Goal: Information Seeking & Learning: Learn about a topic

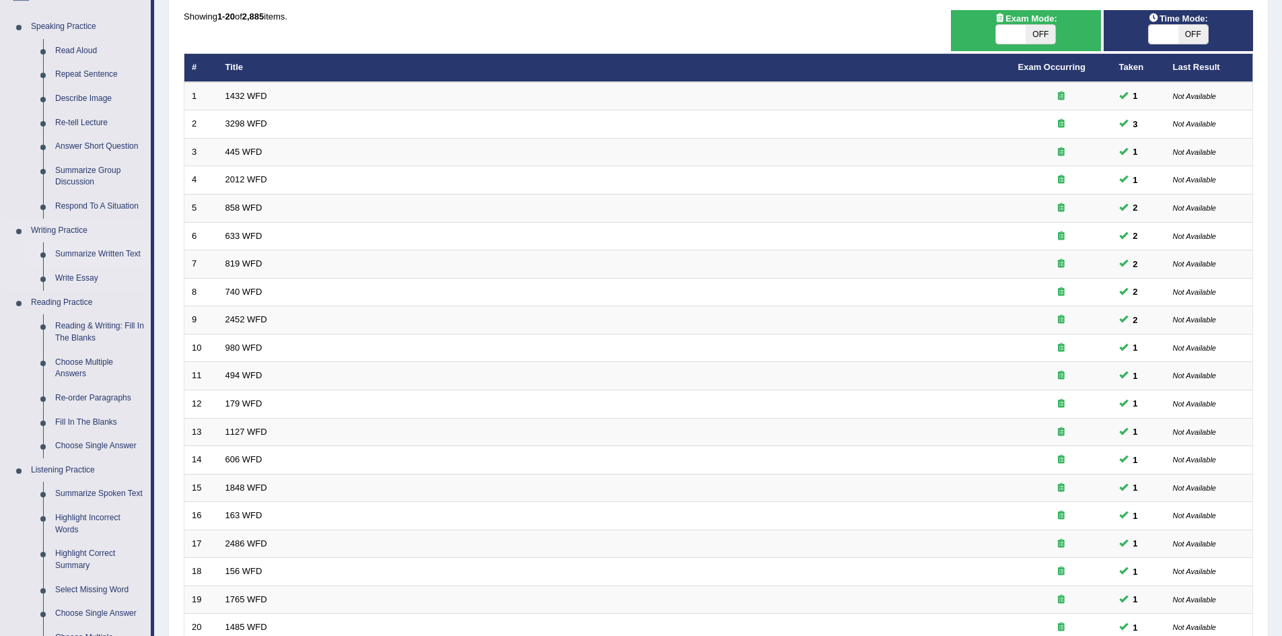
scroll to position [113, 0]
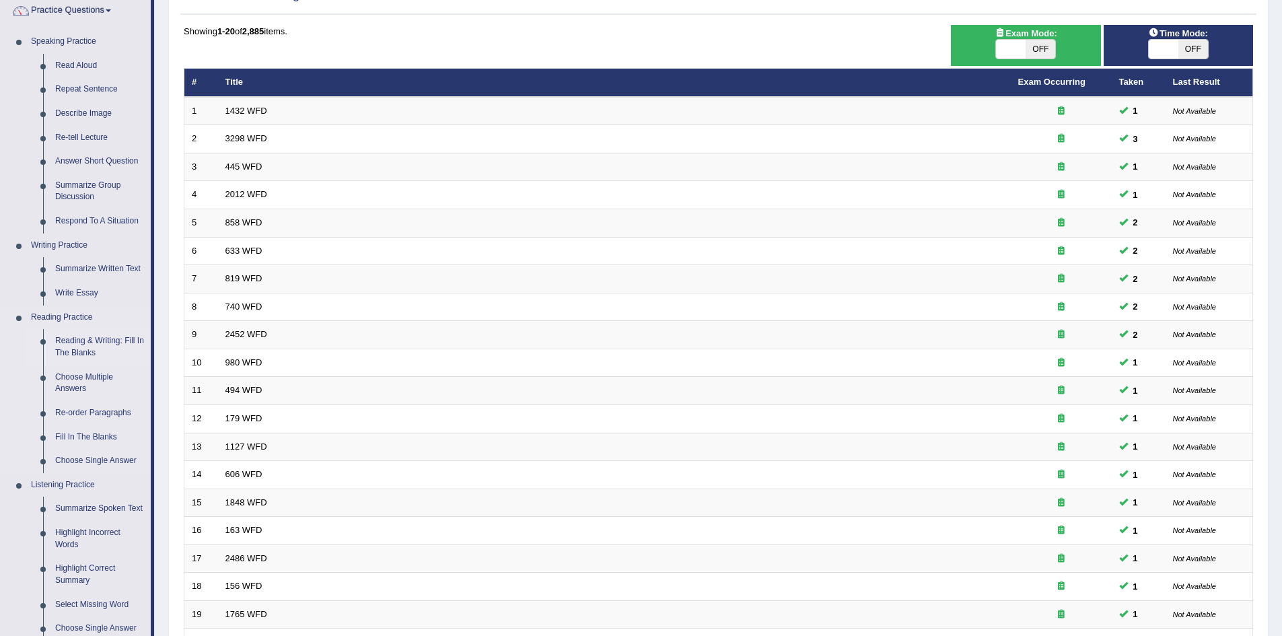
click at [103, 344] on link "Reading & Writing: Fill In The Blanks" at bounding box center [100, 347] width 102 height 36
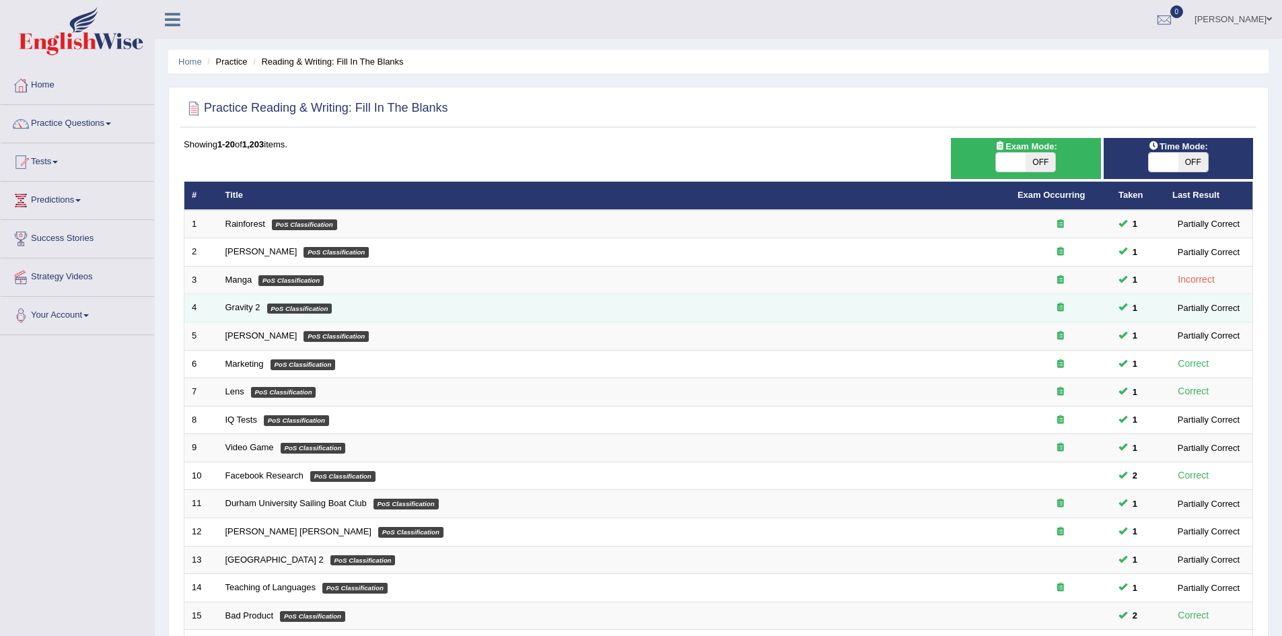
scroll to position [255, 0]
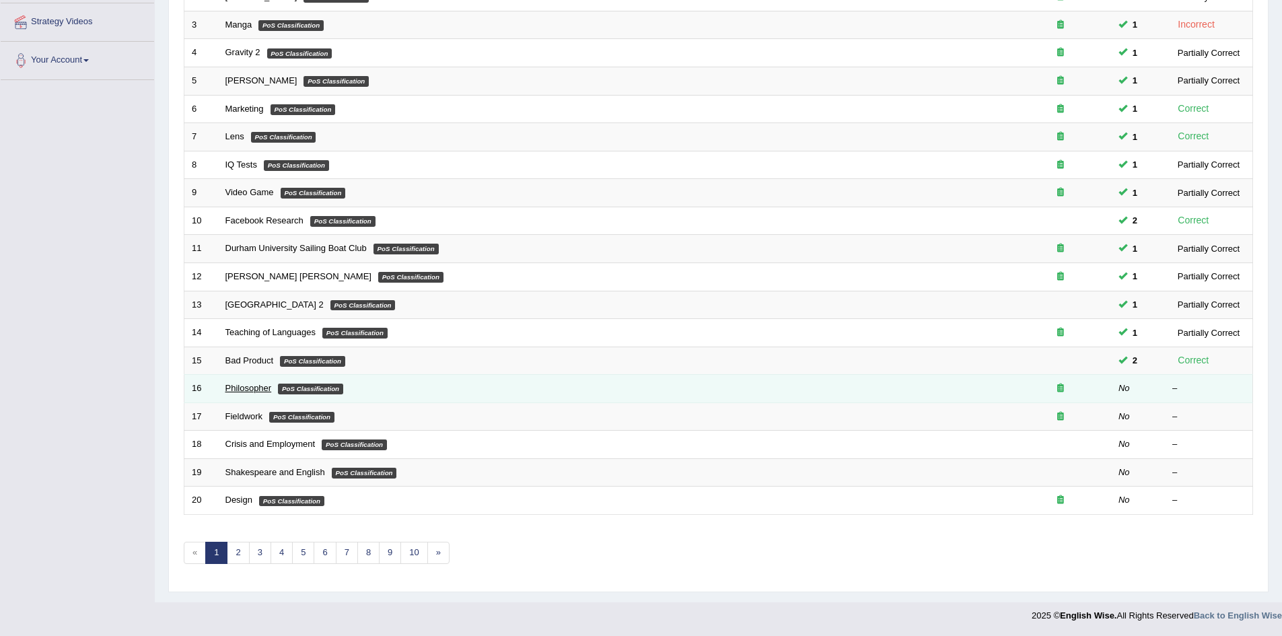
click at [250, 385] on link "Philosopher" at bounding box center [248, 388] width 46 height 10
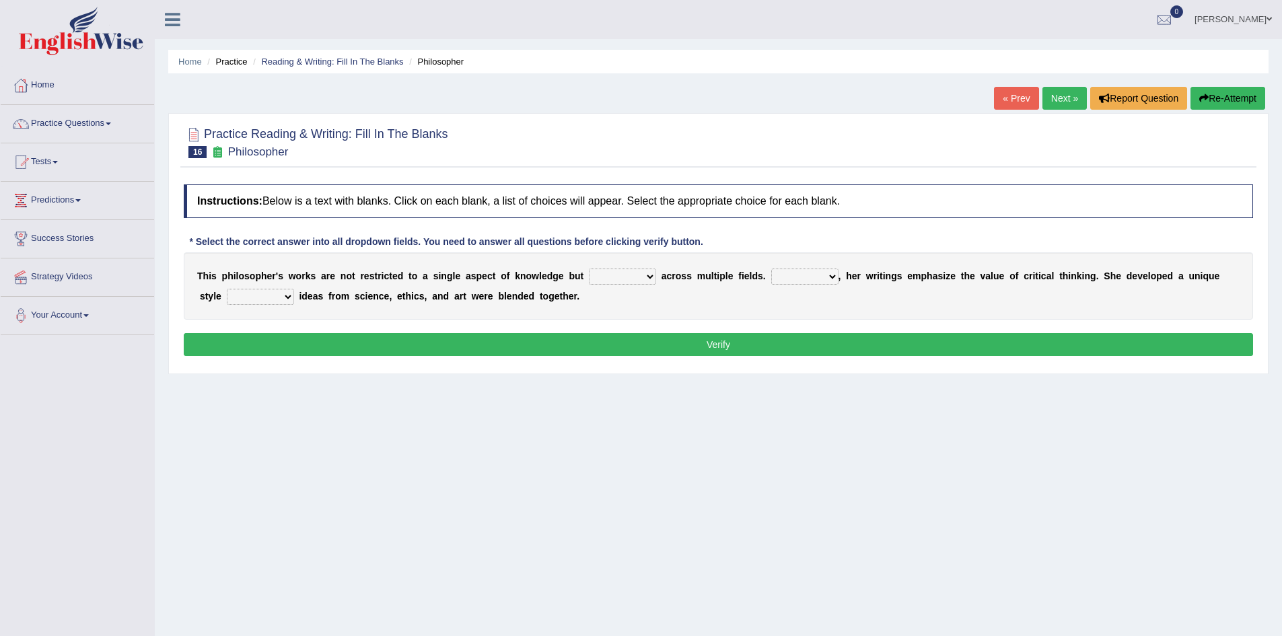
click at [647, 279] on select "constrain contain assemble extend" at bounding box center [622, 276] width 67 height 16
click at [686, 303] on div "T h i s p h i l o s o p h e r ' s w o r k s a r e n o t r e s t r i c t e d t o…" at bounding box center [718, 285] width 1069 height 67
click at [651, 279] on select "constrain contain assemble extend" at bounding box center [622, 276] width 67 height 16
select select "constrain"
click at [589, 268] on select "constrain contain assemble extend" at bounding box center [622, 276] width 67 height 16
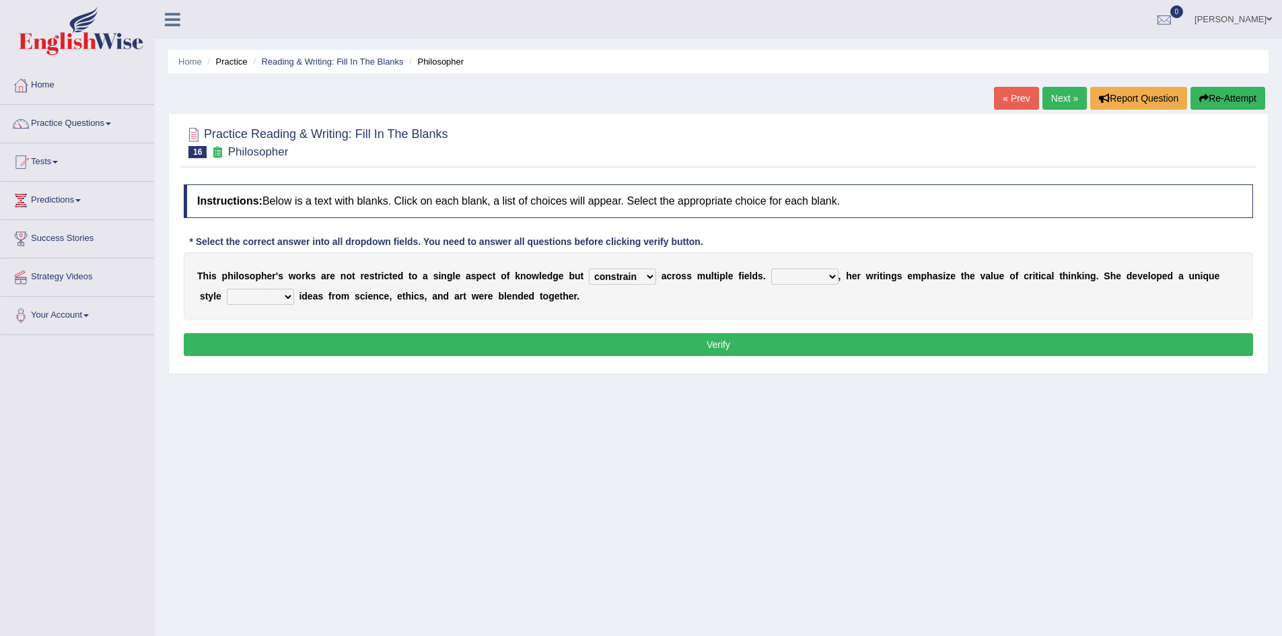
click at [832, 279] on select "Rather So Moreover Likely" at bounding box center [804, 276] width 67 height 16
select select "Moreover"
click at [771, 268] on select "Rather So Moreover Likely" at bounding box center [804, 276] width 67 height 16
click at [289, 297] on select "in that that which in which" at bounding box center [260, 297] width 67 height 16
click at [835, 402] on div "Home Practice Reading & Writing: Fill In The Blanks Philosopher « Prev Next » R…" at bounding box center [718, 336] width 1127 height 673
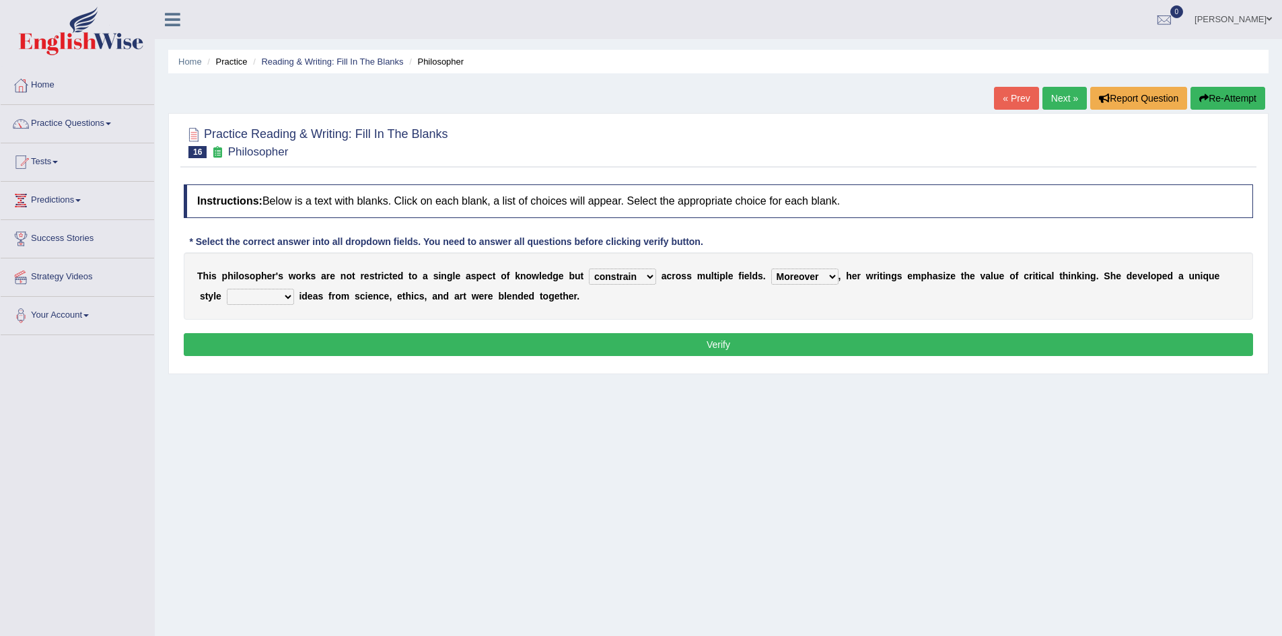
click at [649, 279] on select "constrain contain assemble extend" at bounding box center [622, 276] width 67 height 16
click at [649, 273] on select "constrain contain assemble extend" at bounding box center [622, 276] width 67 height 16
click at [808, 296] on div "T h i s p h i l o s o p h e r ' s w o r k s a r e n o t r e s t r i c t e d t o…" at bounding box center [718, 285] width 1069 height 67
click at [294, 296] on b at bounding box center [296, 296] width 5 height 11
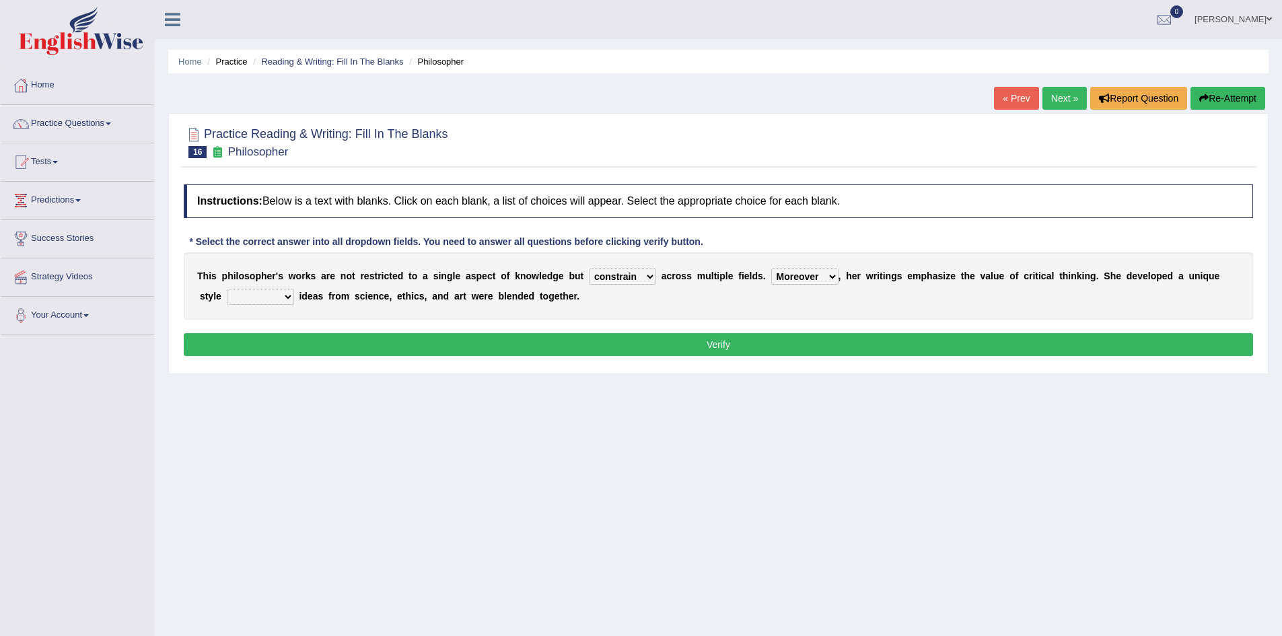
click at [291, 296] on select "in that that which in which" at bounding box center [260, 297] width 67 height 16
select select "in which"
click at [227, 289] on select "in that that which in which" at bounding box center [260, 297] width 67 height 16
click at [377, 347] on button "Verify" at bounding box center [718, 344] width 1069 height 23
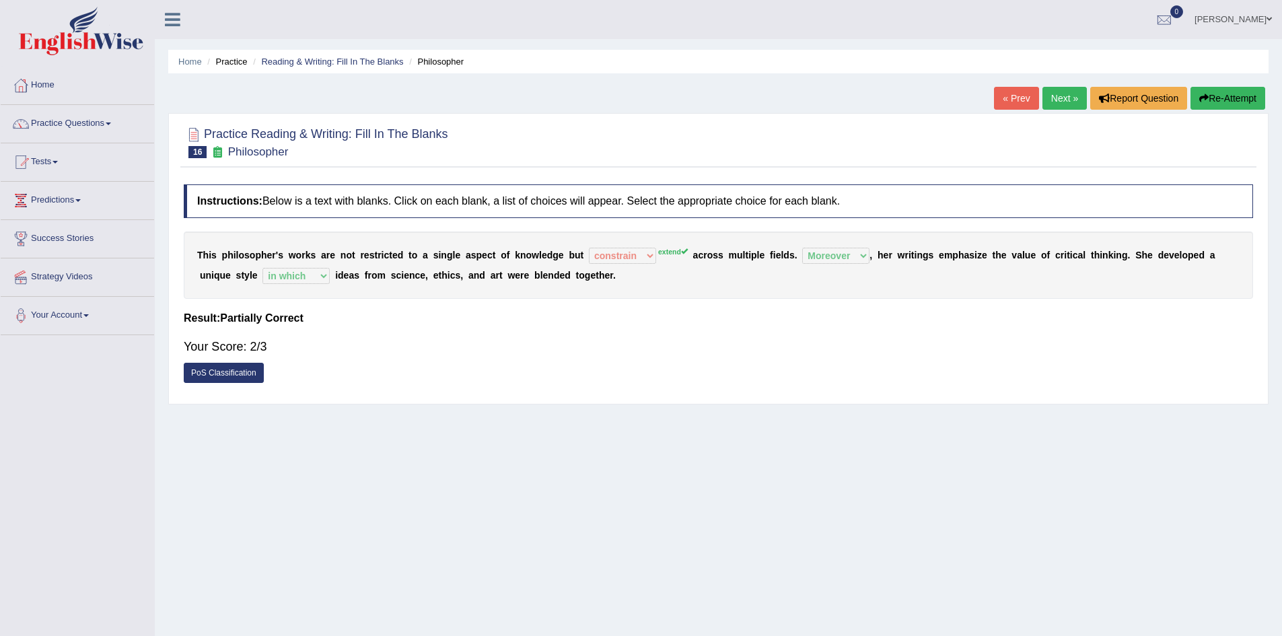
click at [1056, 94] on link "Next »" at bounding box center [1064, 98] width 44 height 23
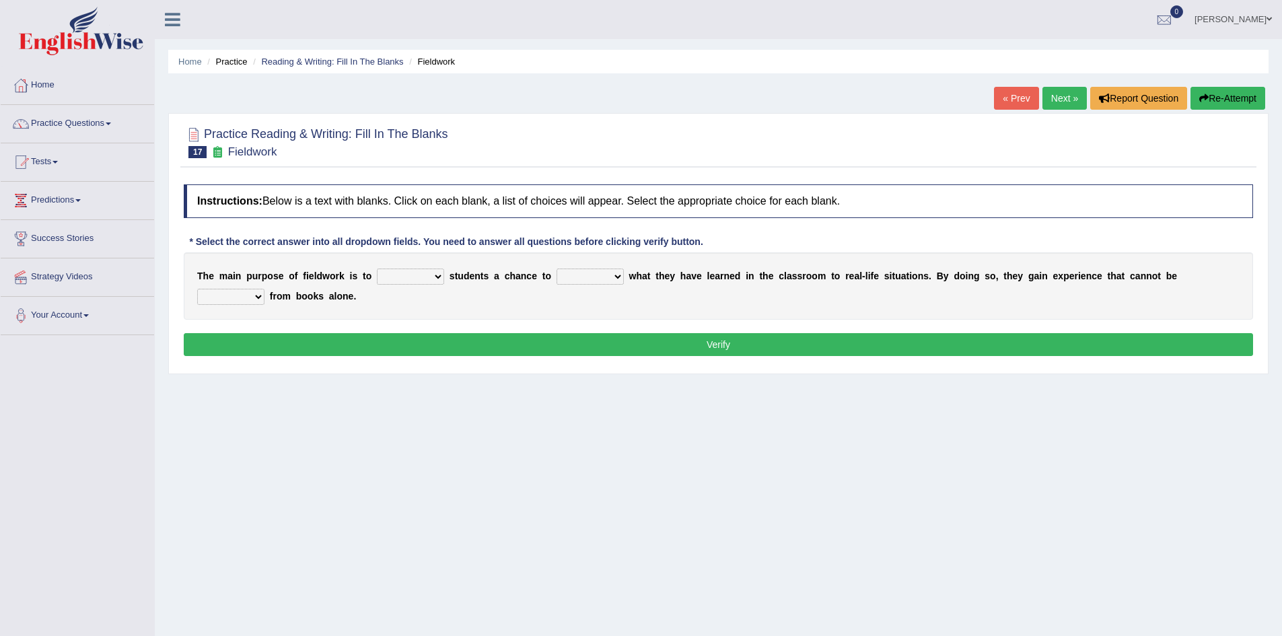
click at [441, 279] on select "resemble stow rave offer" at bounding box center [410, 276] width 67 height 16
select select "offer"
click at [377, 268] on select "resemble stow rave offer" at bounding box center [410, 276] width 67 height 16
click at [620, 279] on select "compare align apply dismount" at bounding box center [589, 276] width 67 height 16
select select "align"
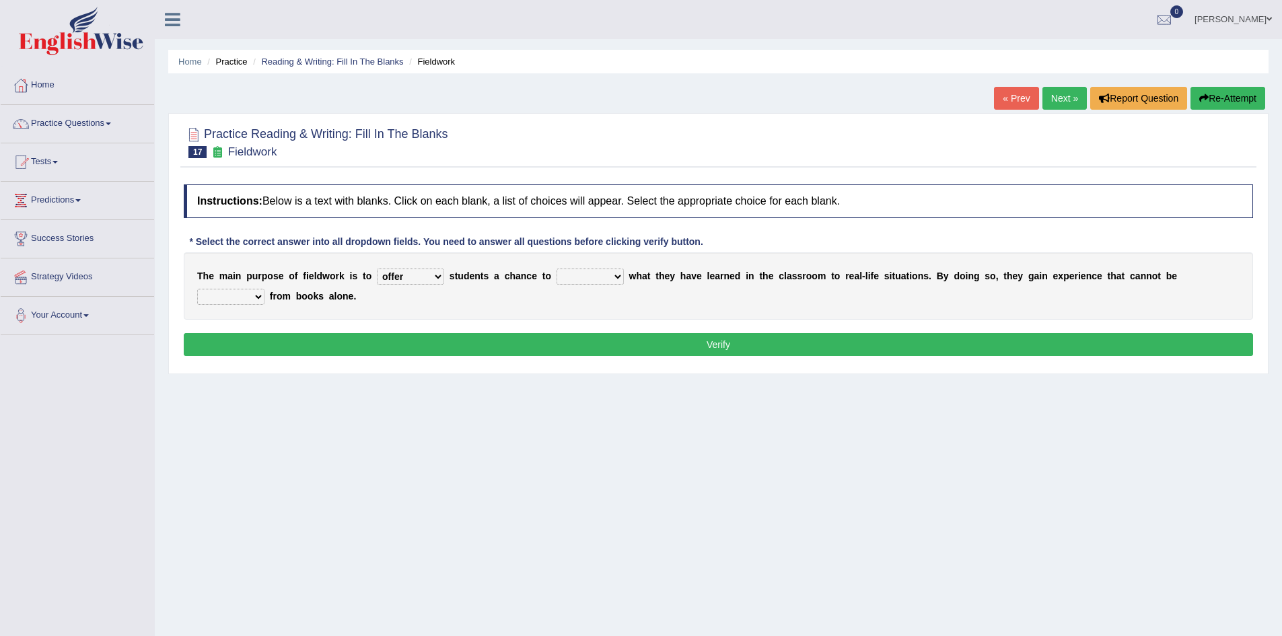
click at [556, 268] on select "compare align apply dismount" at bounding box center [589, 276] width 67 height 16
click at [257, 298] on select "originated prepared obtained touted" at bounding box center [230, 297] width 67 height 16
select select "obtained"
click at [197, 289] on select "originated prepared obtained touted" at bounding box center [230, 297] width 67 height 16
click at [618, 276] on select "compare align apply dismount" at bounding box center [589, 276] width 67 height 16
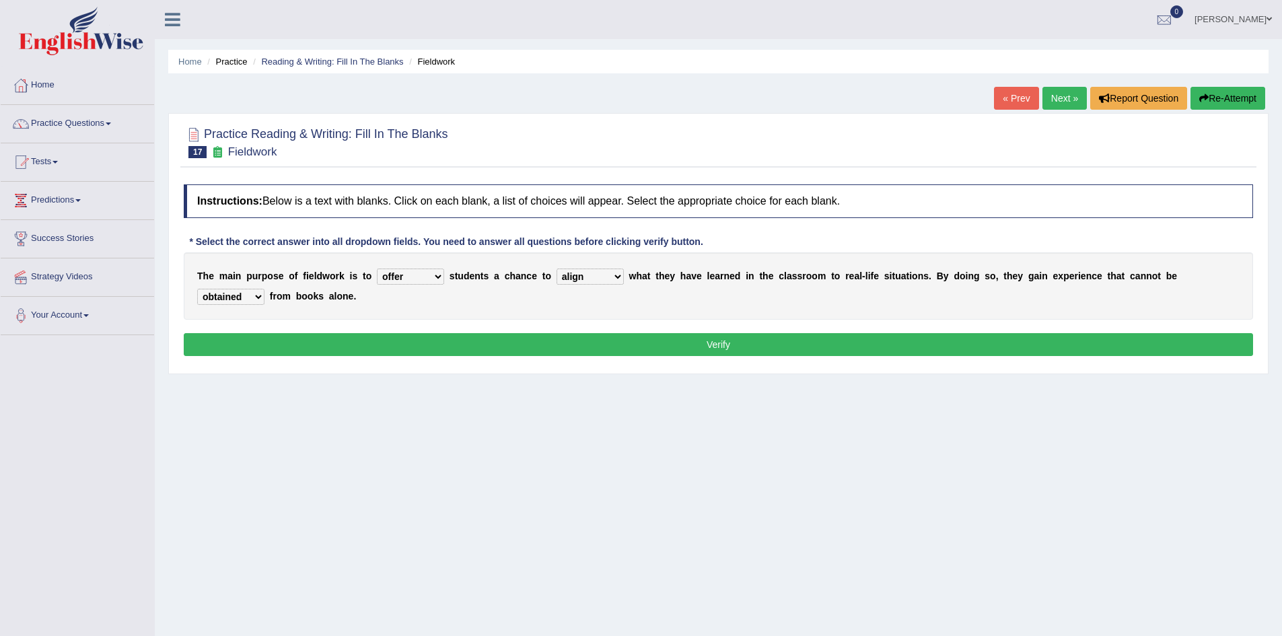
click at [842, 290] on div "T h e m a i n p u r p o s e o f f i e l d w o r k i s t o resemble stow rave of…" at bounding box center [718, 285] width 1069 height 67
click at [257, 295] on select "originated prepared obtained touted" at bounding box center [230, 297] width 67 height 16
click at [379, 349] on button "Verify" at bounding box center [718, 344] width 1069 height 23
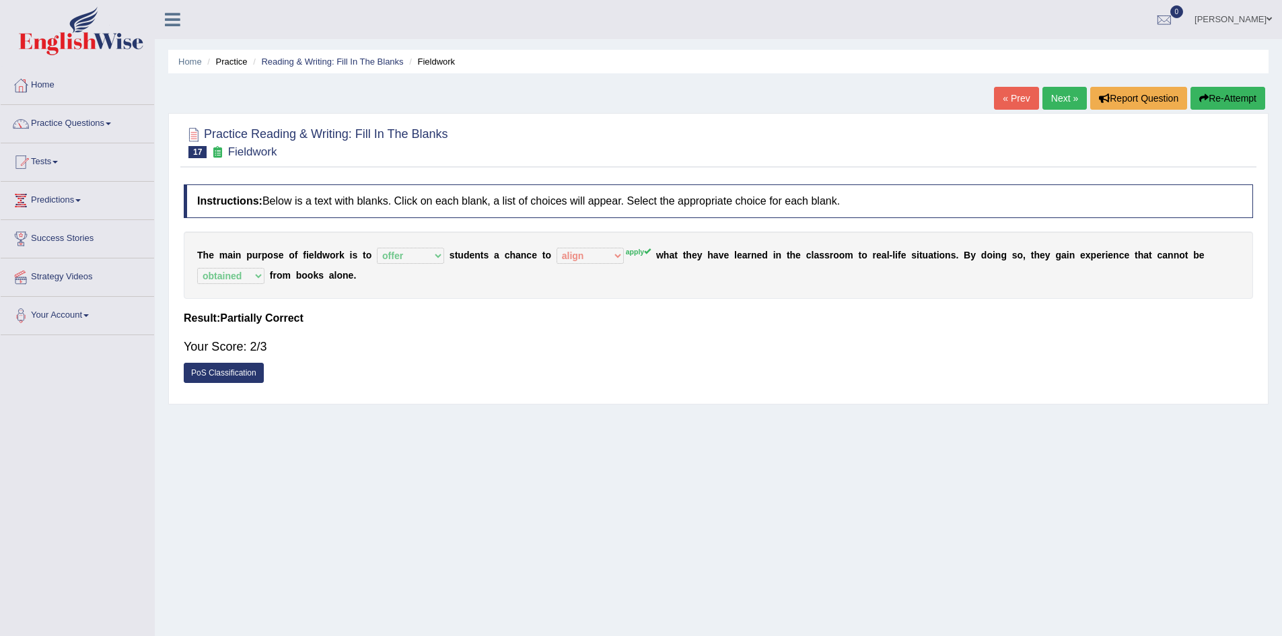
click at [1062, 100] on link "Next »" at bounding box center [1064, 98] width 44 height 23
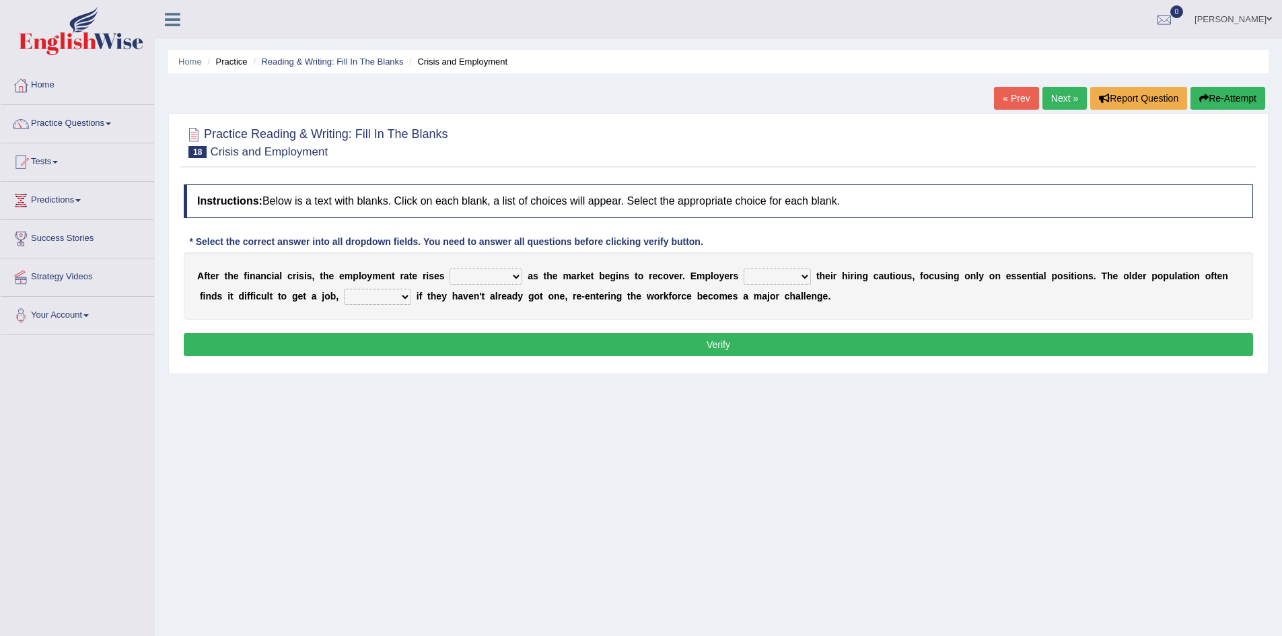
drag, startPoint x: 447, startPoint y: 279, endPoint x: 518, endPoint y: 277, distance: 71.3
click at [518, 277] on div "A f t e r t h e f i n a n c i a l c r i s i s , t h e e m p l o y m e n t r a t…" at bounding box center [718, 285] width 1069 height 67
click at [518, 277] on select "normally conversely strenuously sharply" at bounding box center [485, 276] width 73 height 16
click at [449, 268] on select "normally conversely strenuously sharply" at bounding box center [485, 276] width 73 height 16
click at [514, 272] on select "normally conversely strenuously sharply" at bounding box center [485, 276] width 73 height 16
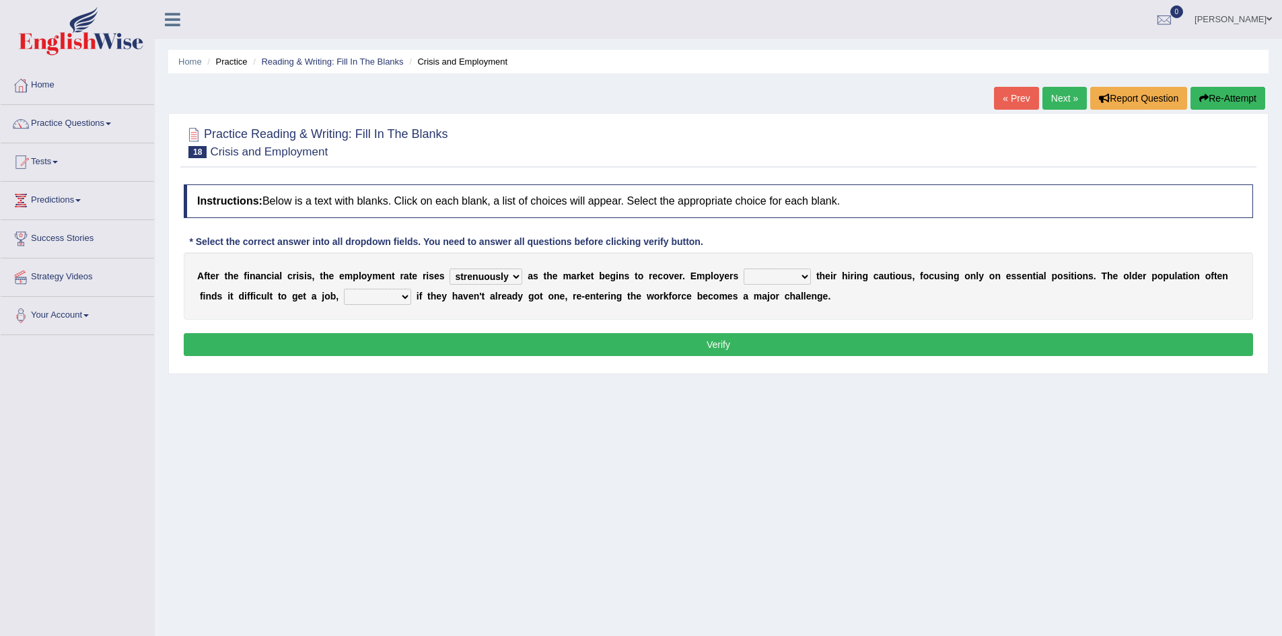
click at [514, 272] on select "normally conversely strenuously sharply" at bounding box center [485, 276] width 73 height 16
select select "sharply"
click at [449, 268] on select "normally conversely strenuously sharply" at bounding box center [485, 276] width 73 height 16
click at [805, 275] on select "keeping kept keep are kept" at bounding box center [776, 276] width 67 height 16
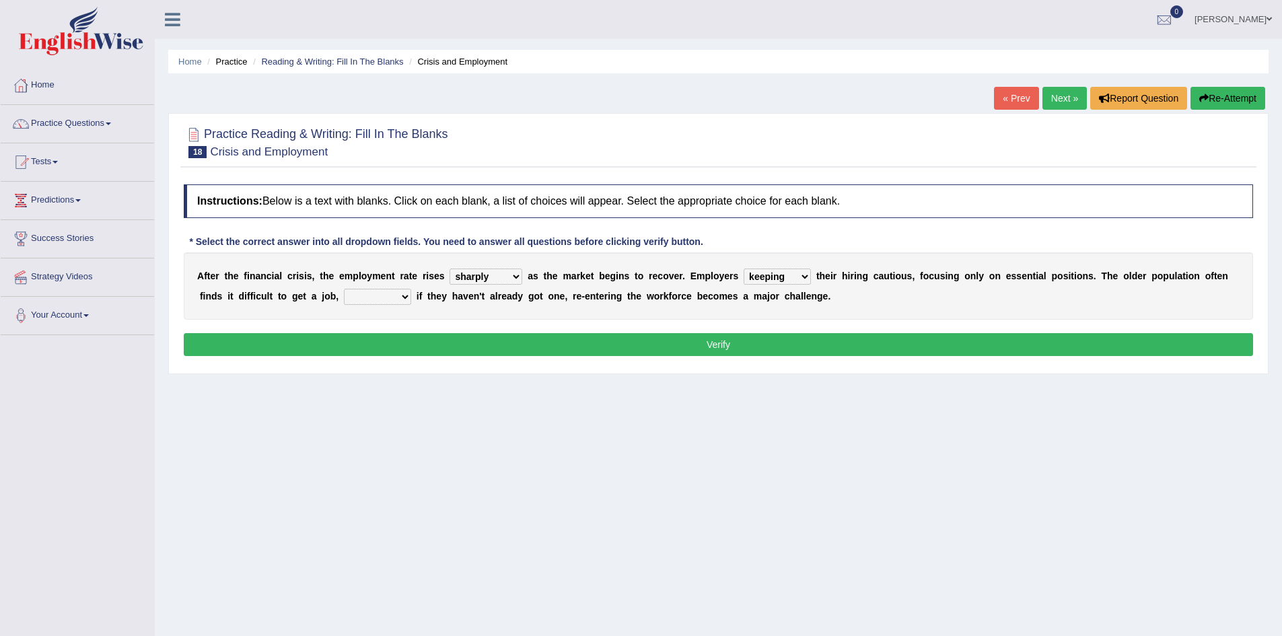
click at [743, 268] on select "keeping kept keep are kept" at bounding box center [776, 276] width 67 height 16
click at [796, 273] on select "keeping kept keep are kept" at bounding box center [776, 276] width 67 height 16
select select "keep"
click at [743, 268] on select "keeping kept keep are kept" at bounding box center [776, 276] width 67 height 16
click at [405, 295] on select "although while then because" at bounding box center [377, 297] width 67 height 16
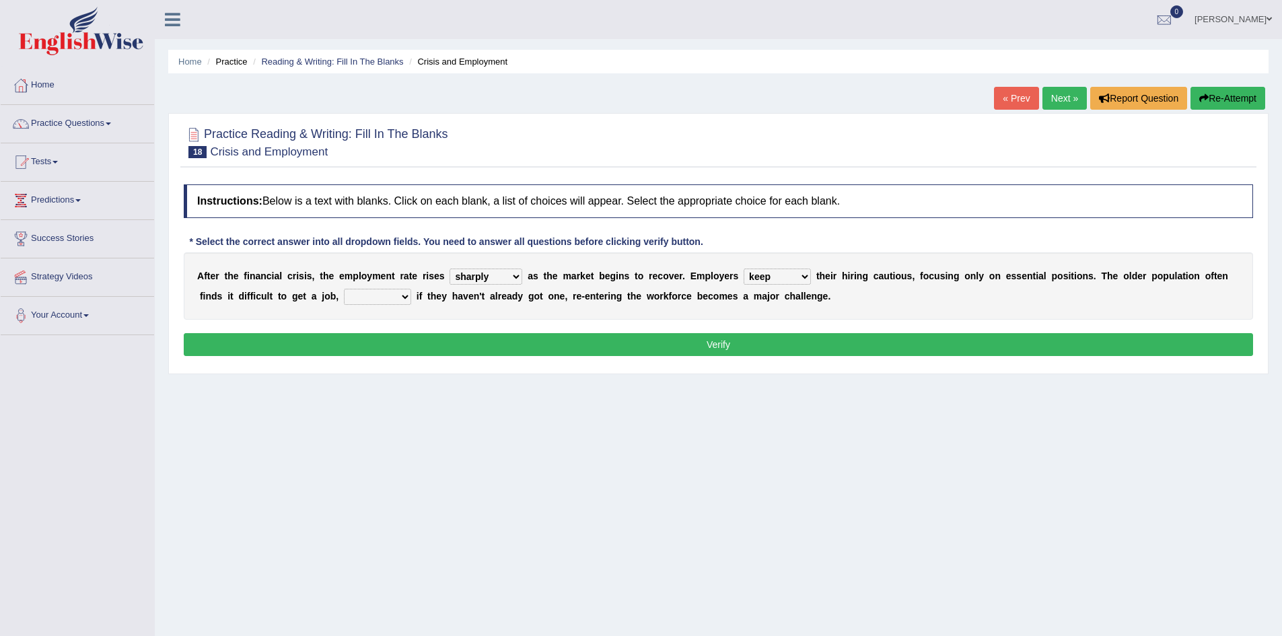
select select "because"
click at [344, 289] on select "although while then because" at bounding box center [377, 297] width 67 height 16
click at [567, 337] on button "Verify" at bounding box center [718, 344] width 1069 height 23
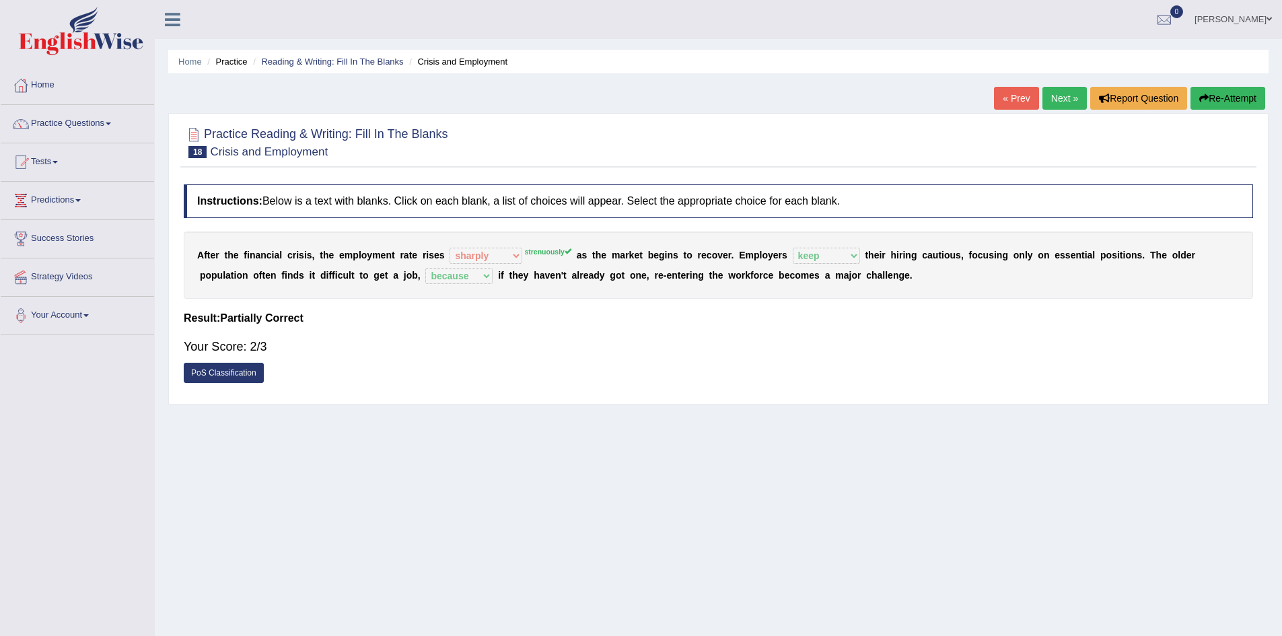
click at [1056, 104] on link "Next »" at bounding box center [1064, 98] width 44 height 23
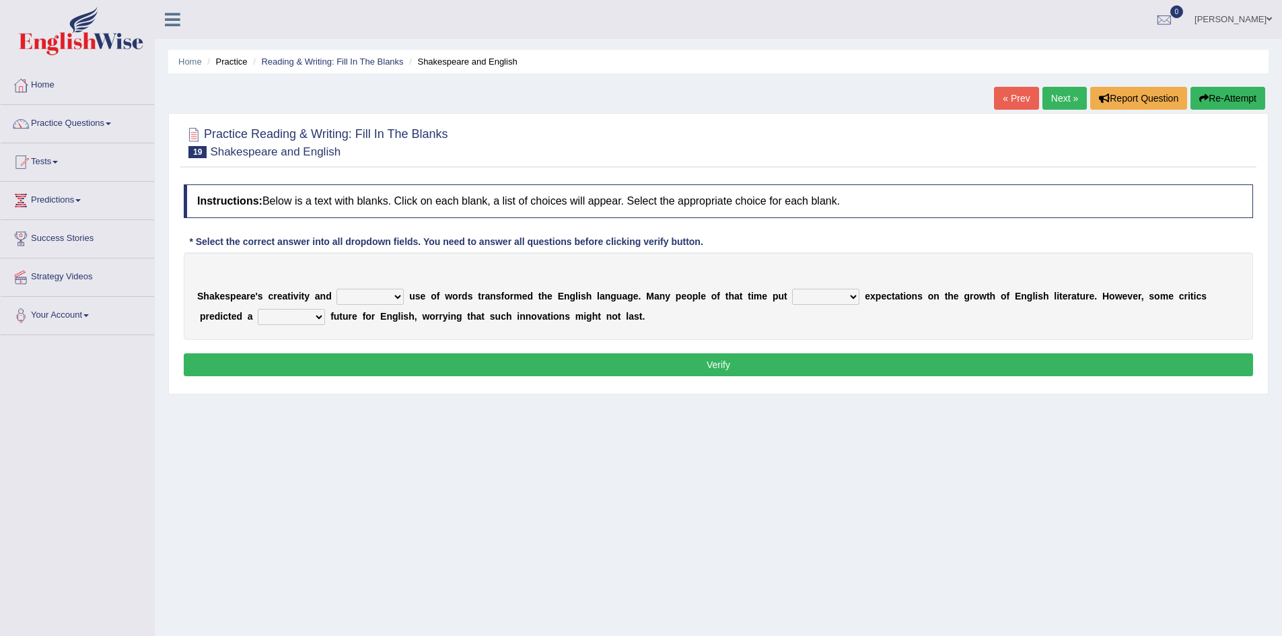
click at [401, 302] on select "idealized intensive fancied inventive" at bounding box center [369, 297] width 67 height 16
select select "intensive"
click at [336, 289] on select "idealized intensive fancied inventive" at bounding box center [369, 297] width 67 height 16
click at [857, 296] on select "wide much high more" at bounding box center [825, 297] width 67 height 16
click at [792, 289] on select "wide much high more" at bounding box center [825, 297] width 67 height 16
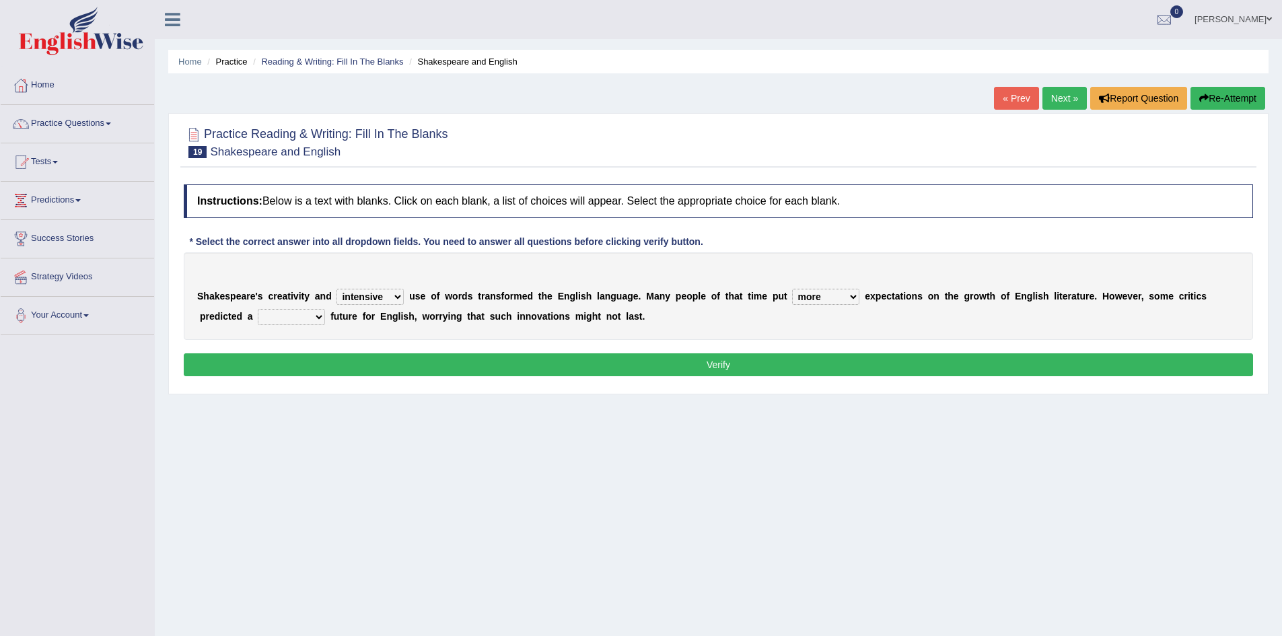
click at [318, 319] on select "monetary promising irresistible daunting" at bounding box center [291, 317] width 67 height 16
click at [853, 295] on select "wide much high more" at bounding box center [825, 297] width 67 height 16
select select "wide"
click at [792, 289] on select "wide much high more" at bounding box center [825, 297] width 67 height 16
click at [319, 318] on select "monetary promising irresistible daunting" at bounding box center [291, 317] width 67 height 16
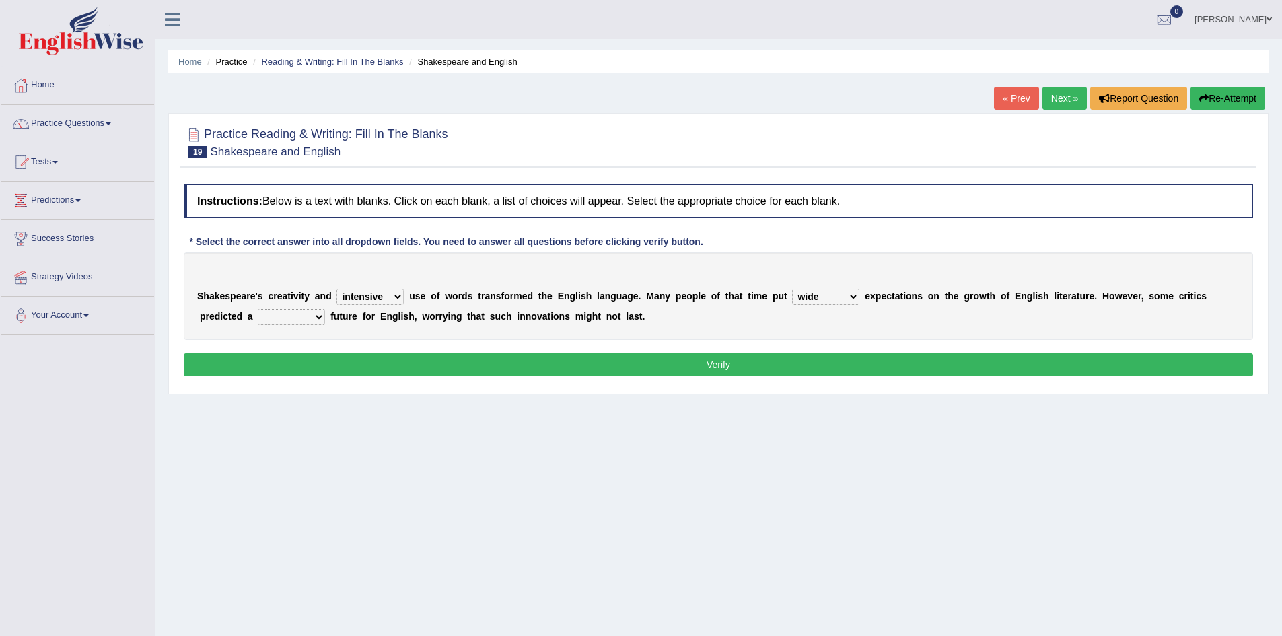
click at [319, 318] on select "monetary promising irresistible daunting" at bounding box center [291, 317] width 67 height 16
select select "daunting"
click at [258, 309] on select "monetary promising irresistible daunting" at bounding box center [291, 317] width 67 height 16
click at [451, 361] on button "Verify" at bounding box center [718, 364] width 1069 height 23
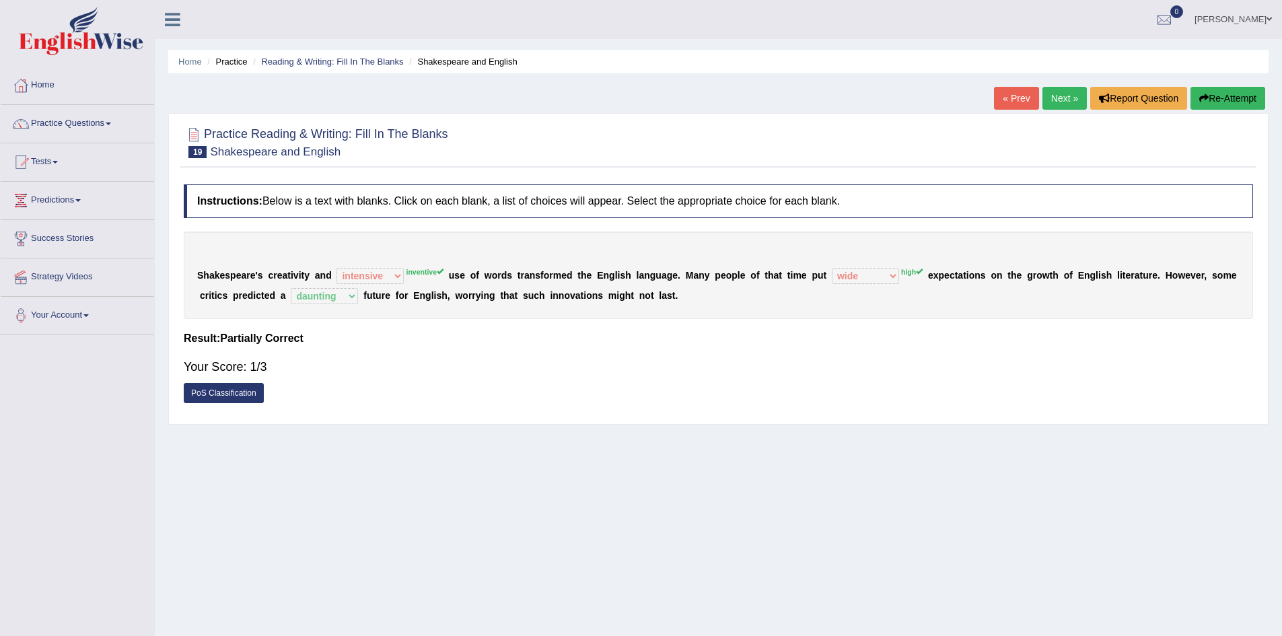
click at [1229, 89] on button "Re-Attempt" at bounding box center [1227, 98] width 75 height 23
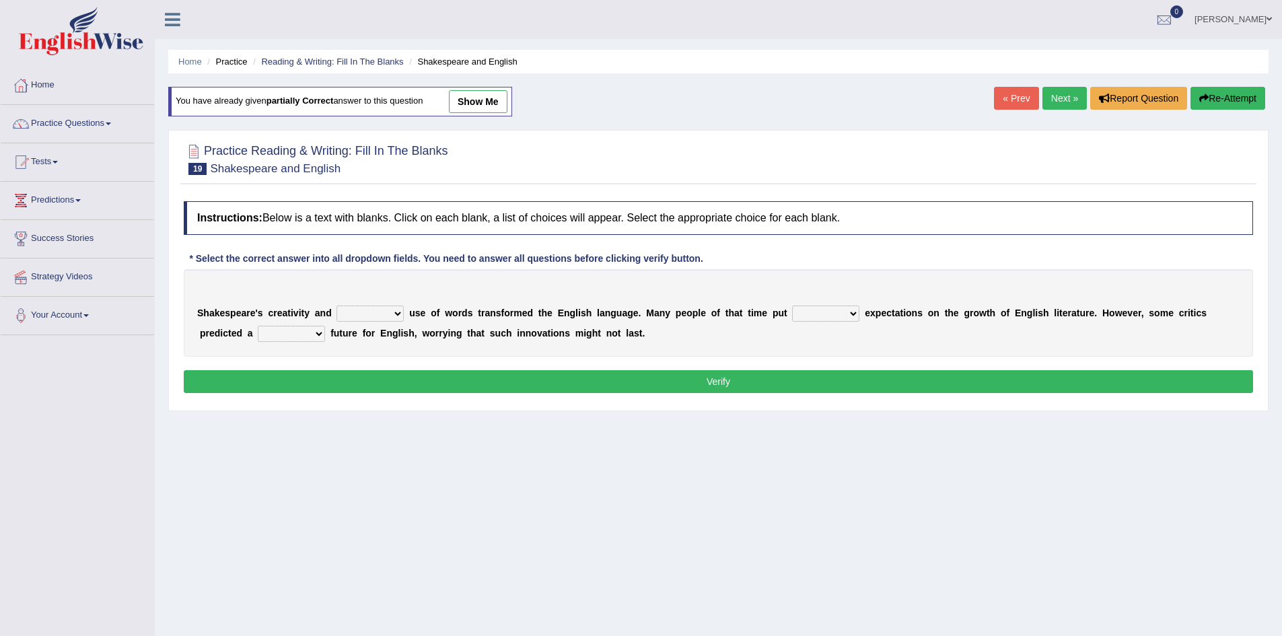
click at [402, 313] on select "idealized intensive fancied inventive" at bounding box center [369, 313] width 67 height 16
click at [336, 305] on select "idealized intensive fancied inventive" at bounding box center [369, 313] width 67 height 16
click at [398, 313] on select "idealized intensive fancied inventive" at bounding box center [369, 313] width 67 height 16
select select "inventive"
click at [336, 305] on select "idealized intensive fancied inventive" at bounding box center [369, 313] width 67 height 16
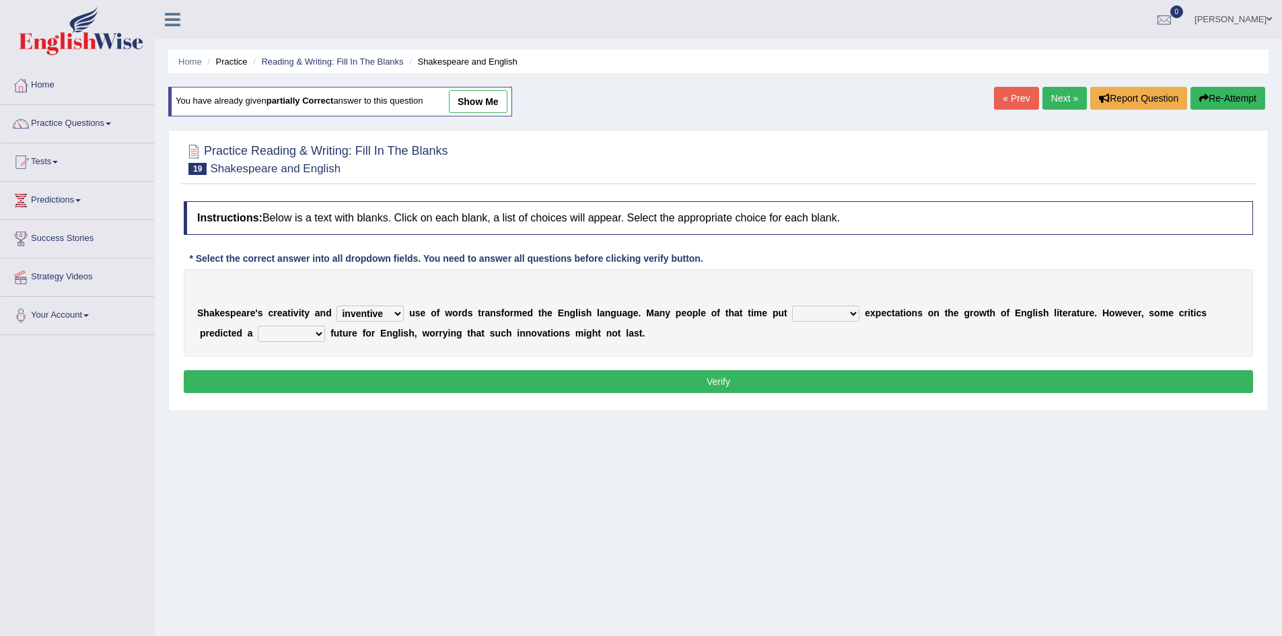
click at [843, 313] on select "wide much high more" at bounding box center [825, 313] width 67 height 16
select select "high"
click at [792, 305] on select "wide much high more" at bounding box center [825, 313] width 67 height 16
click at [322, 330] on select "monetary promising irresistible daunting" at bounding box center [291, 334] width 67 height 16
select select "daunting"
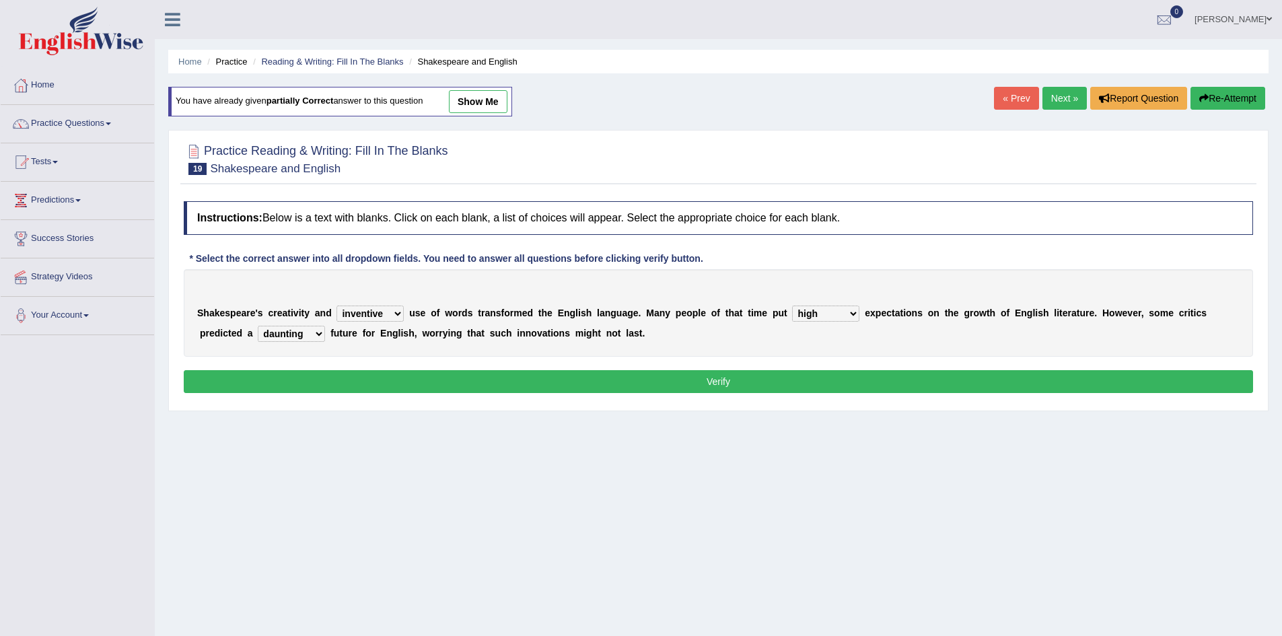
click at [258, 326] on select "monetary promising irresistible daunting" at bounding box center [291, 334] width 67 height 16
click at [412, 375] on button "Verify" at bounding box center [718, 381] width 1069 height 23
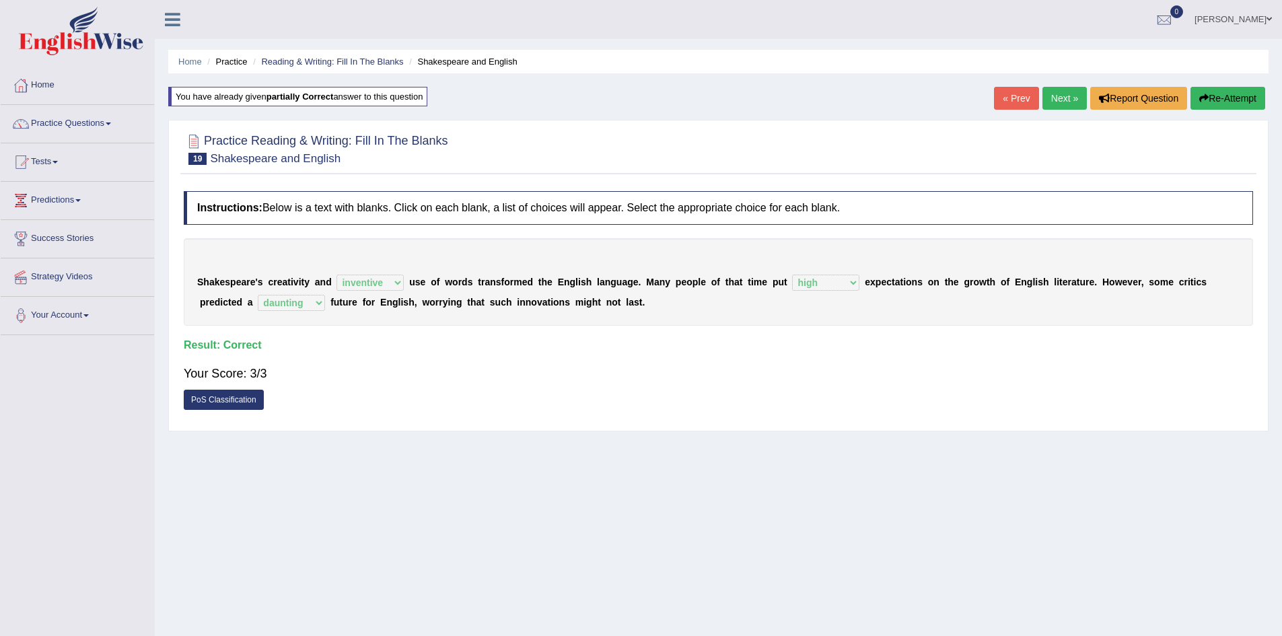
click at [1064, 97] on link "Next »" at bounding box center [1064, 98] width 44 height 23
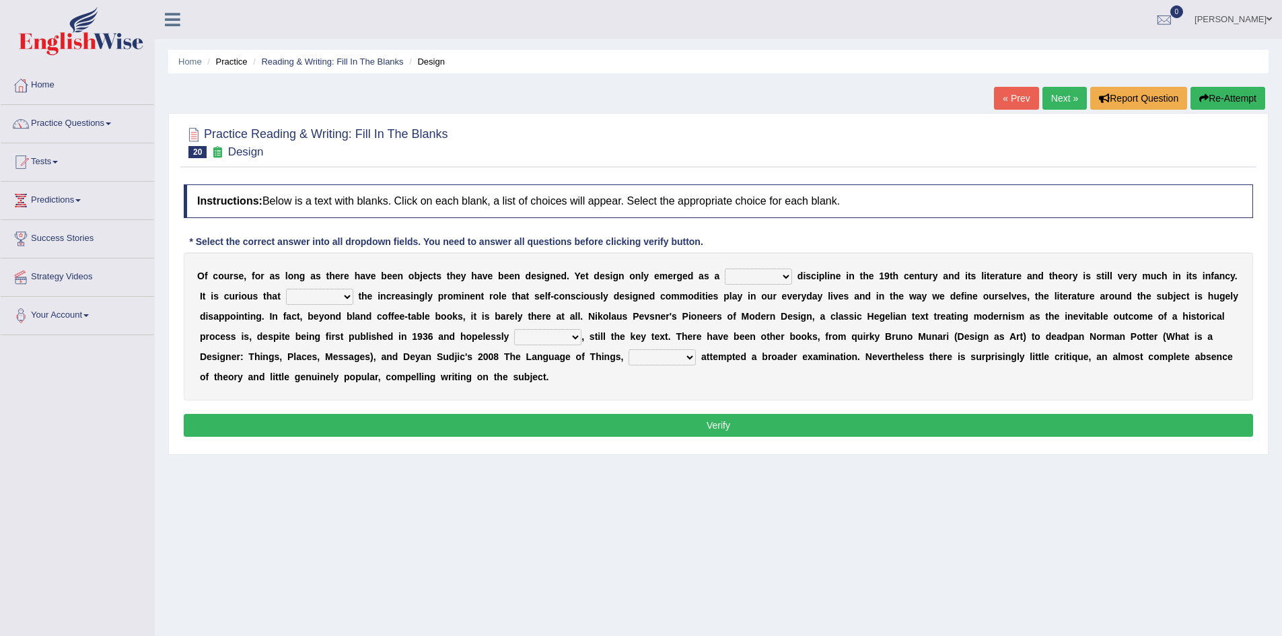
click at [777, 278] on select "bilateral ubiquitous foremost dedicated" at bounding box center [758, 276] width 67 height 16
select select "ubiquitous"
click at [725, 268] on select "bilateral ubiquitous foremost dedicated" at bounding box center [758, 276] width 67 height 16
click at [350, 299] on select "since despite within through" at bounding box center [319, 297] width 67 height 16
select select "within"
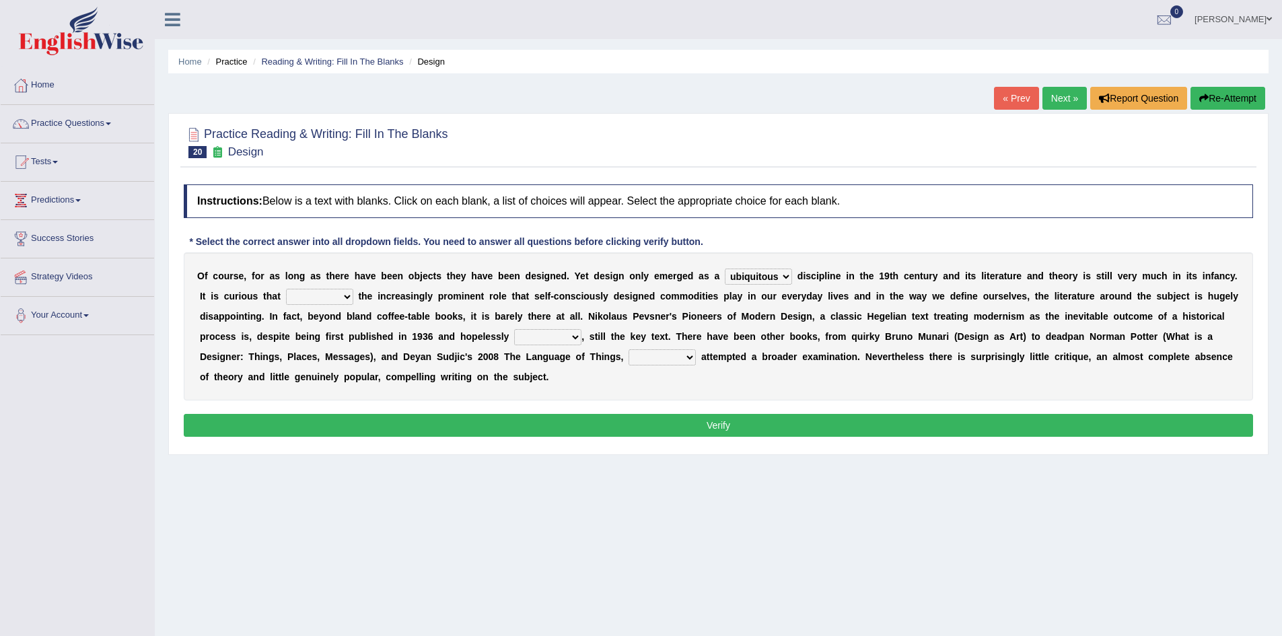
click at [286, 289] on select "since despite within through" at bounding box center [319, 297] width 67 height 16
click at [343, 295] on select "since despite within through" at bounding box center [319, 297] width 67 height 16
click at [458, 319] on b "s" at bounding box center [460, 316] width 5 height 11
click at [580, 335] on select "dates dating date dated" at bounding box center [547, 337] width 67 height 16
click at [514, 329] on select "dates dating date dated" at bounding box center [547, 337] width 67 height 16
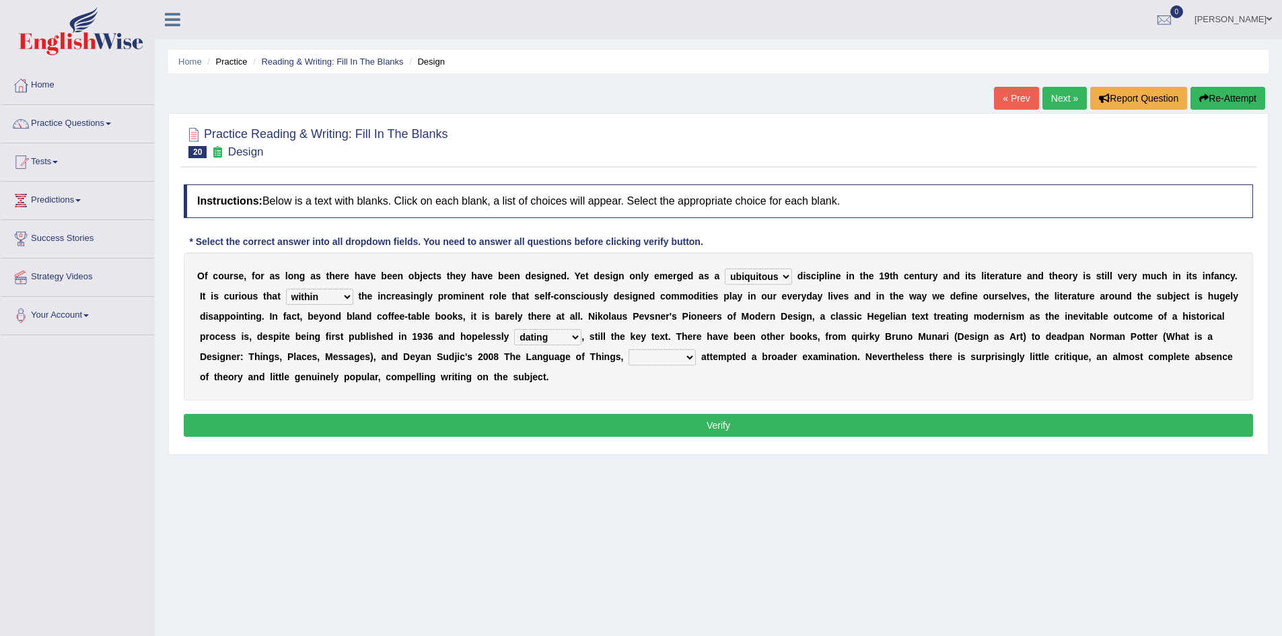
click at [574, 337] on select "dates dating date dated" at bounding box center [547, 337] width 67 height 16
select select "dated"
click at [514, 329] on select "dates dating date dated" at bounding box center [547, 337] width 67 height 16
click at [692, 359] on select "which then however as" at bounding box center [661, 357] width 67 height 16
select select "then"
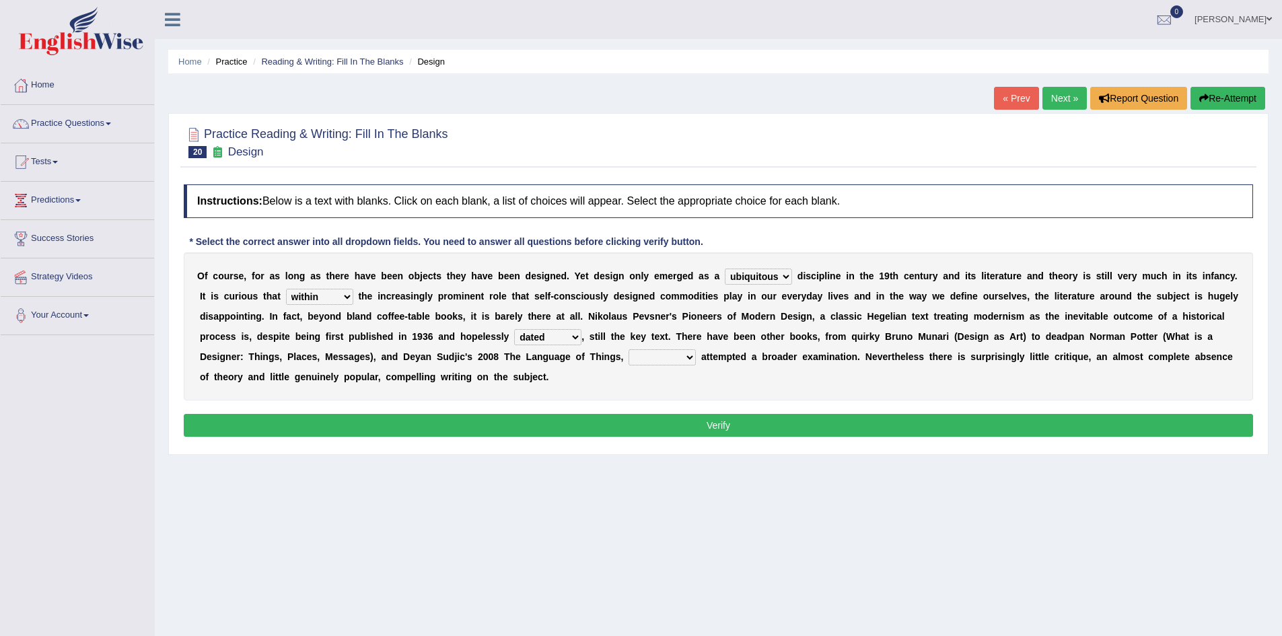
click at [628, 349] on select "which then however as" at bounding box center [661, 357] width 67 height 16
click at [663, 434] on button "Verify" at bounding box center [718, 425] width 1069 height 23
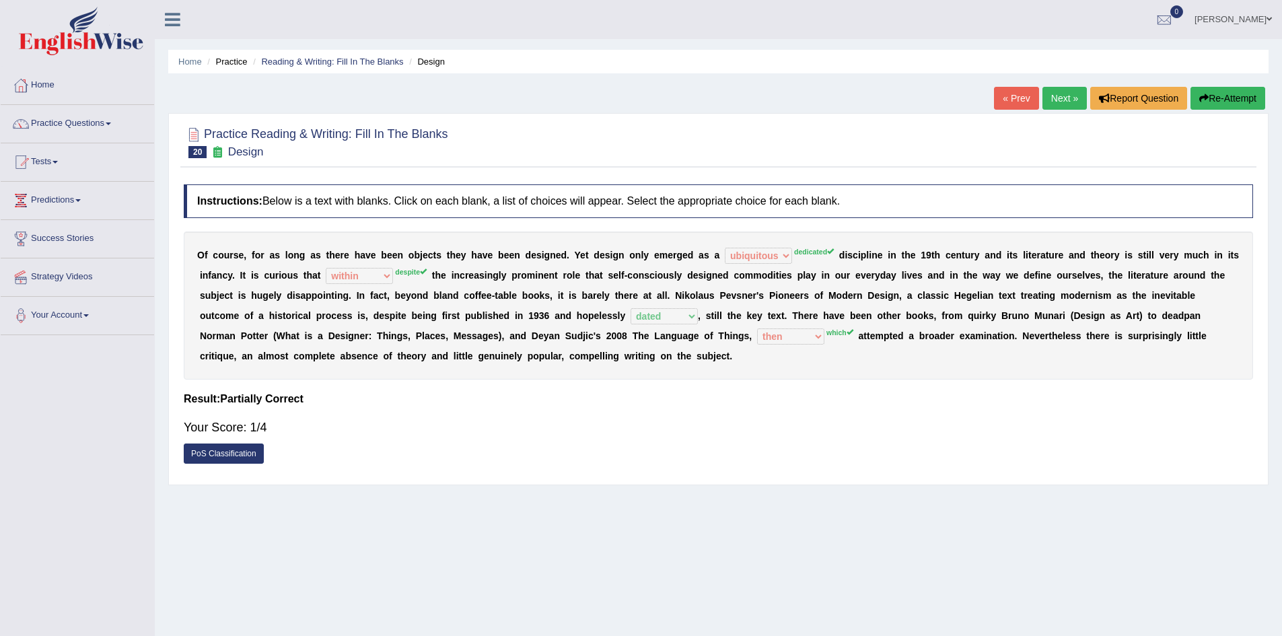
click at [1202, 94] on icon "button" at bounding box center [1203, 98] width 9 height 9
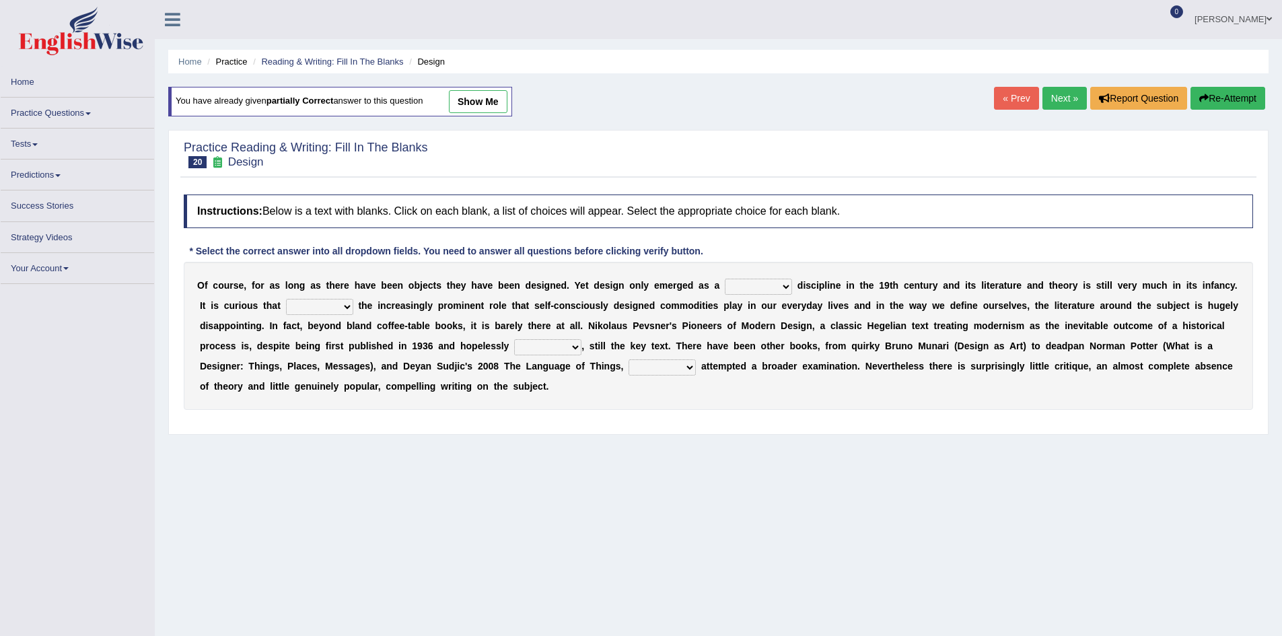
click at [773, 285] on select "bilateral ubiquitous foremost dedicated" at bounding box center [758, 287] width 67 height 16
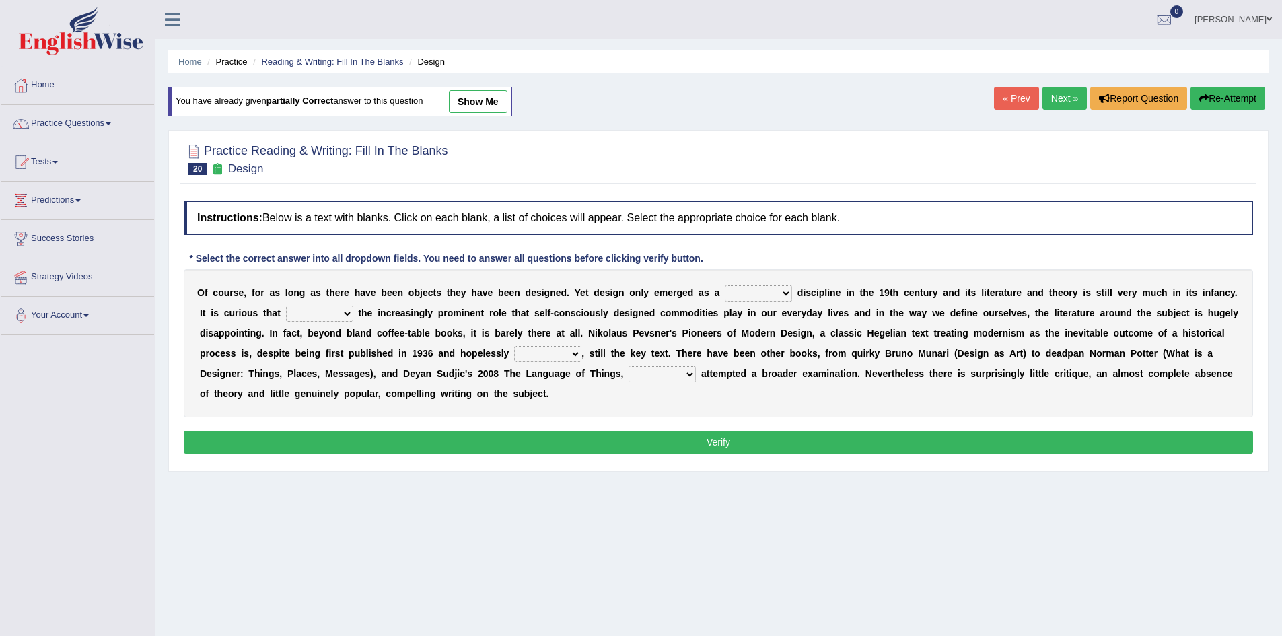
select select "dedicated"
click at [725, 285] on select "bilateral ubiquitous foremost dedicated" at bounding box center [758, 293] width 67 height 16
click at [347, 318] on select "since despite within through" at bounding box center [319, 313] width 67 height 16
select select "despite"
click at [286, 305] on select "since despite within through" at bounding box center [319, 313] width 67 height 16
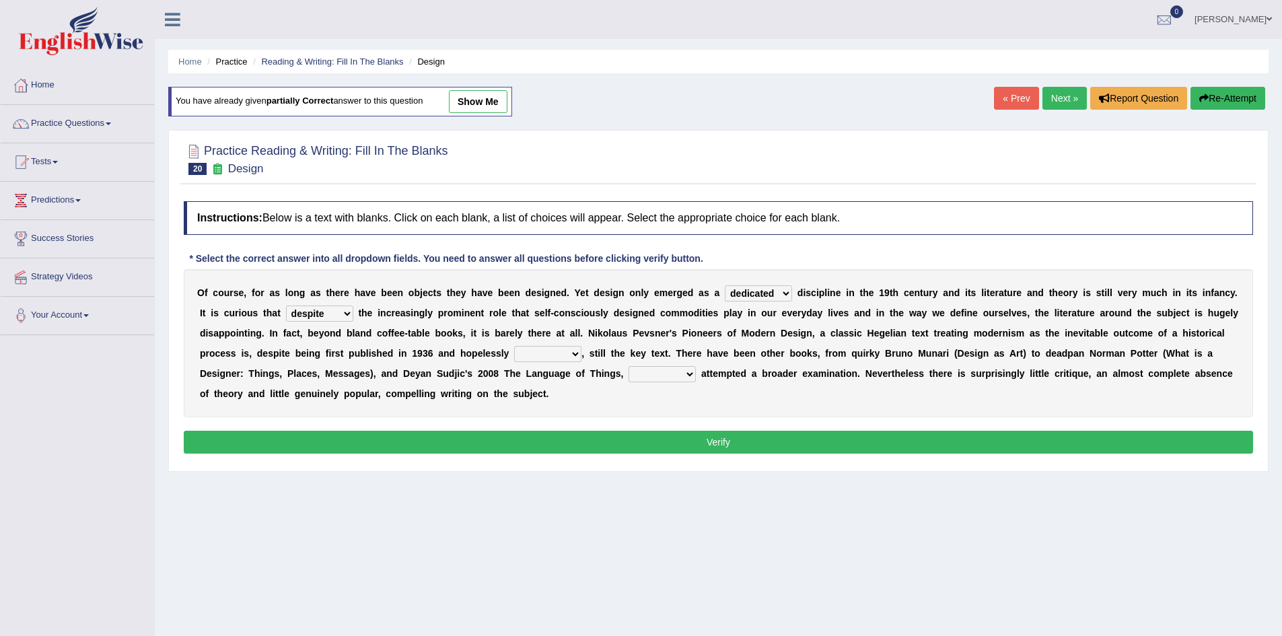
click at [547, 350] on select "dates dating date dated" at bounding box center [547, 354] width 67 height 16
select select "dated"
click at [514, 346] on select "dates dating date dated" at bounding box center [547, 354] width 67 height 16
click at [686, 382] on select "which then however as" at bounding box center [661, 374] width 67 height 16
select select "which"
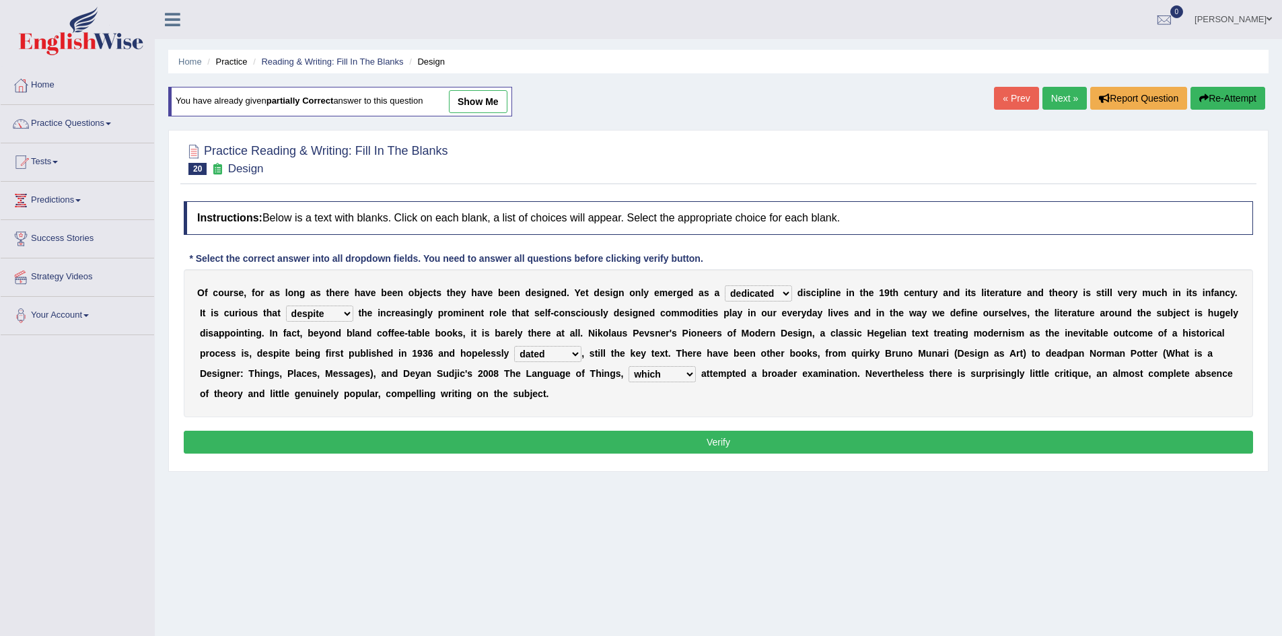
click at [628, 366] on select "which then however as" at bounding box center [661, 374] width 67 height 16
click at [657, 407] on div "O f c o u r s e , f o r a s l o n g a s t h e r e h a v e b e e n o b j e c t s…" at bounding box center [718, 343] width 1069 height 148
click at [658, 451] on button "Verify" at bounding box center [718, 442] width 1069 height 23
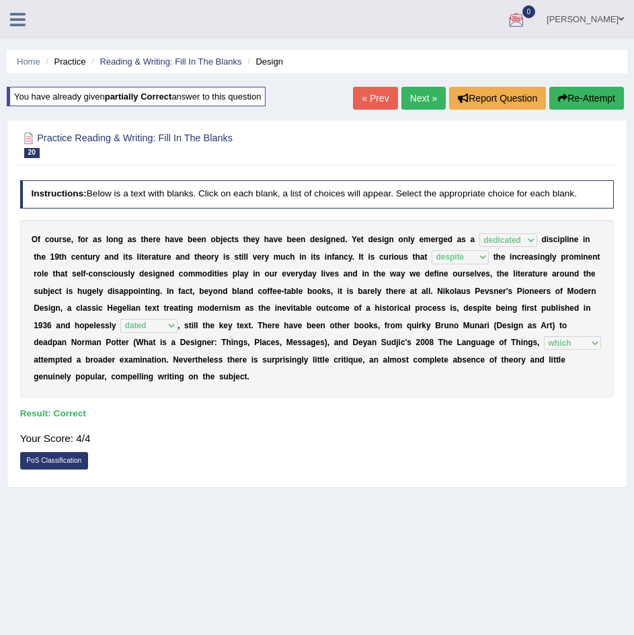
click at [479, 12] on ul "Parvinder Kaur Toggle navigation Username: Parvinder84101 Access Type: Online S…" at bounding box center [412, 19] width 444 height 38
drag, startPoint x: 296, startPoint y: 7, endPoint x: 384, endPoint y: 81, distance: 114.1
click at [384, 81] on div "Toggle navigation Home Practice Questions Speaking Practice Read Aloud Repeat S…" at bounding box center [317, 350] width 634 height 700
drag, startPoint x: 378, startPoint y: 30, endPoint x: 439, endPoint y: 175, distance: 157.4
click at [439, 175] on div "Toggle navigation Home Practice Questions Speaking Practice Read Aloud Repeat S…" at bounding box center [317, 350] width 634 height 700
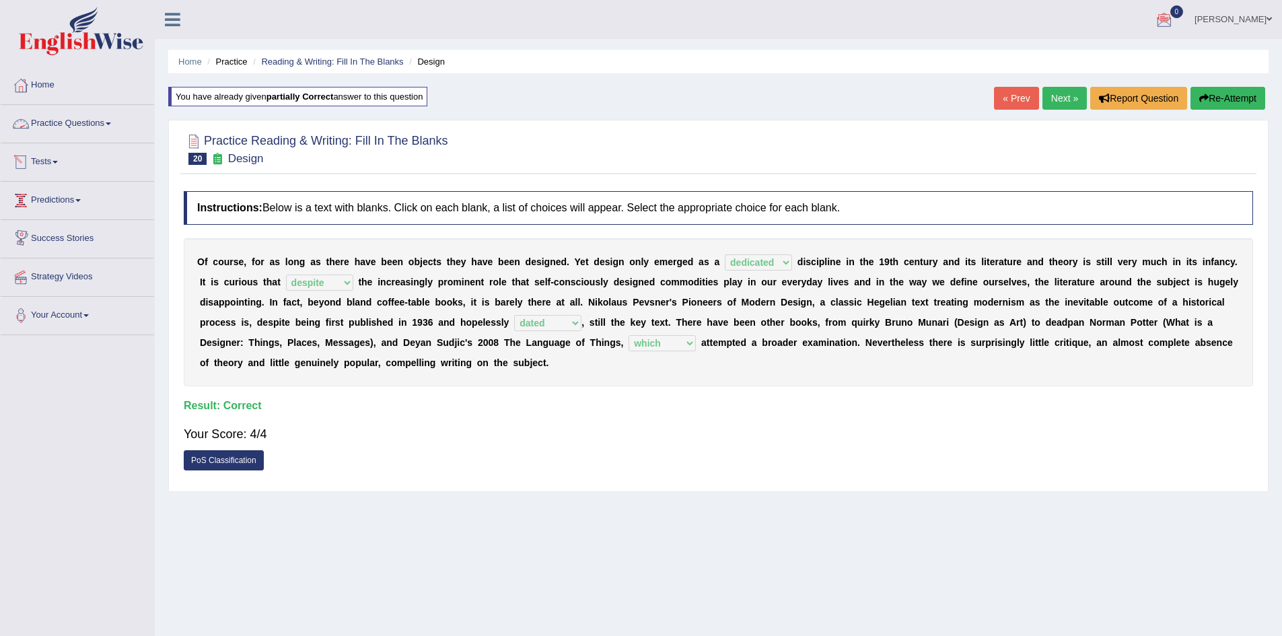
click at [82, 128] on link "Practice Questions" at bounding box center [77, 122] width 153 height 34
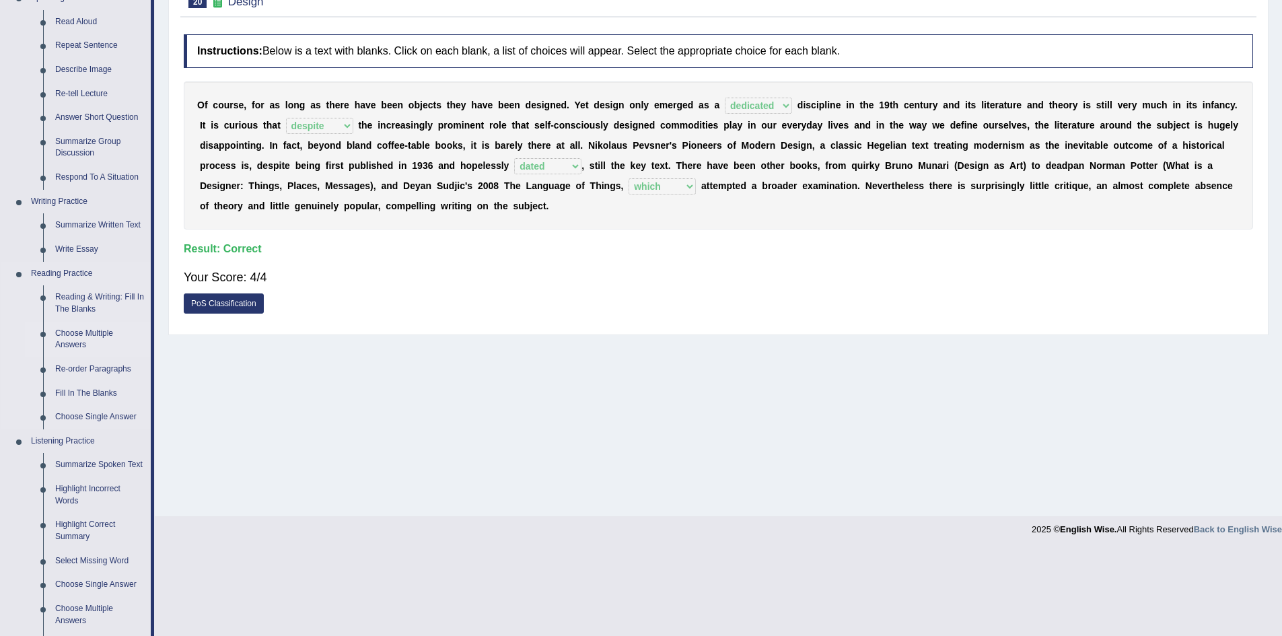
scroll to position [158, 0]
click at [93, 307] on link "Reading & Writing: Fill In The Blanks" at bounding box center [100, 302] width 102 height 36
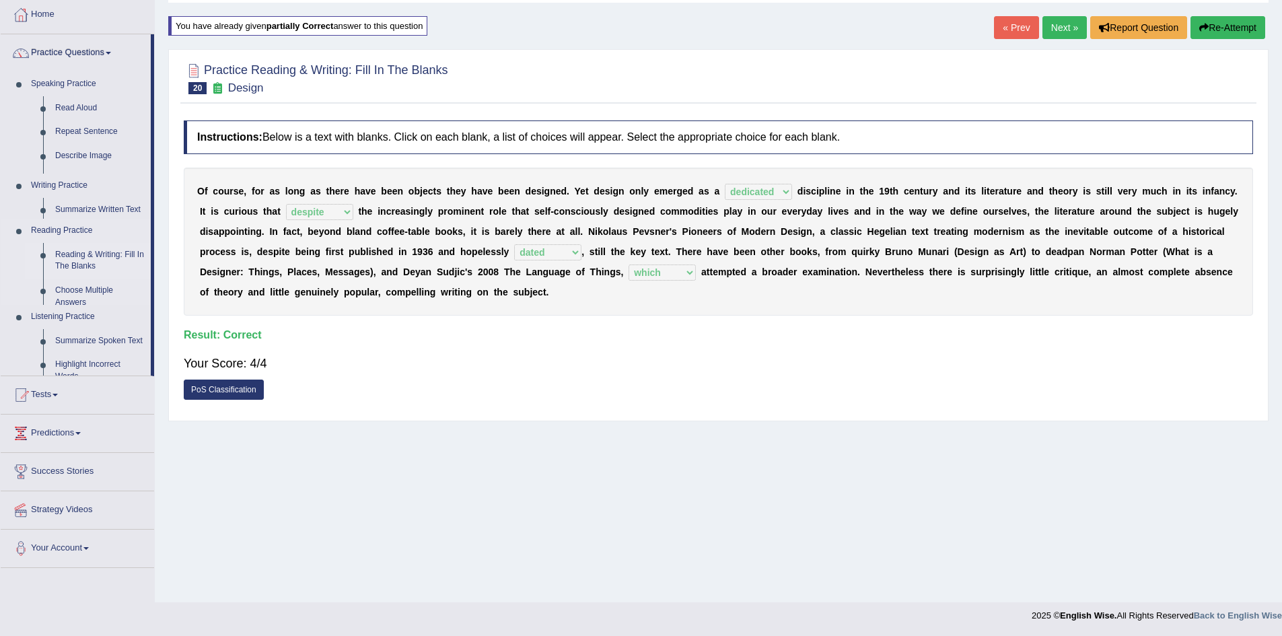
scroll to position [71, 0]
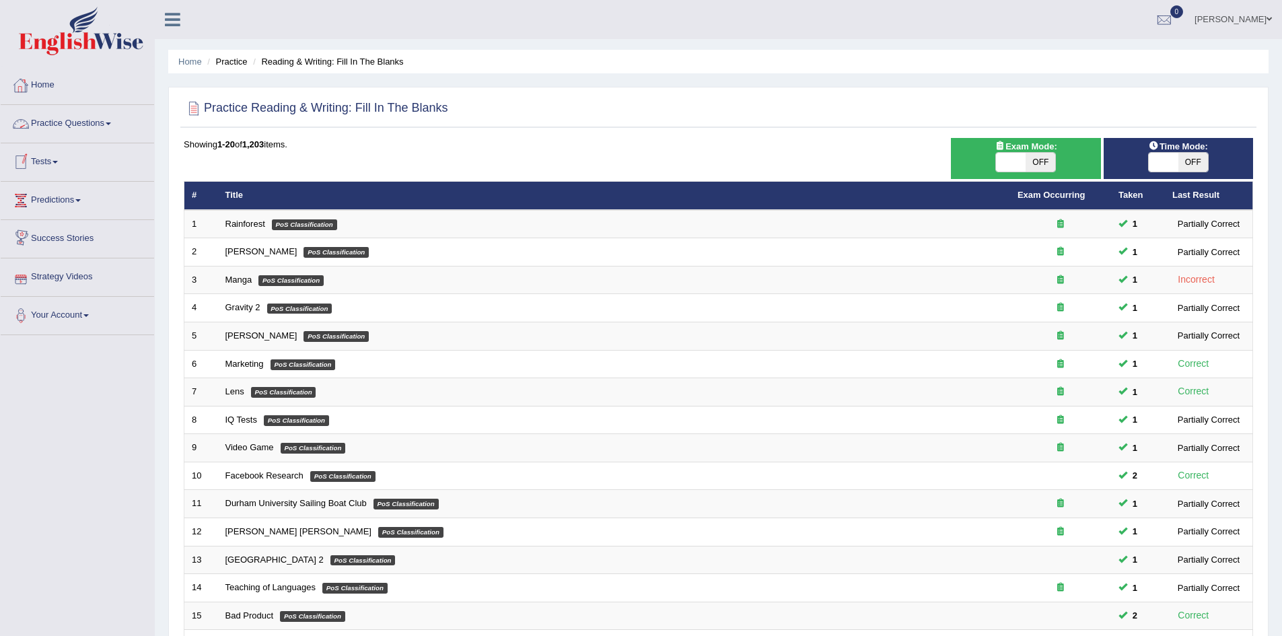
click at [77, 126] on link "Practice Questions" at bounding box center [77, 122] width 153 height 34
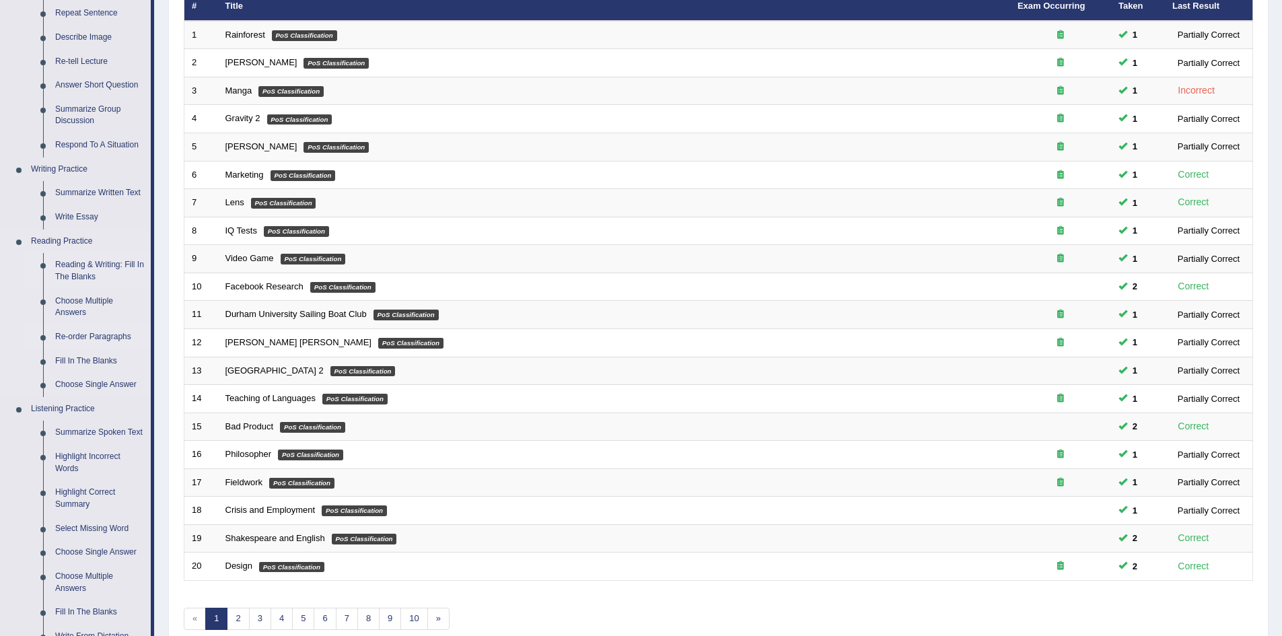
scroll to position [192, 0]
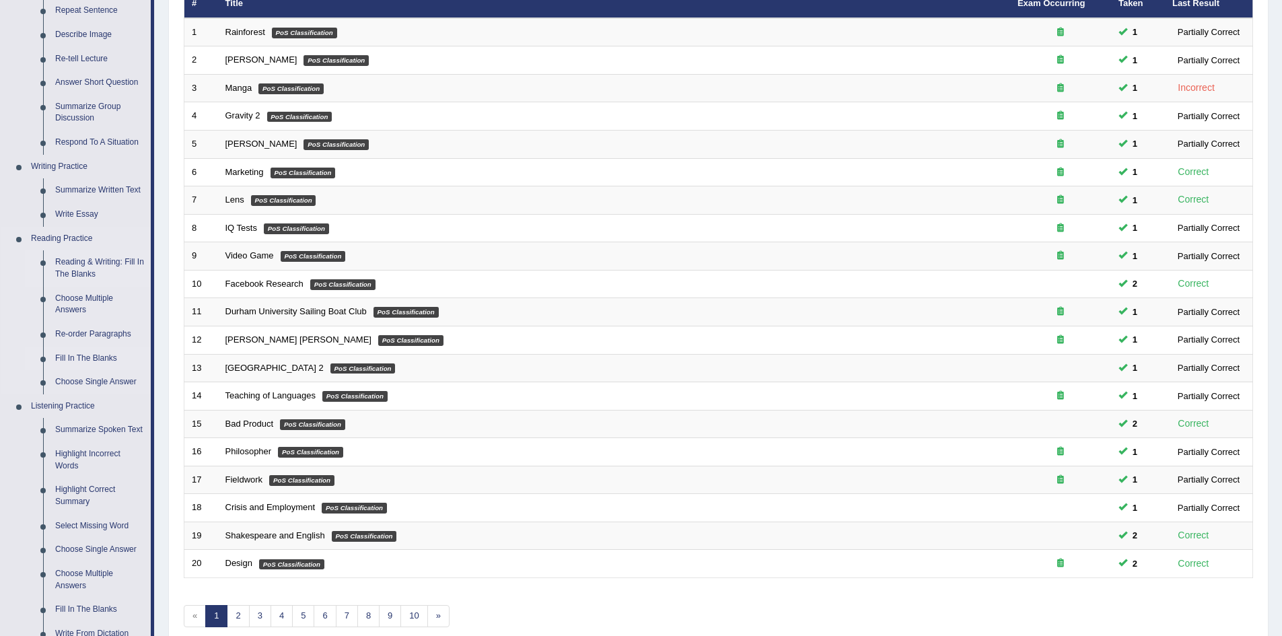
click at [96, 353] on link "Fill In The Blanks" at bounding box center [100, 359] width 102 height 24
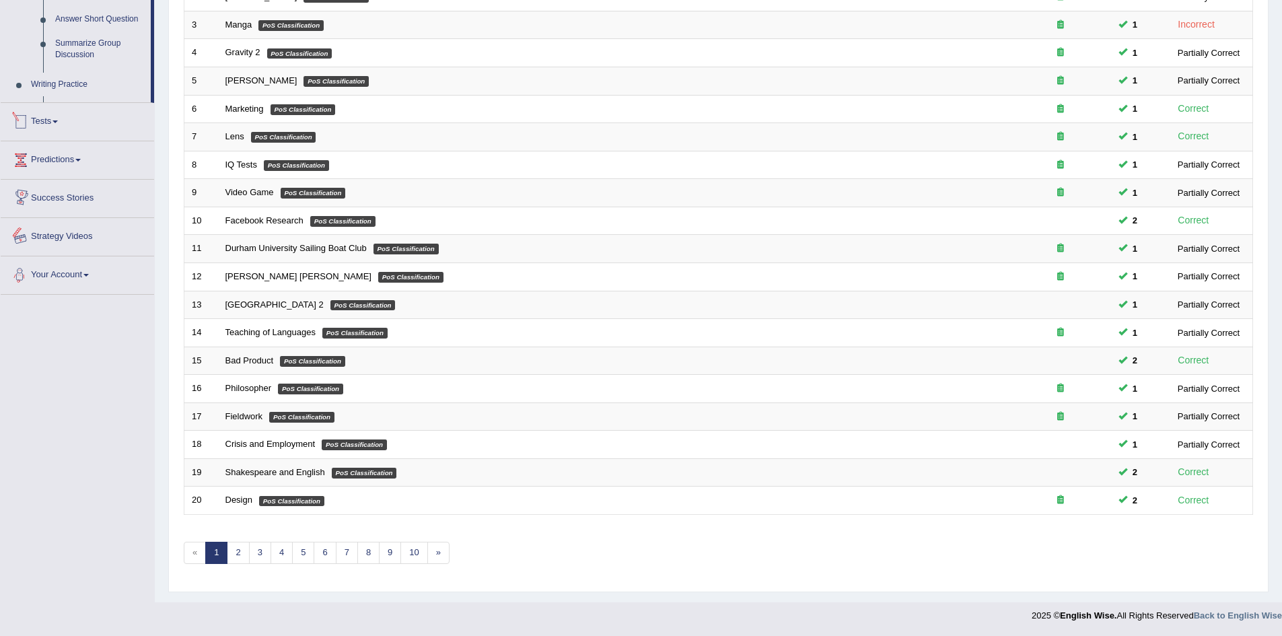
scroll to position [396, 0]
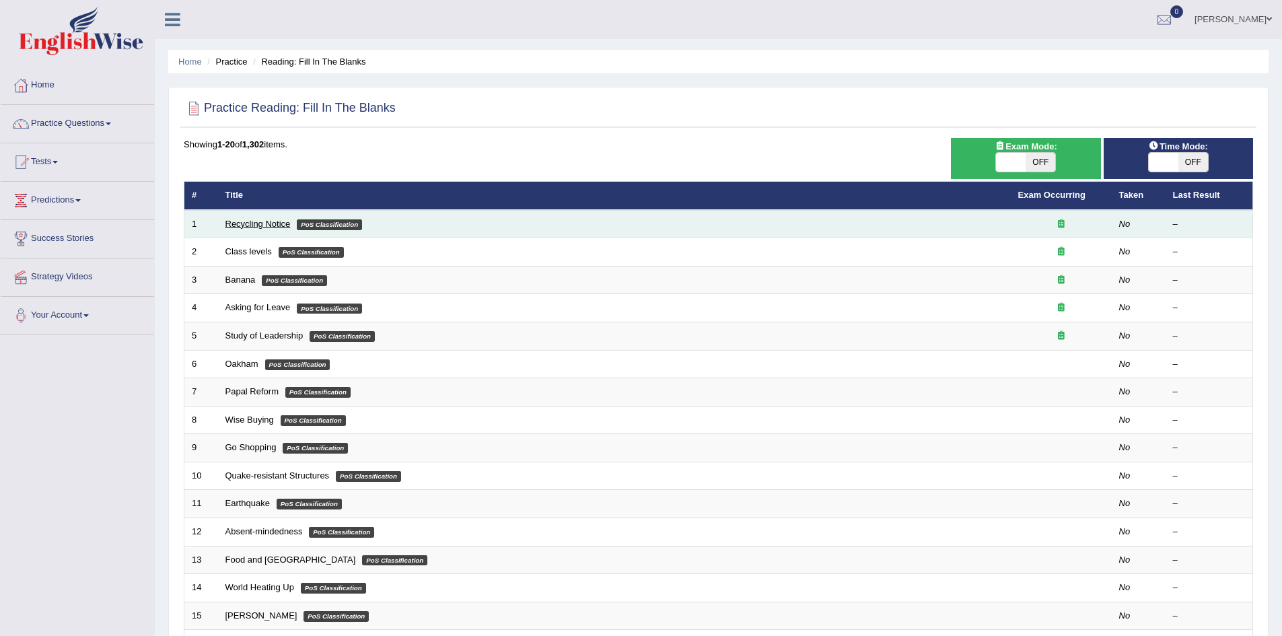
click at [252, 221] on link "Recycling Notice" at bounding box center [257, 224] width 65 height 10
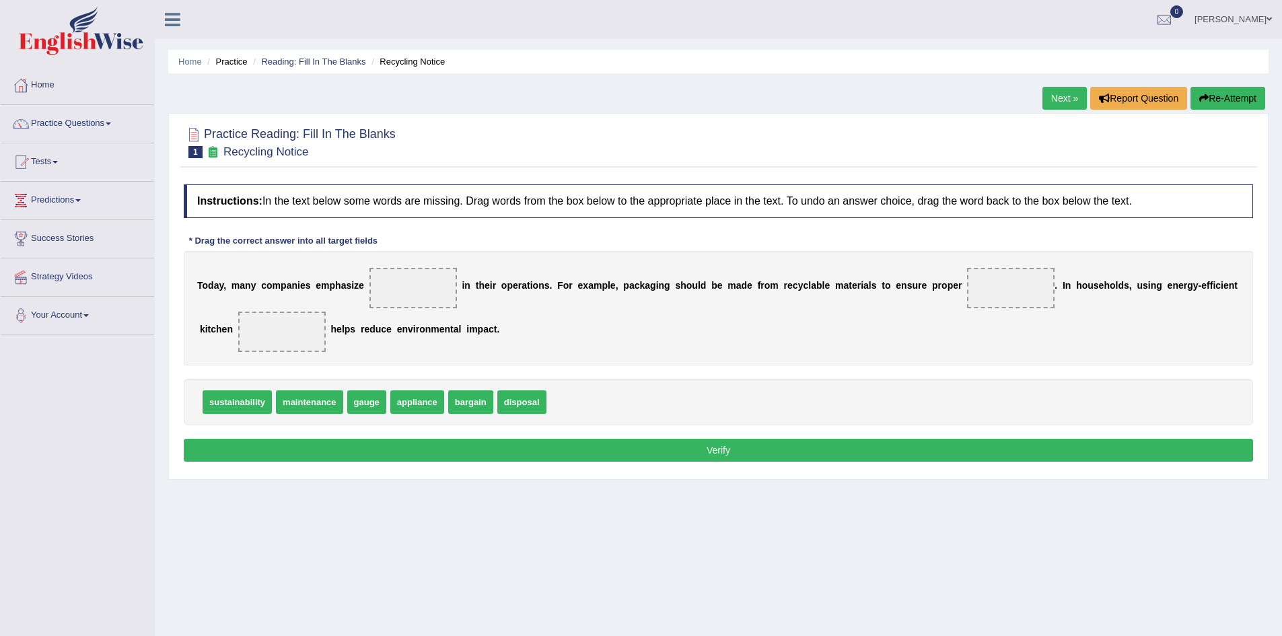
click at [437, 555] on div "Home Practice Reading: Fill In The Blanks Recycling Notice Next » Report Questi…" at bounding box center [718, 336] width 1127 height 673
drag, startPoint x: 242, startPoint y: 409, endPoint x: 424, endPoint y: 291, distance: 217.4
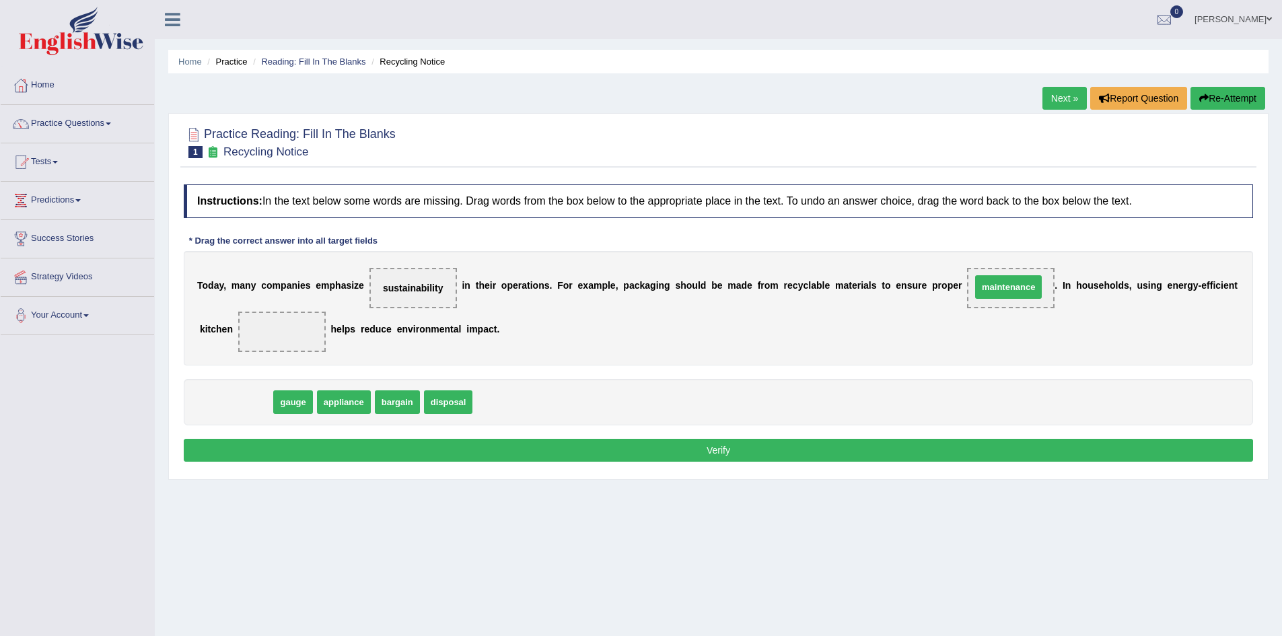
drag, startPoint x: 254, startPoint y: 404, endPoint x: 1027, endPoint y: 290, distance: 780.8
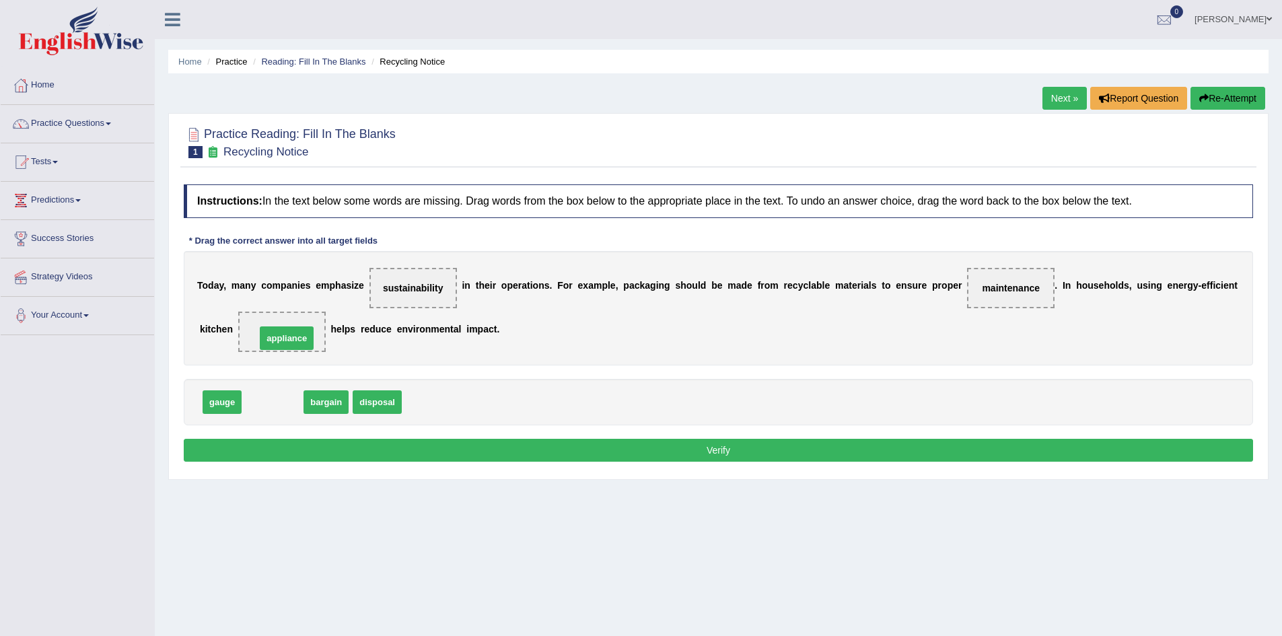
drag, startPoint x: 264, startPoint y: 401, endPoint x: 277, endPoint y: 335, distance: 67.2
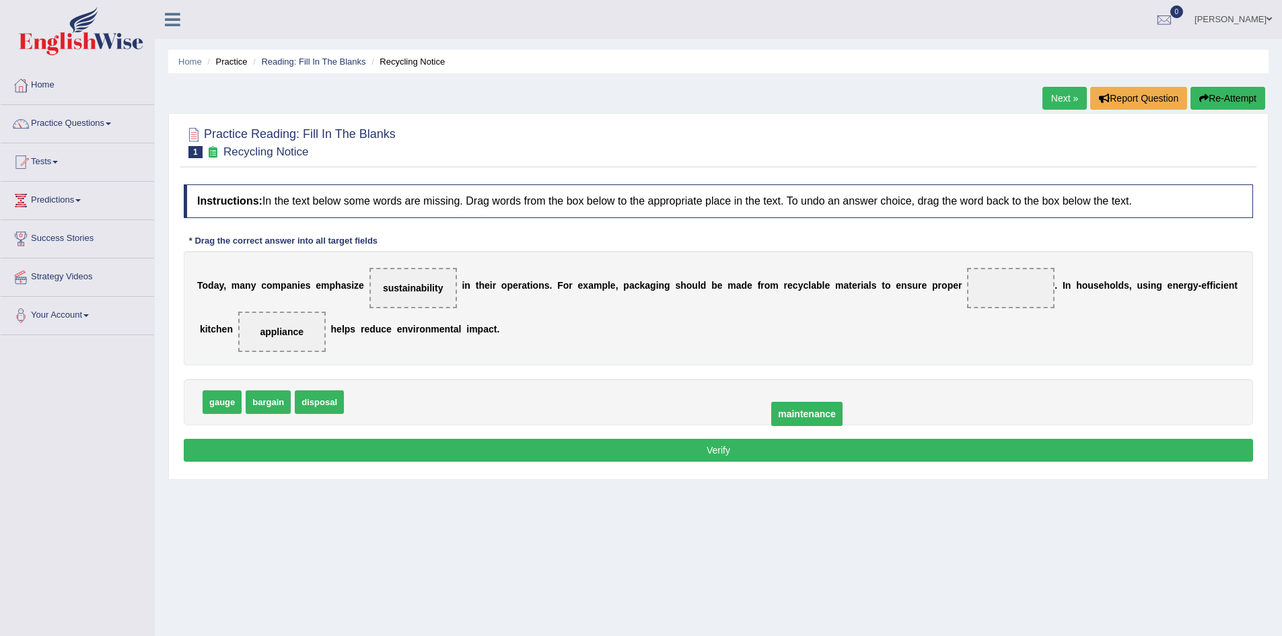
drag, startPoint x: 1026, startPoint y: 291, endPoint x: 818, endPoint y: 416, distance: 243.6
drag, startPoint x: 318, startPoint y: 404, endPoint x: 1017, endPoint y: 298, distance: 707.1
click at [590, 447] on button "Verify" at bounding box center [718, 450] width 1069 height 23
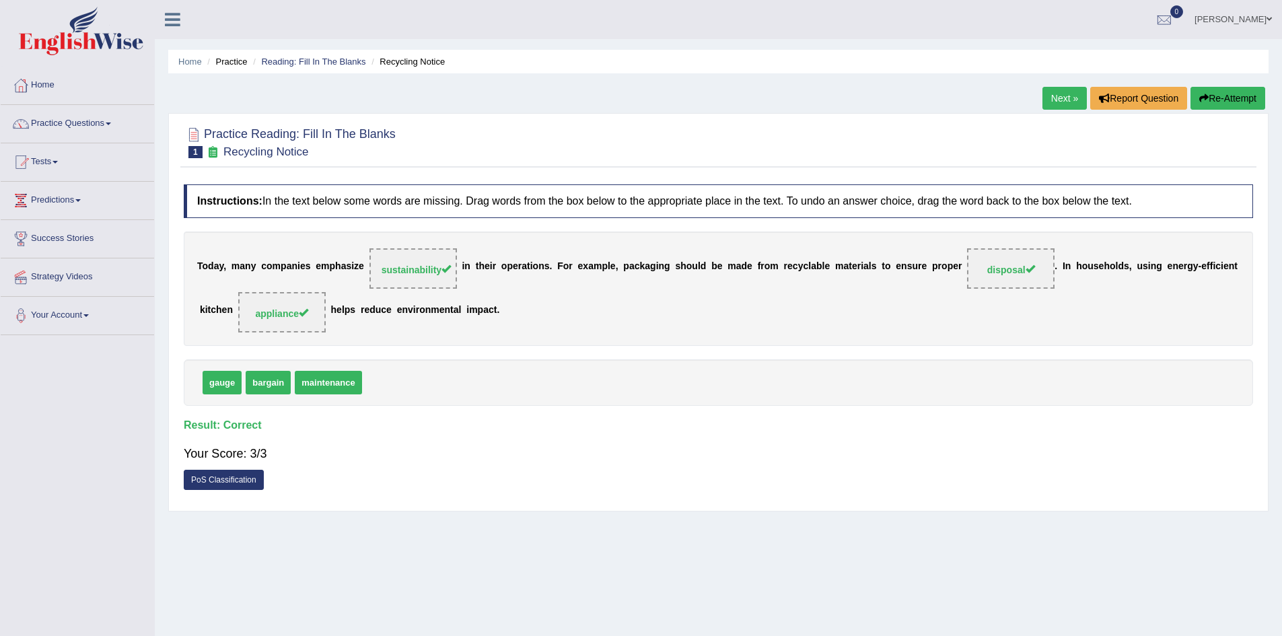
click at [1062, 95] on link "Next »" at bounding box center [1064, 98] width 44 height 23
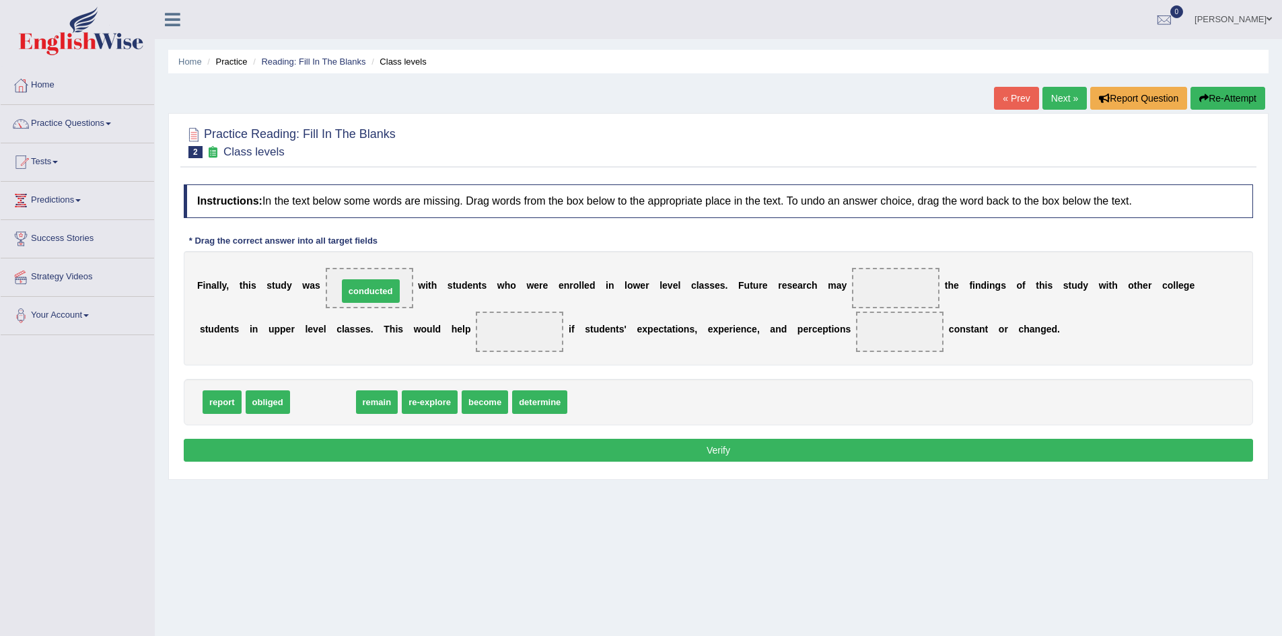
drag, startPoint x: 318, startPoint y: 396, endPoint x: 365, endPoint y: 285, distance: 120.9
click at [665, 369] on div "Instructions: In the text below some words are missing. Drag words from the box…" at bounding box center [718, 325] width 1076 height 295
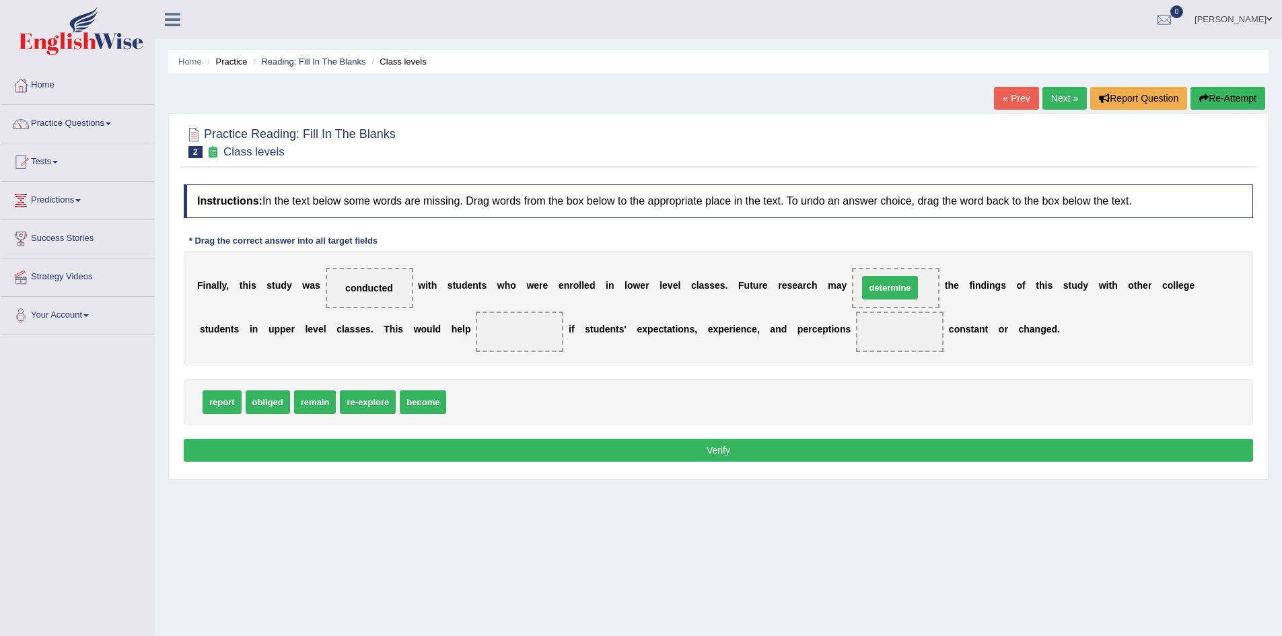
drag, startPoint x: 487, startPoint y: 404, endPoint x: 899, endPoint y: 290, distance: 427.4
click at [311, 401] on span "remain" at bounding box center [315, 402] width 42 height 24
drag, startPoint x: 311, startPoint y: 401, endPoint x: 912, endPoint y: 334, distance: 604.5
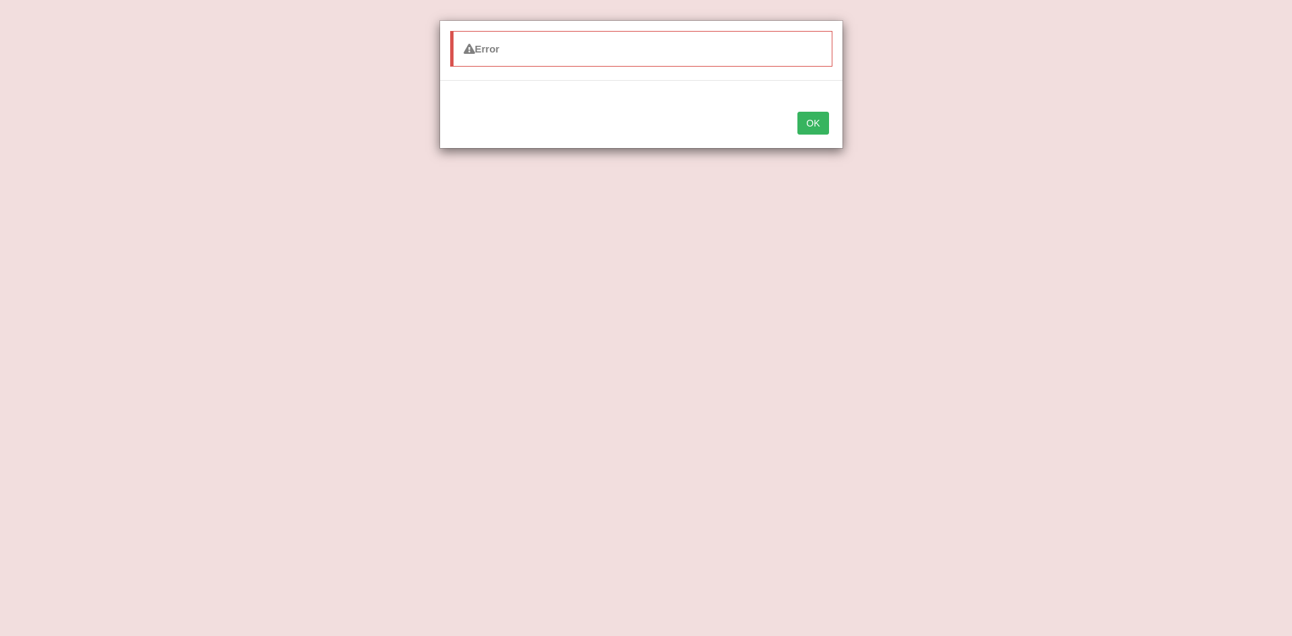
click at [816, 123] on button "OK" at bounding box center [812, 123] width 31 height 23
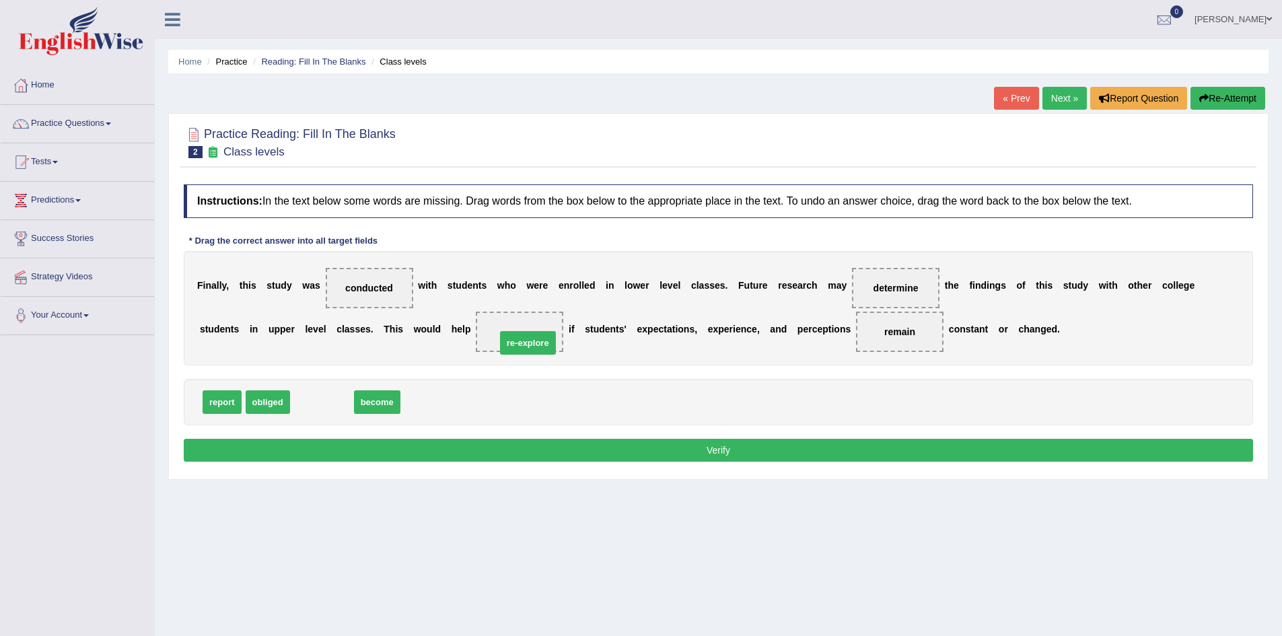
drag, startPoint x: 328, startPoint y: 400, endPoint x: 534, endPoint y: 340, distance: 214.2
drag, startPoint x: 542, startPoint y: 328, endPoint x: 407, endPoint y: 408, distance: 156.2
drag, startPoint x: 378, startPoint y: 404, endPoint x: 539, endPoint y: 336, distance: 174.8
click at [730, 445] on button "Verify" at bounding box center [718, 450] width 1069 height 23
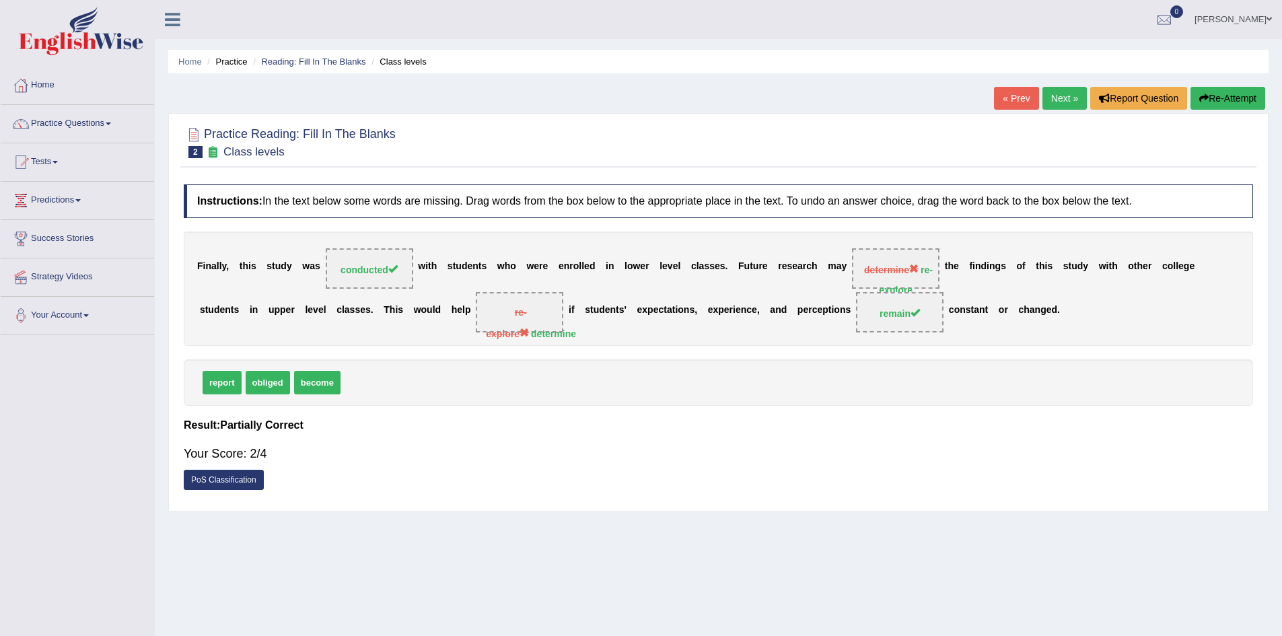
click at [1055, 105] on link "Next »" at bounding box center [1064, 98] width 44 height 23
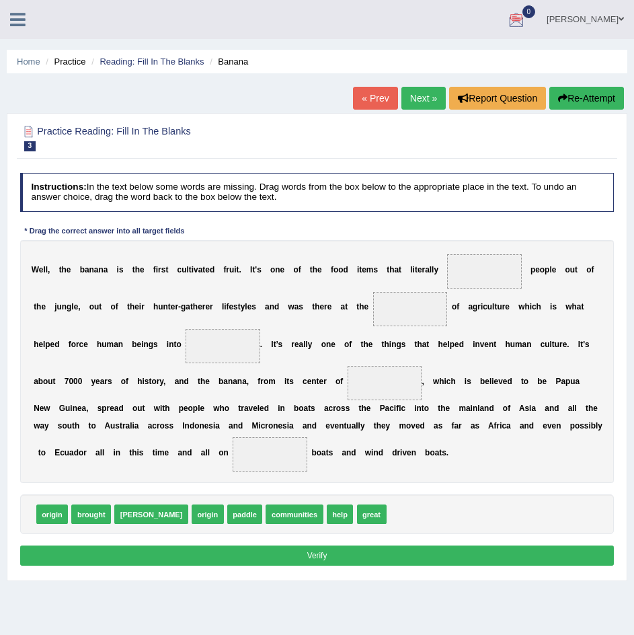
drag, startPoint x: 310, startPoint y: 5, endPoint x: 307, endPoint y: 161, distance: 156.1
click at [307, 161] on div "Toggle navigation Home Practice Questions Speaking Practice Read Aloud Repeat S…" at bounding box center [317, 350] width 634 height 700
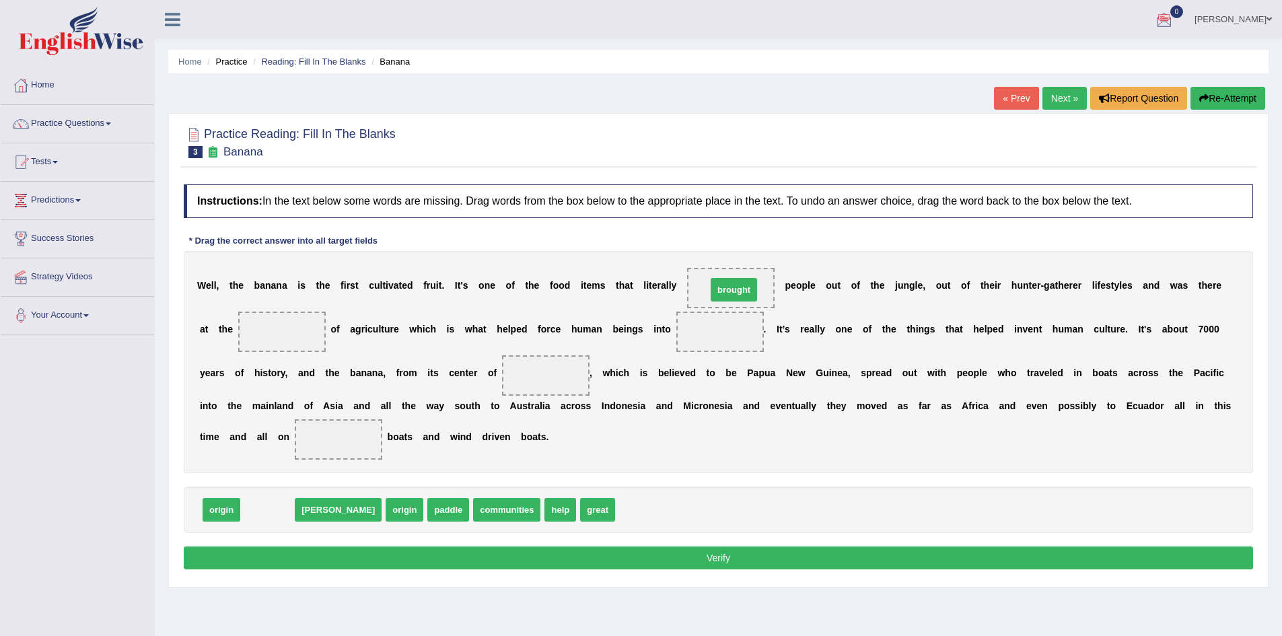
drag, startPoint x: 259, startPoint y: 507, endPoint x: 725, endPoint y: 287, distance: 515.6
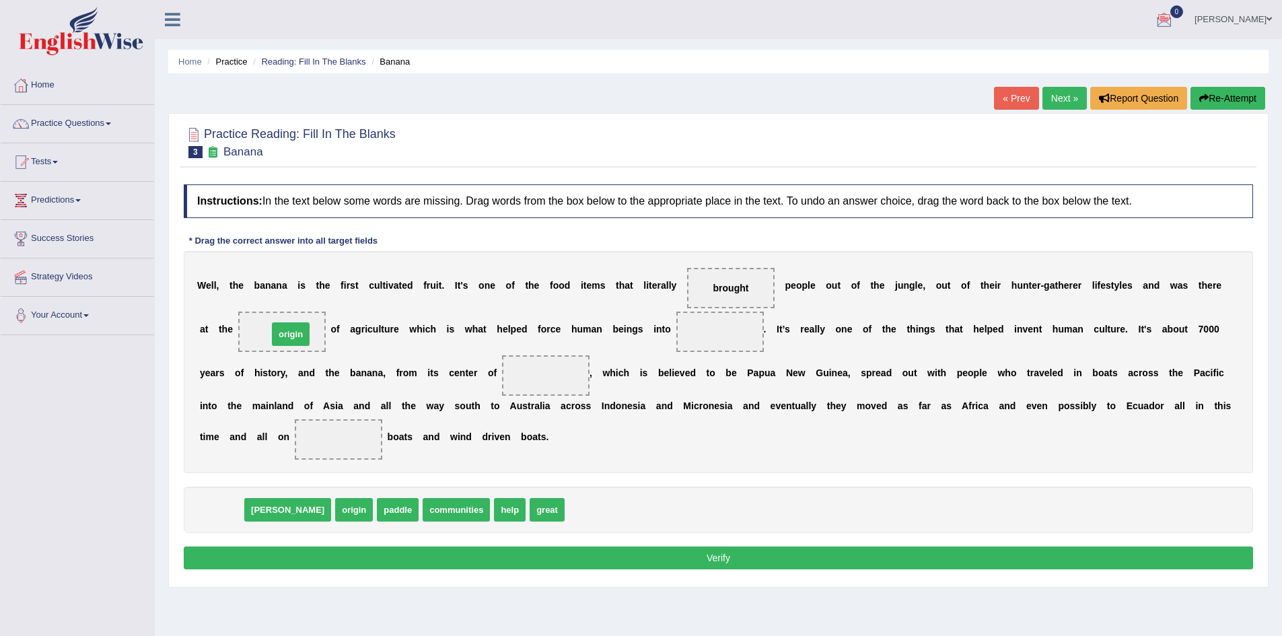
drag, startPoint x: 223, startPoint y: 514, endPoint x: 292, endPoint y: 338, distance: 189.4
click at [369, 491] on div "dawn origin paddle communities help great" at bounding box center [718, 509] width 1069 height 46
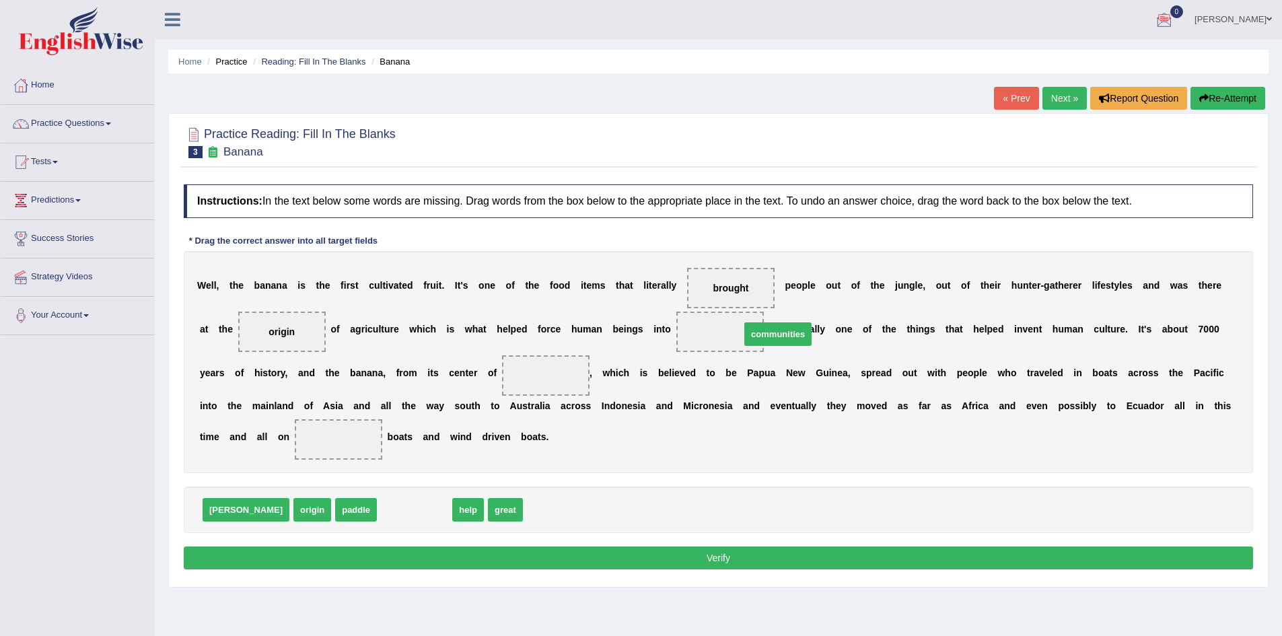
drag, startPoint x: 369, startPoint y: 501, endPoint x: 733, endPoint y: 324, distance: 404.1
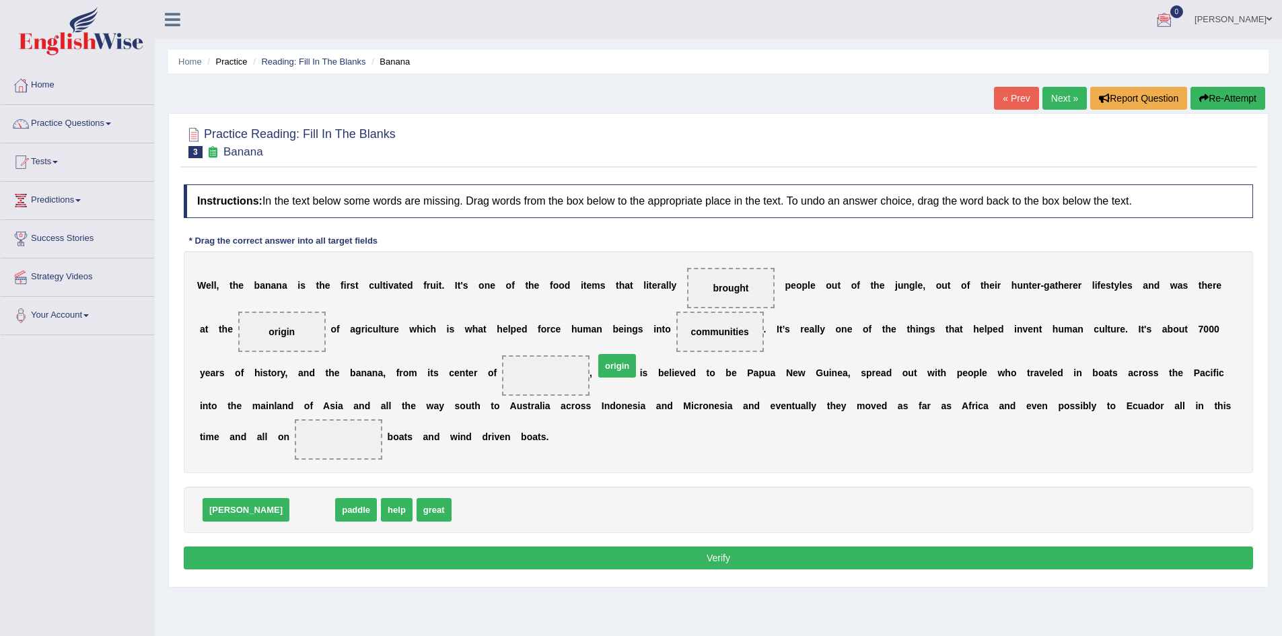
drag, startPoint x: 268, startPoint y: 510, endPoint x: 573, endPoint y: 367, distance: 337.1
drag, startPoint x: 268, startPoint y: 515, endPoint x: 354, endPoint y: 442, distance: 112.2
click at [719, 561] on button "Verify" at bounding box center [718, 557] width 1069 height 23
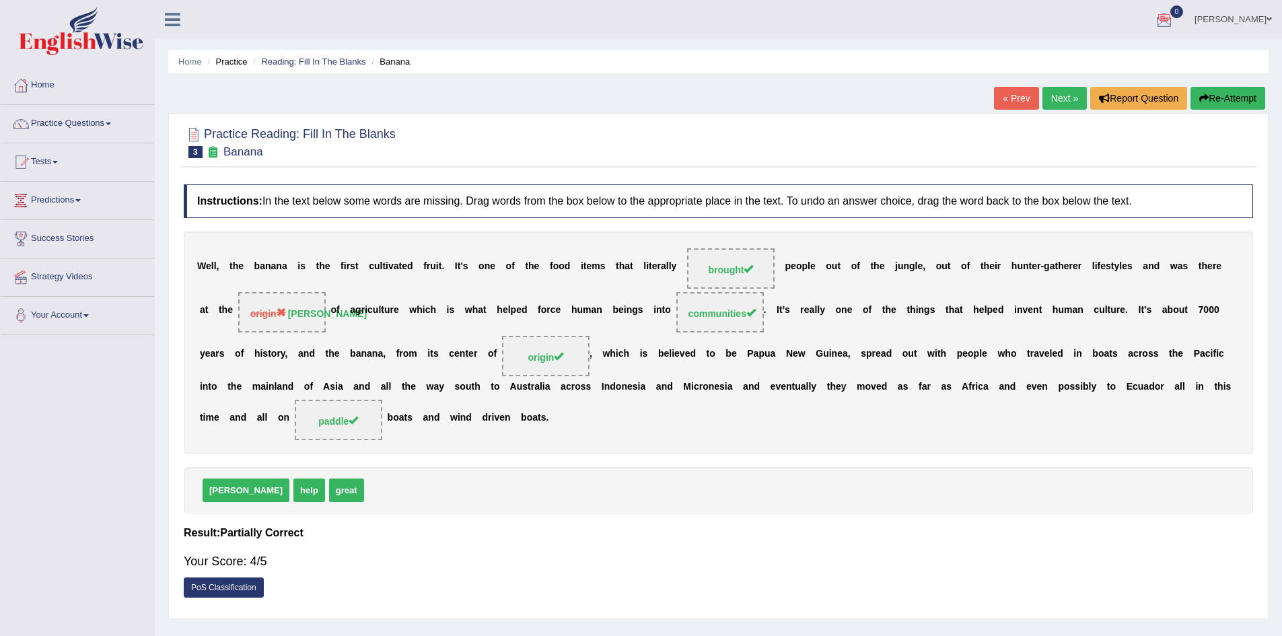
click at [1068, 94] on link "Next »" at bounding box center [1064, 98] width 44 height 23
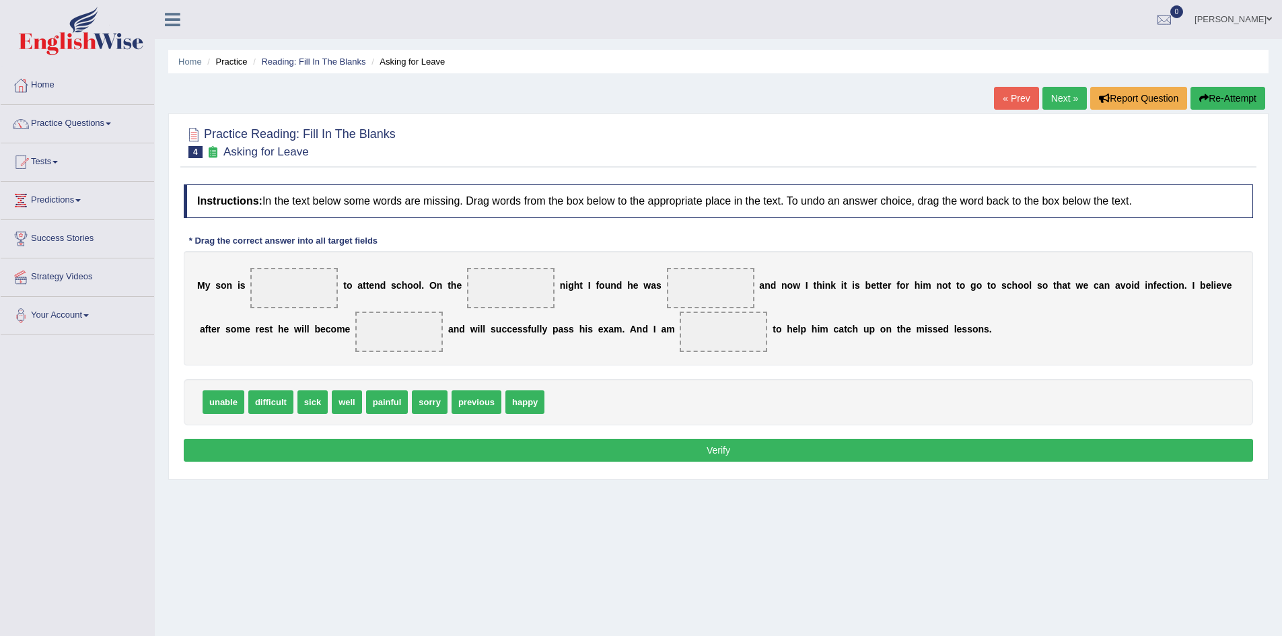
drag, startPoint x: 219, startPoint y: 360, endPoint x: 281, endPoint y: 294, distance: 90.9
click at [281, 294] on div "Instructions: In the text below some words are missing. Drag words from the box…" at bounding box center [718, 325] width 1076 height 295
drag, startPoint x: 231, startPoint y: 402, endPoint x: 299, endPoint y: 287, distance: 133.6
drag, startPoint x: 431, startPoint y: 399, endPoint x: 513, endPoint y: 281, distance: 144.5
drag, startPoint x: 265, startPoint y: 399, endPoint x: 762, endPoint y: 291, distance: 508.1
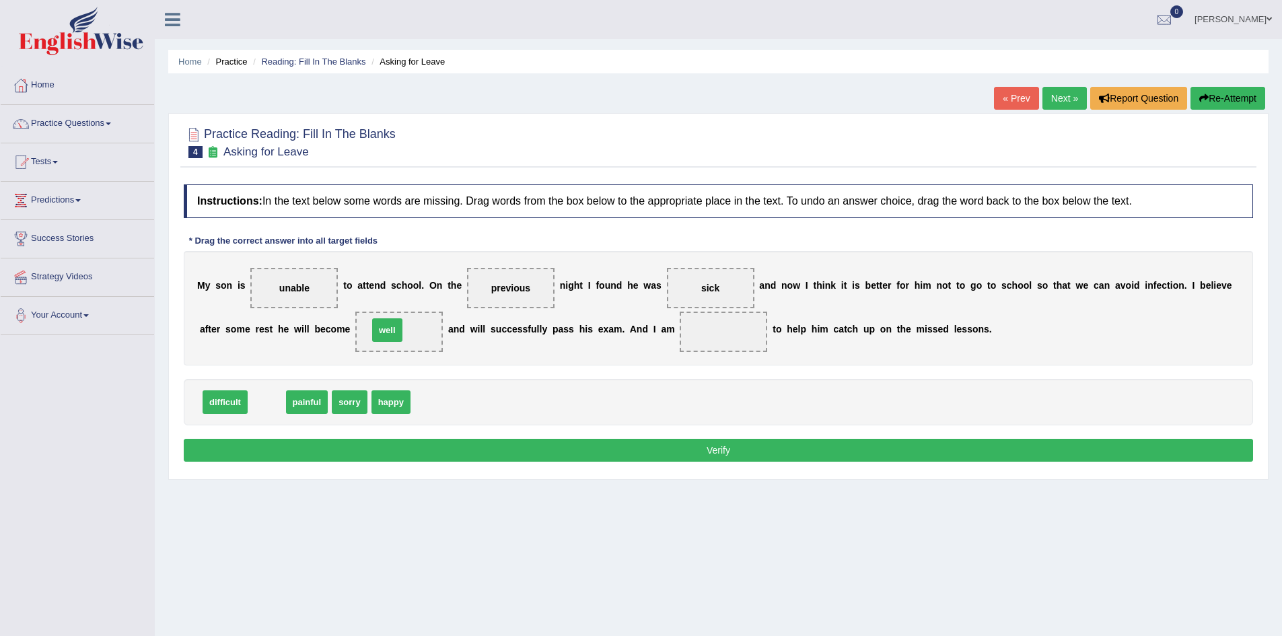
drag, startPoint x: 266, startPoint y: 400, endPoint x: 388, endPoint y: 328, distance: 140.9
drag, startPoint x: 348, startPoint y: 404, endPoint x: 717, endPoint y: 335, distance: 375.7
click at [671, 449] on button "Verify" at bounding box center [718, 450] width 1069 height 23
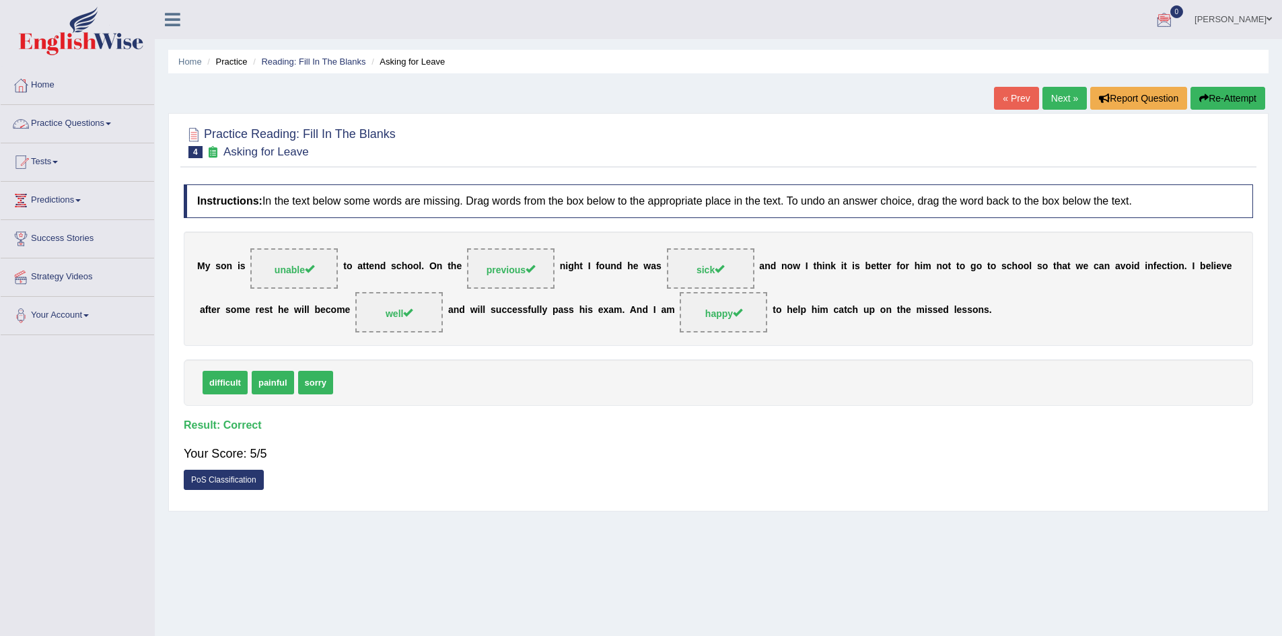
click at [89, 114] on link "Practice Questions" at bounding box center [77, 122] width 153 height 34
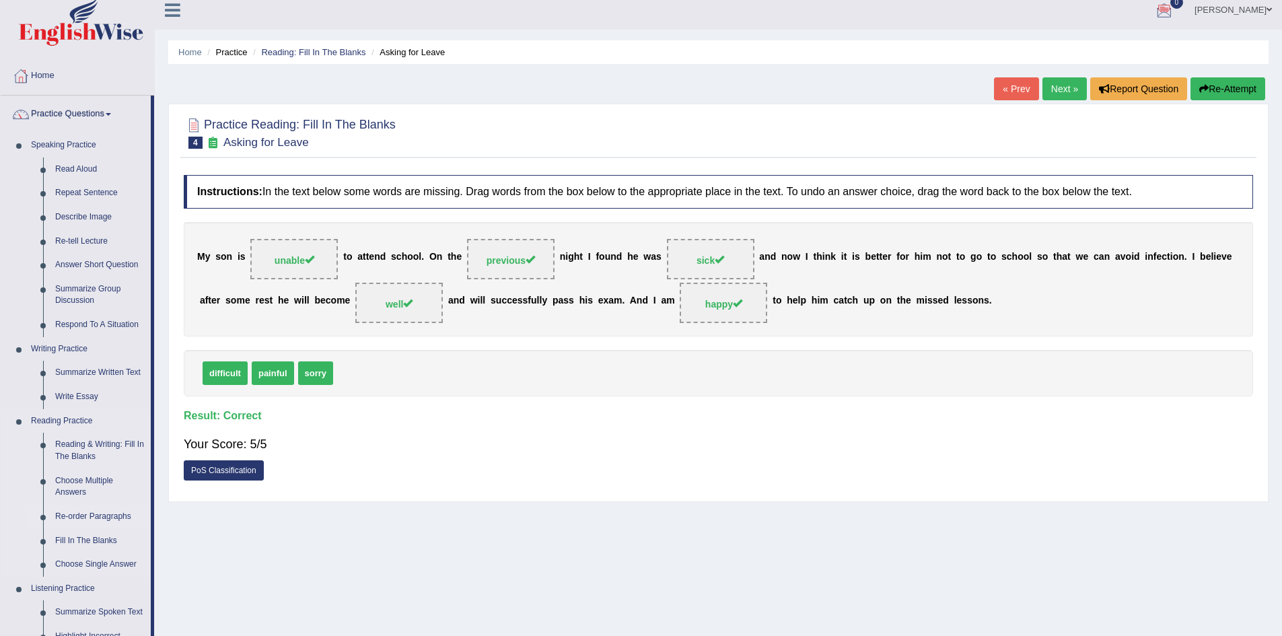
scroll to position [13, 0]
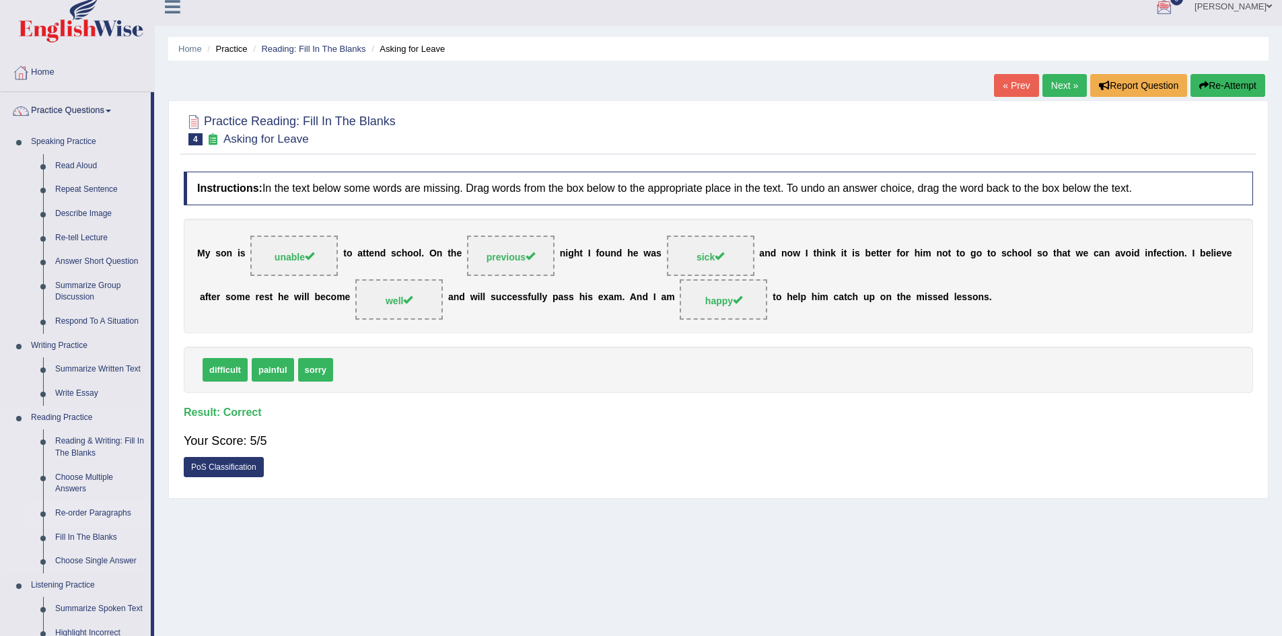
click at [96, 513] on link "Re-order Paragraphs" at bounding box center [100, 513] width 102 height 24
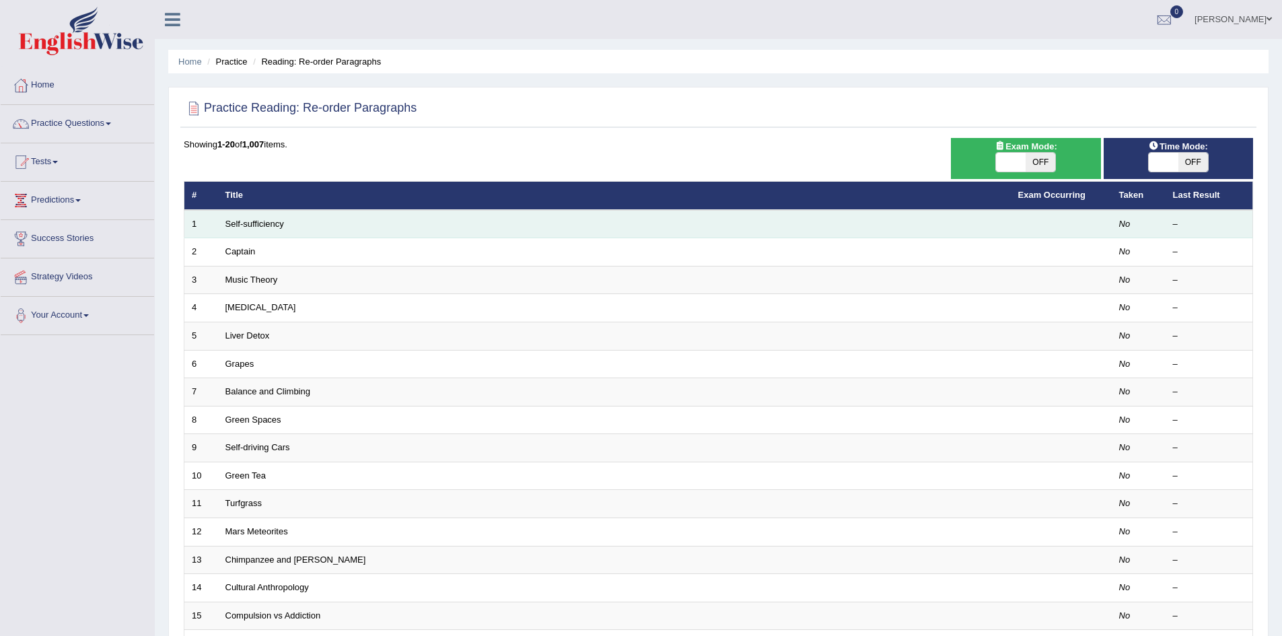
click at [260, 213] on td "Self-sufficiency" at bounding box center [614, 224] width 793 height 28
click at [260, 225] on link "Self-sufficiency" at bounding box center [254, 224] width 59 height 10
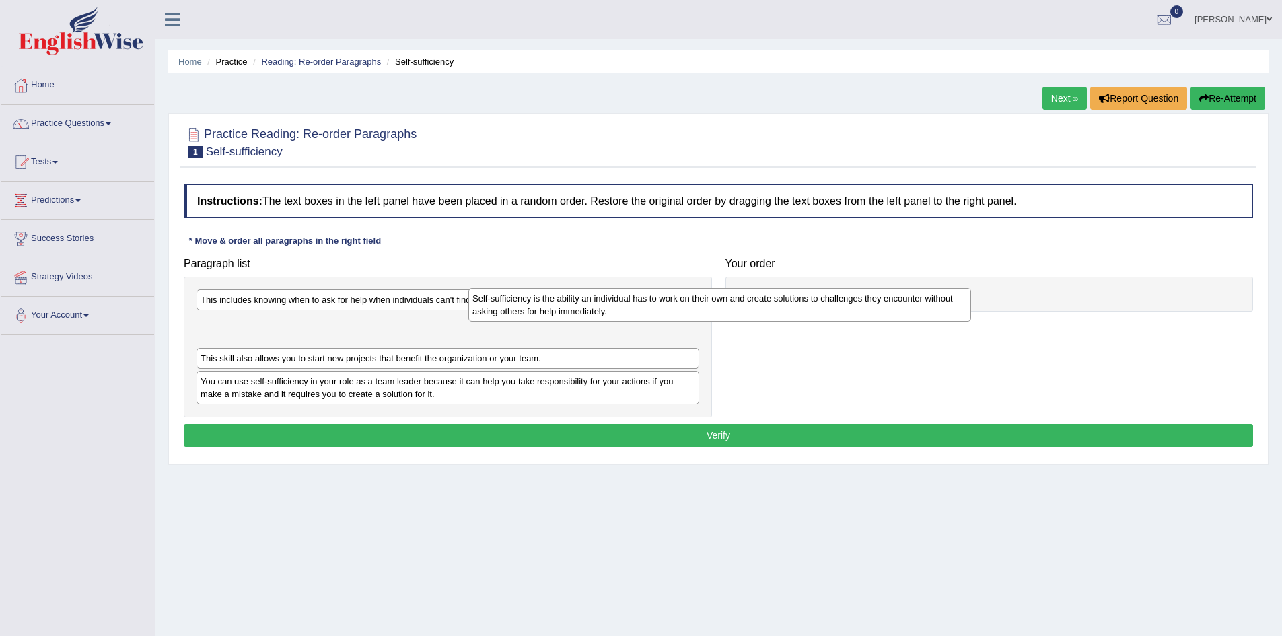
drag, startPoint x: 309, startPoint y: 400, endPoint x: 616, endPoint y: 320, distance: 317.1
click at [616, 320] on div "Self-sufficiency is the ability an individual has to work on their own and crea…" at bounding box center [719, 305] width 503 height 34
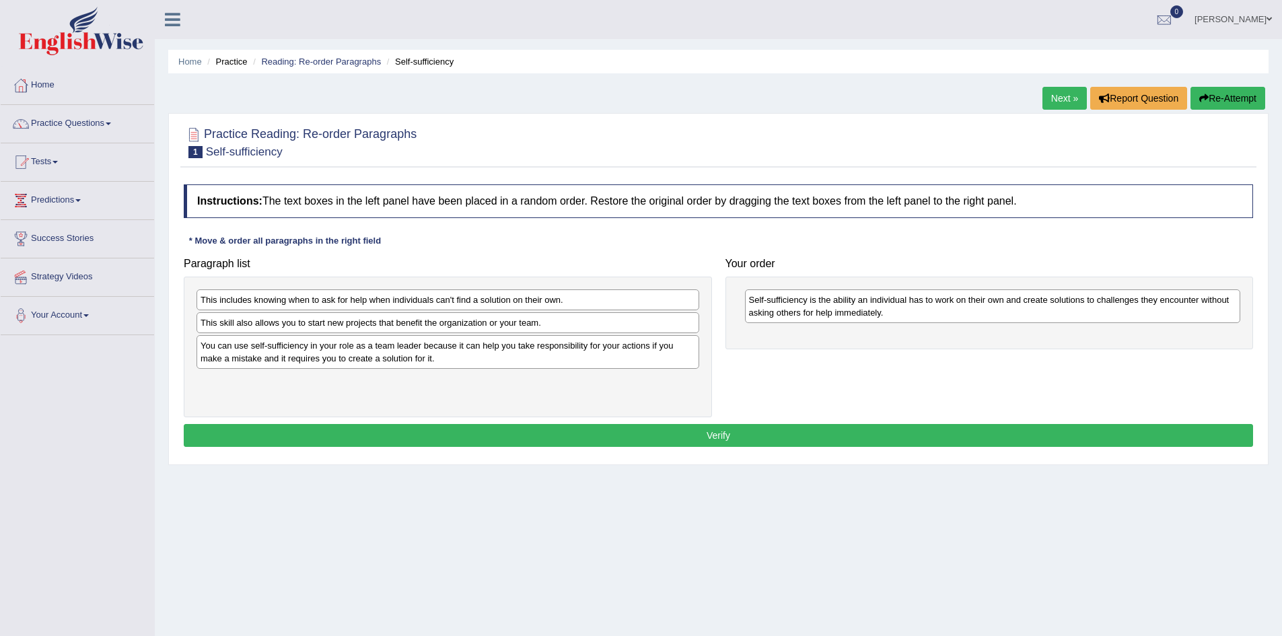
drag, startPoint x: 616, startPoint y: 320, endPoint x: 715, endPoint y: 273, distance: 109.5
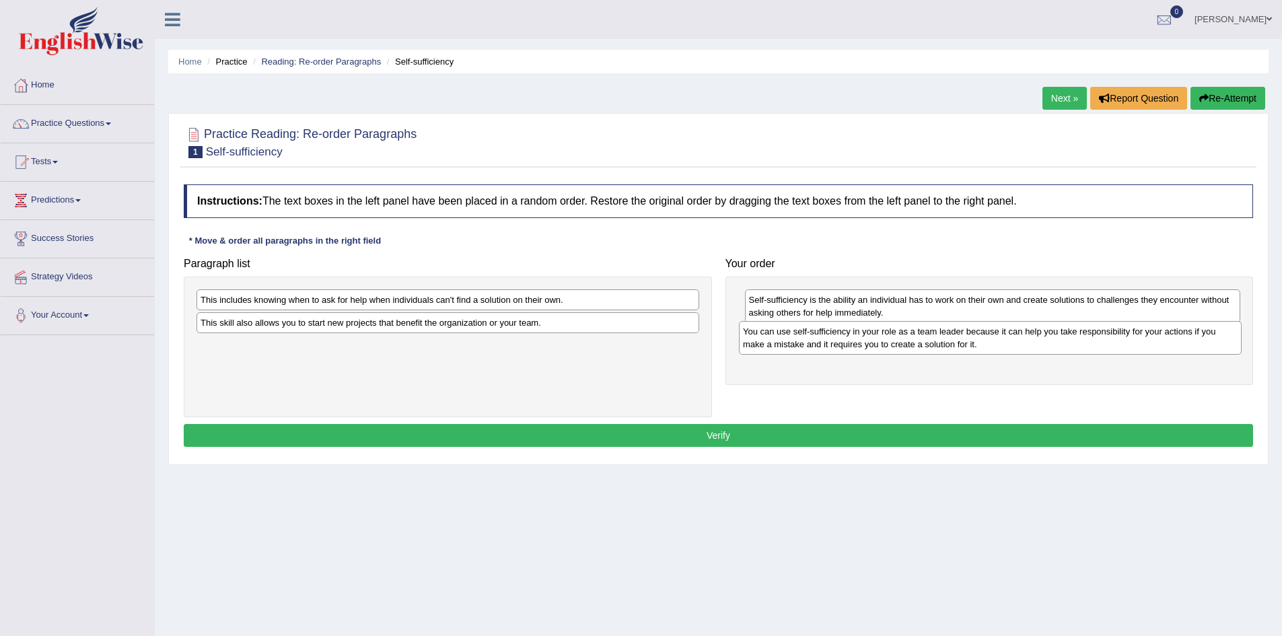
drag, startPoint x: 390, startPoint y: 365, endPoint x: 933, endPoint y: 351, distance: 543.8
click at [933, 351] on div "You can use self-sufficiency in your role as a team leader because it can help …" at bounding box center [990, 338] width 503 height 34
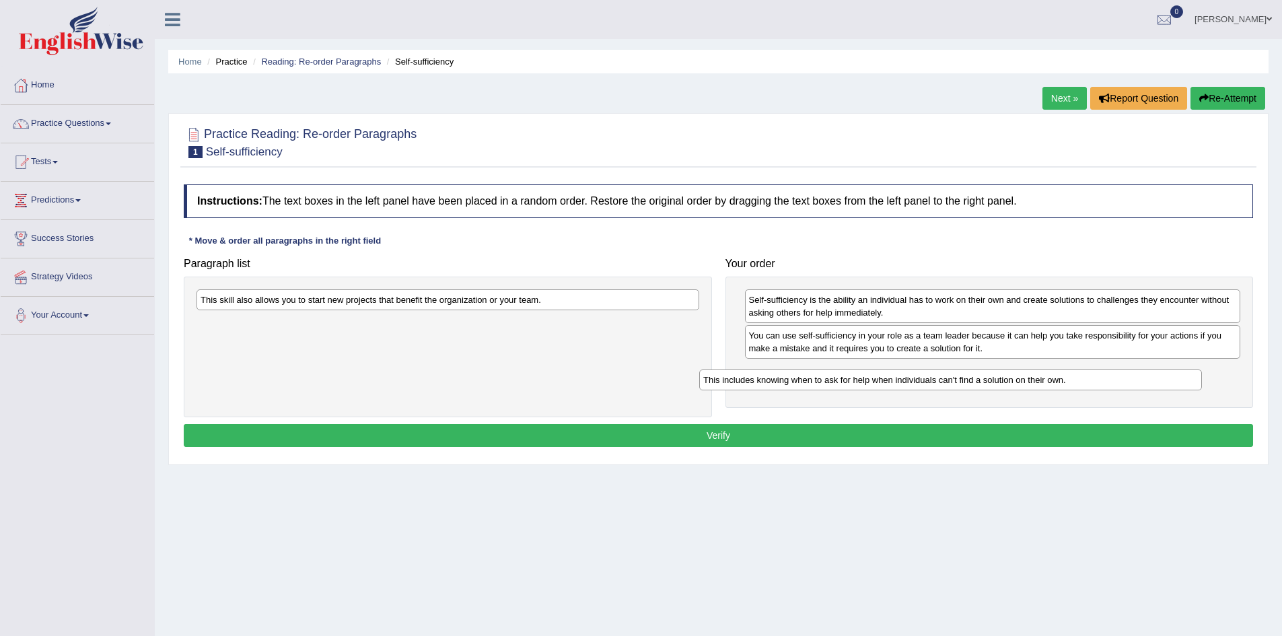
drag, startPoint x: 403, startPoint y: 301, endPoint x: 909, endPoint y: 387, distance: 513.1
click at [909, 387] on div "This includes knowing when to ask for help when individuals can't find a soluti…" at bounding box center [950, 379] width 503 height 21
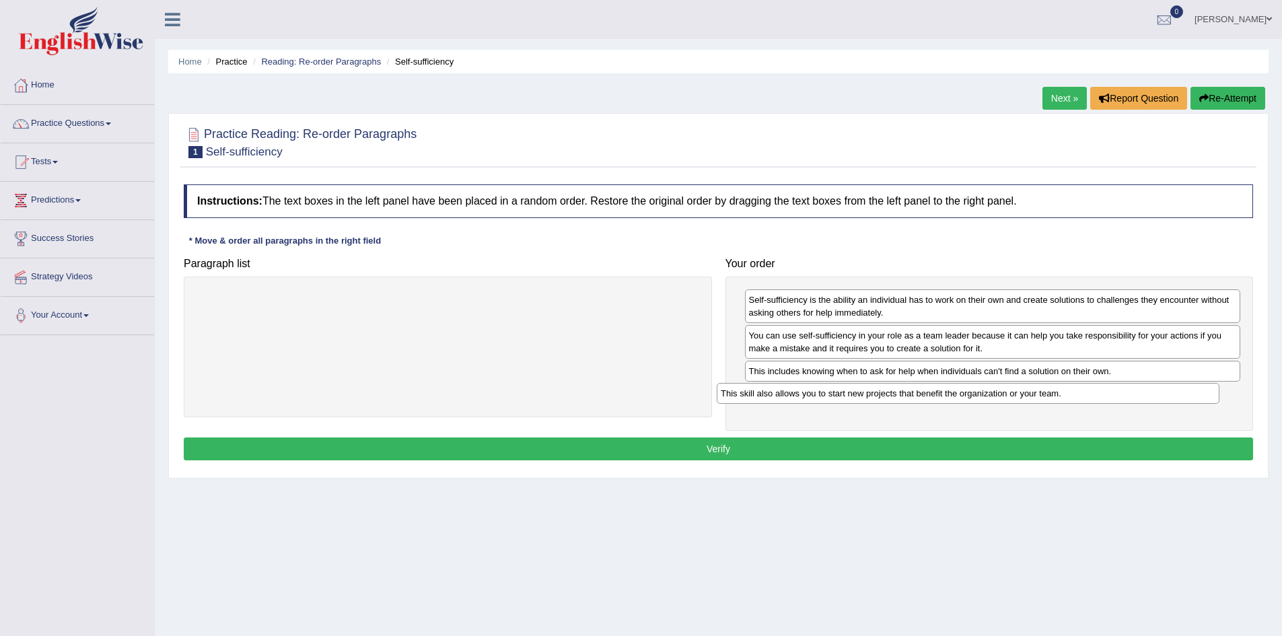
drag, startPoint x: 530, startPoint y: 298, endPoint x: 1053, endPoint y: 392, distance: 531.1
click at [1053, 392] on div "This skill also allows you to start new projects that benefit the organization …" at bounding box center [968, 393] width 503 height 21
click at [778, 445] on button "Verify" at bounding box center [718, 448] width 1069 height 23
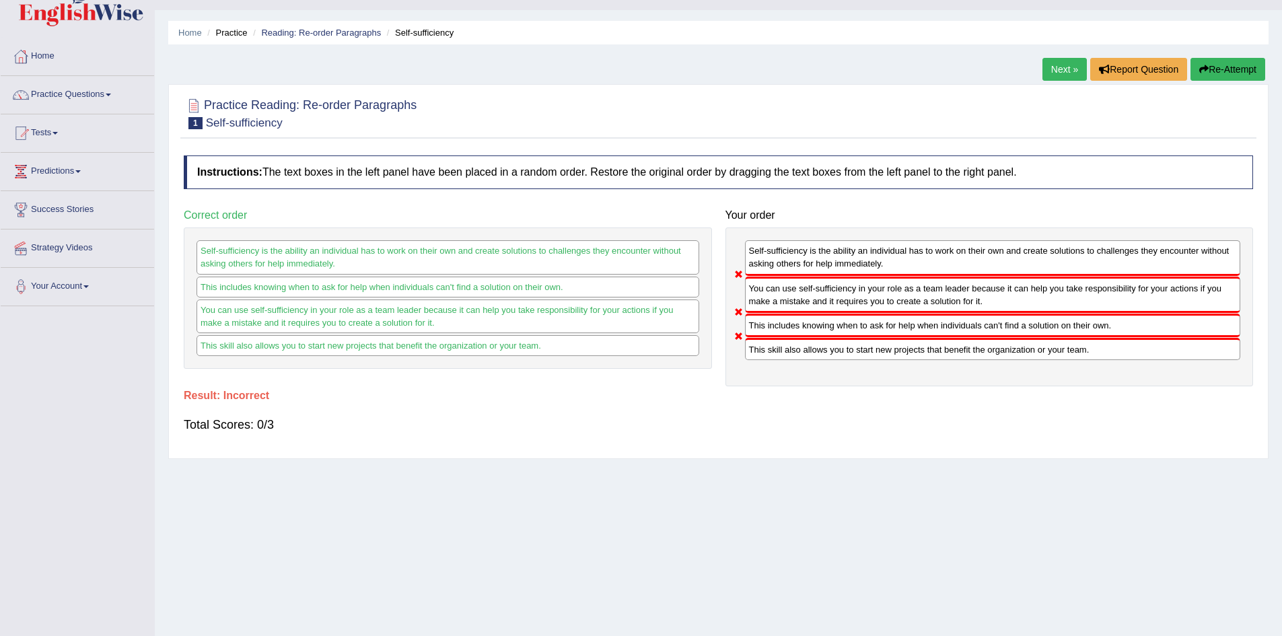
scroll to position [31, 0]
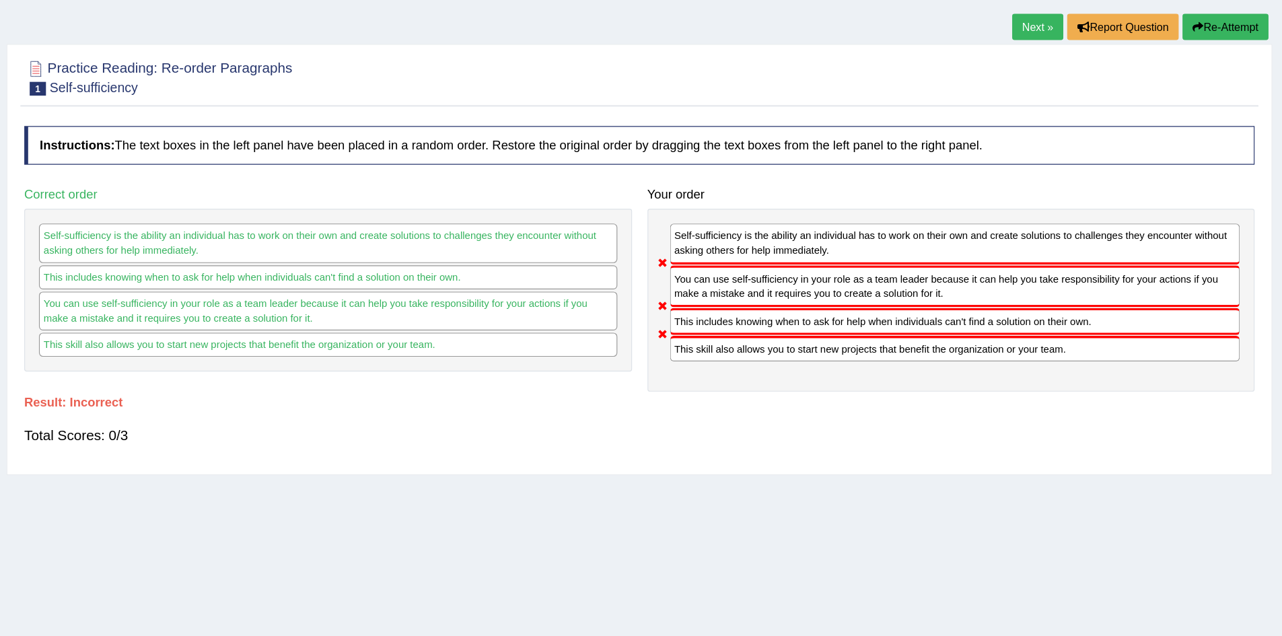
click at [1058, 61] on link "Next »" at bounding box center [1064, 67] width 44 height 23
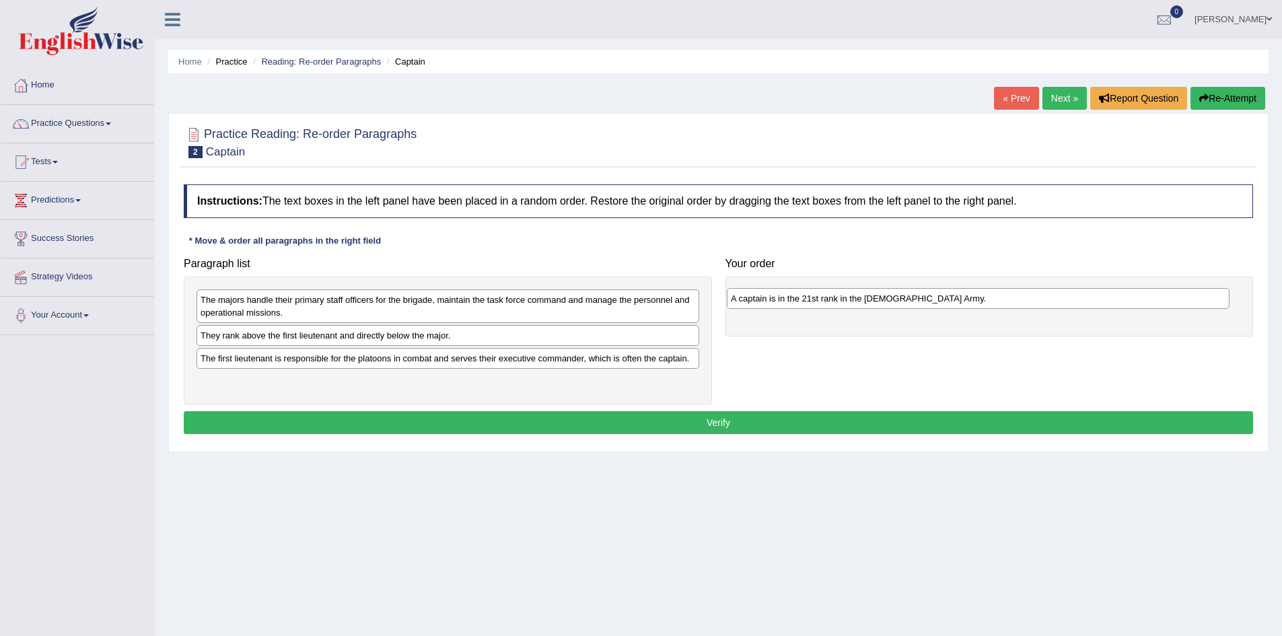
drag, startPoint x: 365, startPoint y: 338, endPoint x: 896, endPoint y: 301, distance: 531.5
click at [896, 301] on div "A captain is in the 21st rank in the [DEMOGRAPHIC_DATA] Army." at bounding box center [978, 298] width 503 height 21
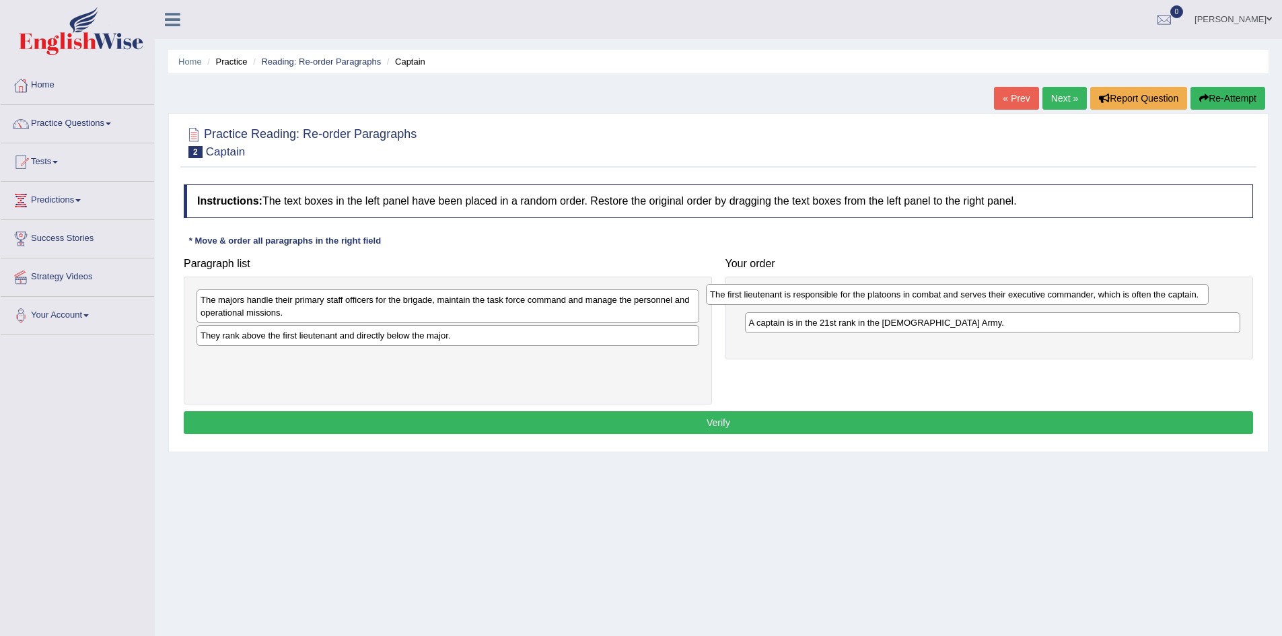
drag, startPoint x: 581, startPoint y: 362, endPoint x: 1110, endPoint y: 307, distance: 532.3
click at [1110, 305] on div "The first lieutenant is responsible for the platoons in combat and serves their…" at bounding box center [957, 294] width 503 height 21
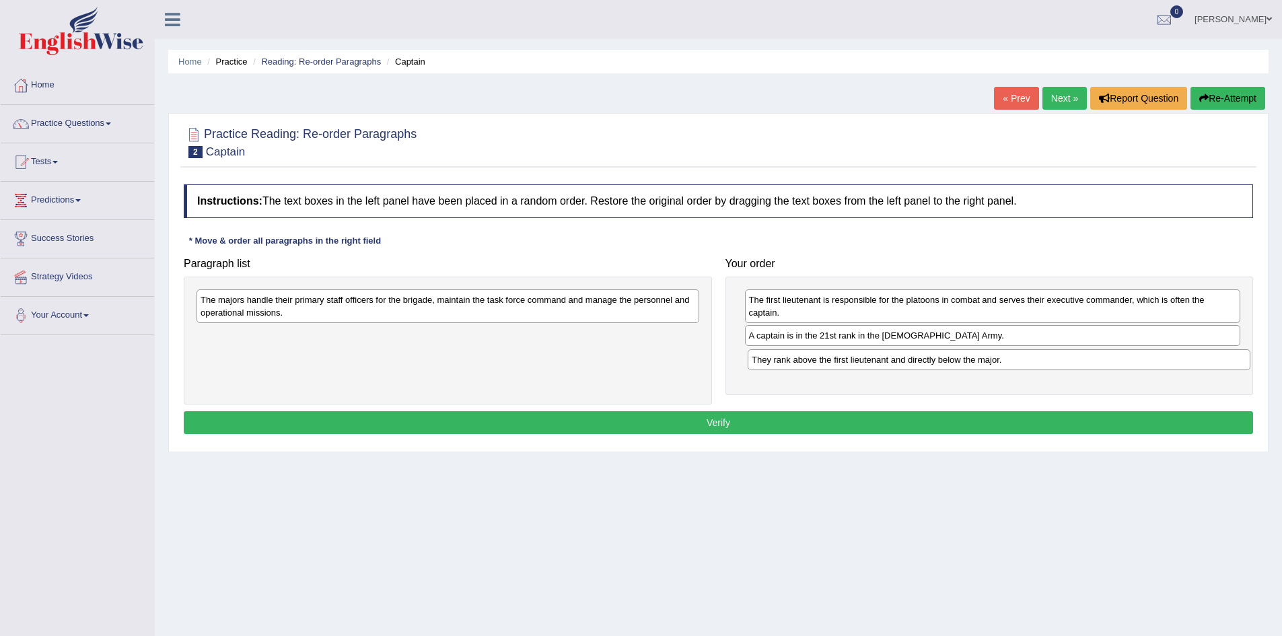
drag, startPoint x: 671, startPoint y: 335, endPoint x: 1223, endPoint y: 359, distance: 551.6
click at [1223, 359] on div "They rank above the first lieutenant and directly below the major." at bounding box center [999, 359] width 503 height 21
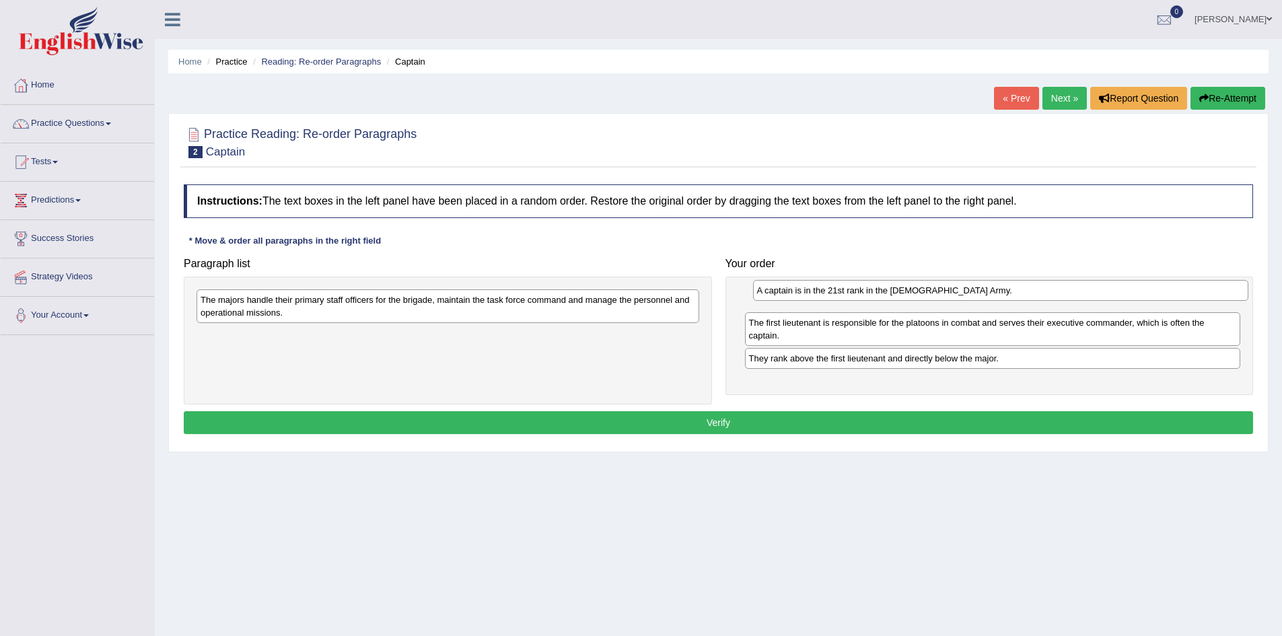
drag, startPoint x: 1101, startPoint y: 337, endPoint x: 1108, endPoint y: 292, distance: 45.7
click at [1108, 292] on div "A captain is in the 21st rank in the US Army." at bounding box center [1001, 290] width 496 height 21
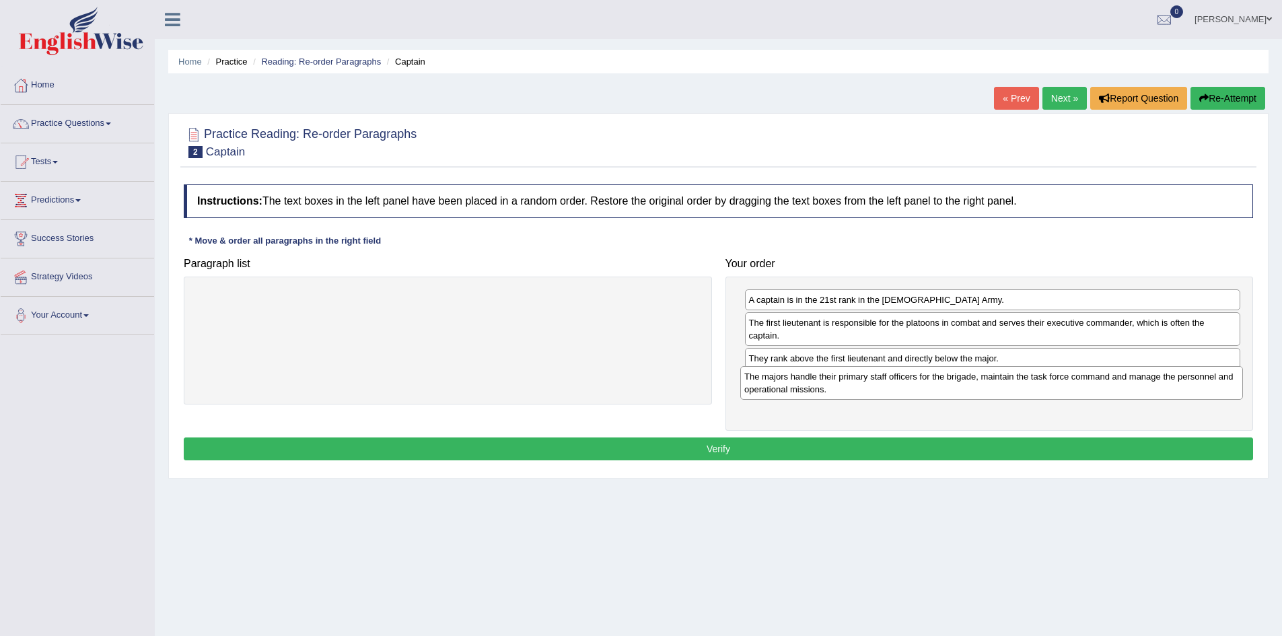
drag, startPoint x: 662, startPoint y: 305, endPoint x: 1206, endPoint y: 382, distance: 549.0
click at [1206, 382] on div "The majors handle their primary staff officers for the brigade, maintain the ta…" at bounding box center [991, 383] width 503 height 34
click at [869, 441] on button "Verify" at bounding box center [718, 448] width 1069 height 23
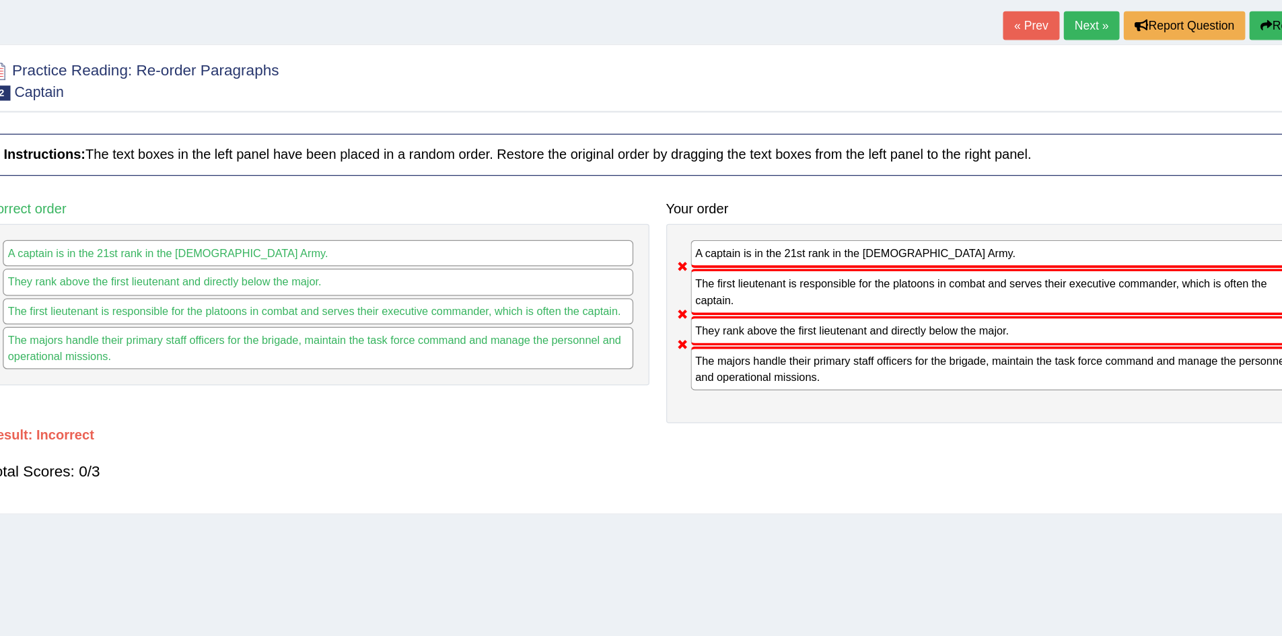
click at [1073, 91] on link "Next »" at bounding box center [1064, 98] width 44 height 23
click at [1066, 100] on link "Next »" at bounding box center [1064, 98] width 44 height 23
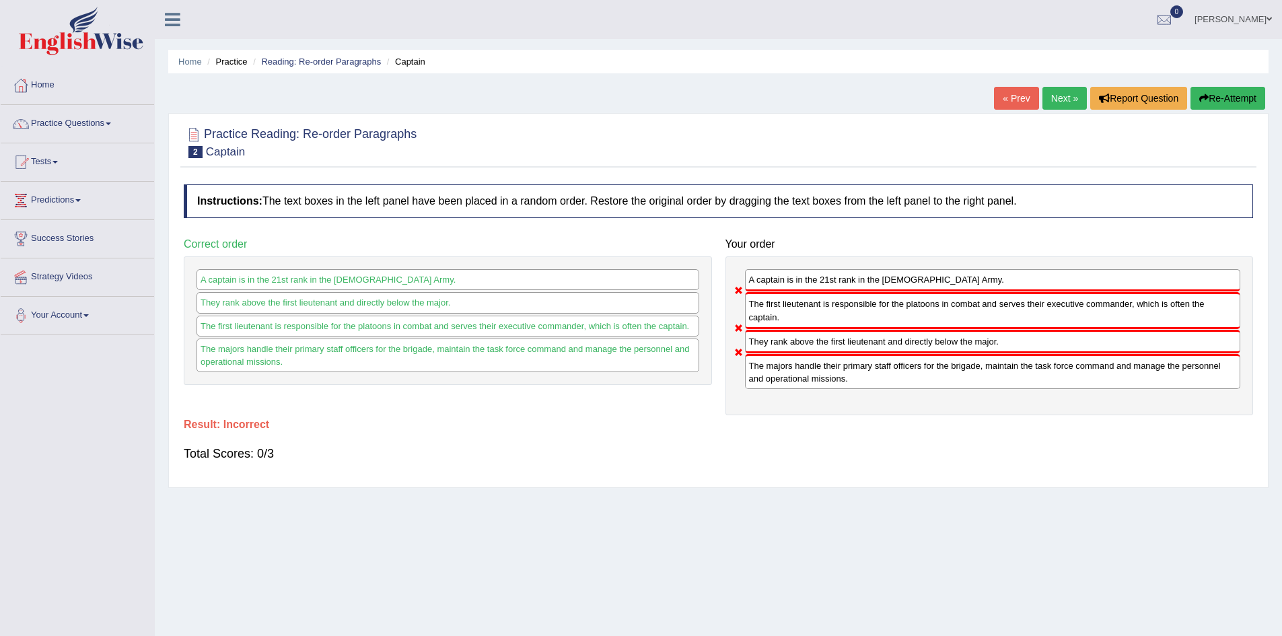
click at [1054, 102] on link "Next »" at bounding box center [1064, 98] width 44 height 23
click at [1046, 95] on link "Next »" at bounding box center [1064, 98] width 44 height 23
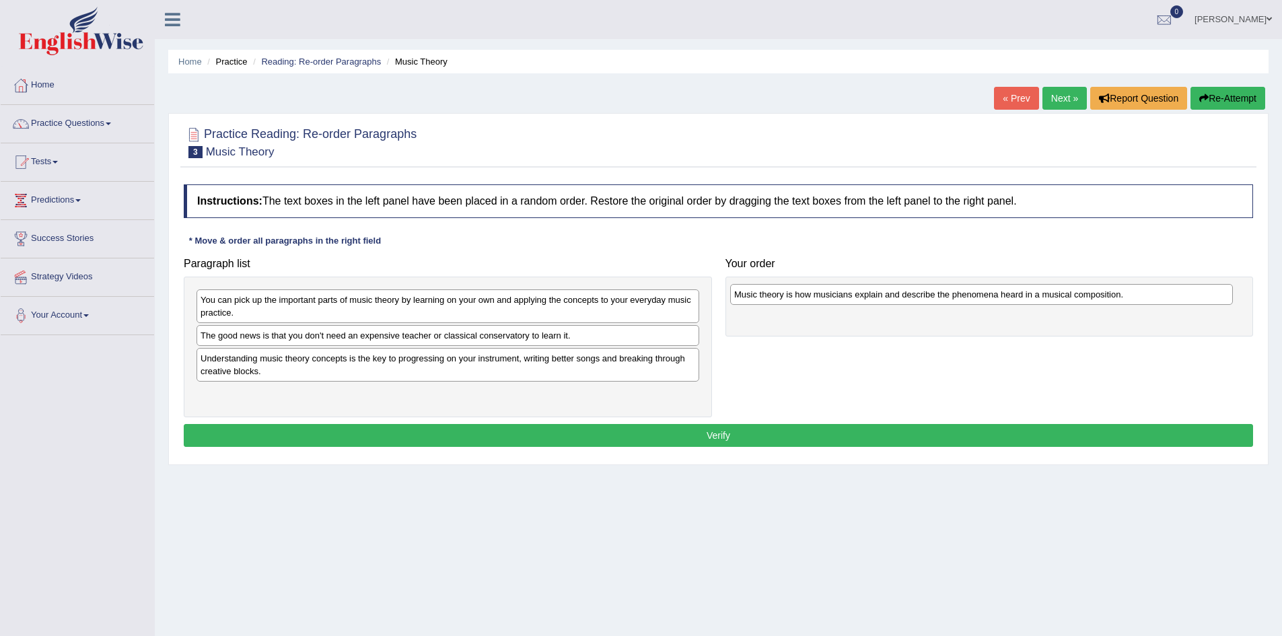
drag, startPoint x: 474, startPoint y: 360, endPoint x: 1007, endPoint y: 295, distance: 536.2
click at [1007, 295] on div "Music theory is how musicians explain and describe the phenomena heard in a mus…" at bounding box center [981, 294] width 503 height 21
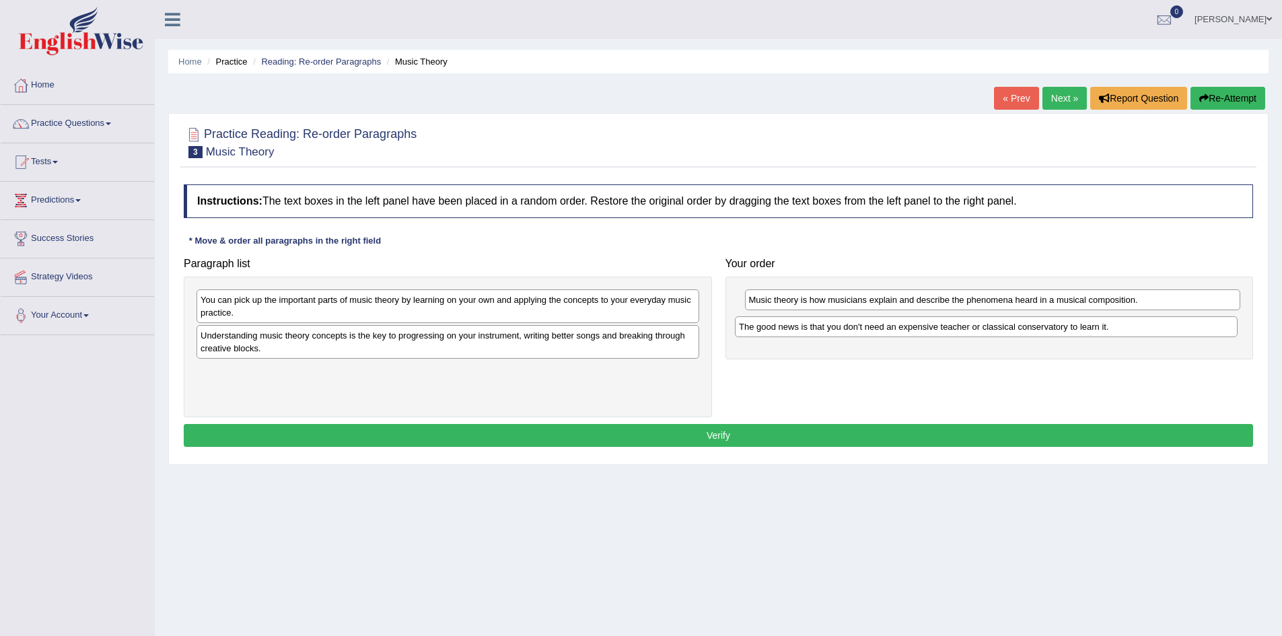
drag, startPoint x: 657, startPoint y: 336, endPoint x: 1196, endPoint y: 328, distance: 538.3
click at [1196, 328] on div "The good news is that you don't need an expensive teacher or classical conserva…" at bounding box center [986, 326] width 503 height 21
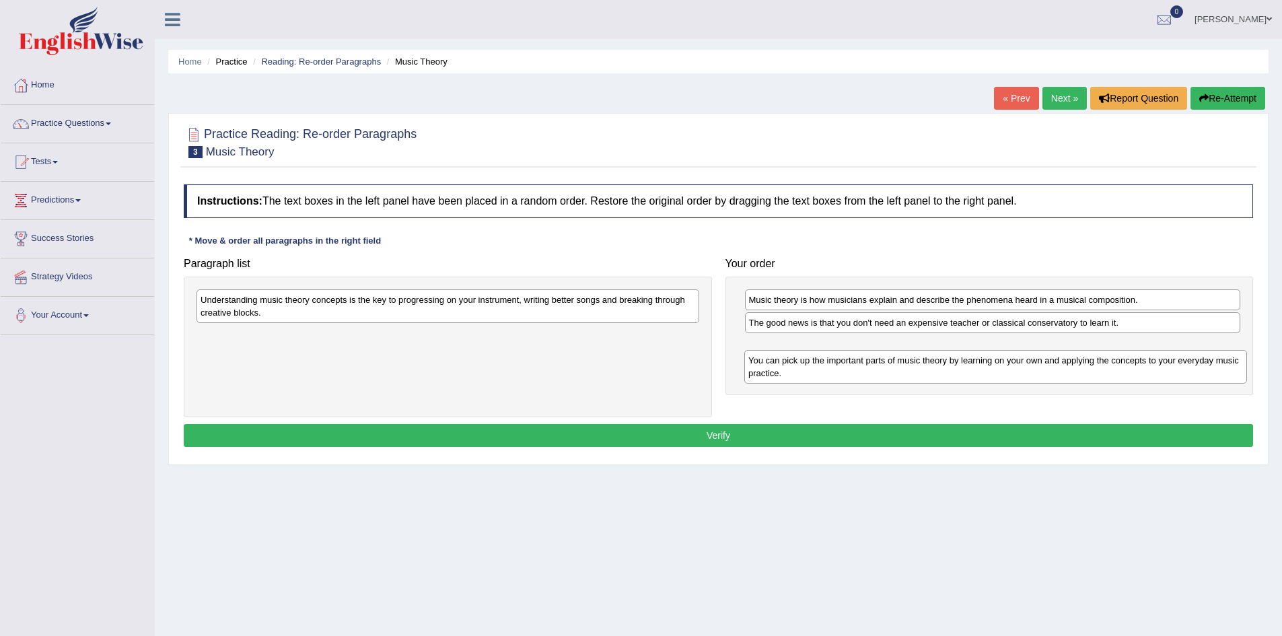
drag, startPoint x: 628, startPoint y: 304, endPoint x: 1177, endPoint y: 363, distance: 552.2
click at [1177, 363] on div "You can pick up the important parts of music theory by learning on your own and…" at bounding box center [995, 367] width 503 height 34
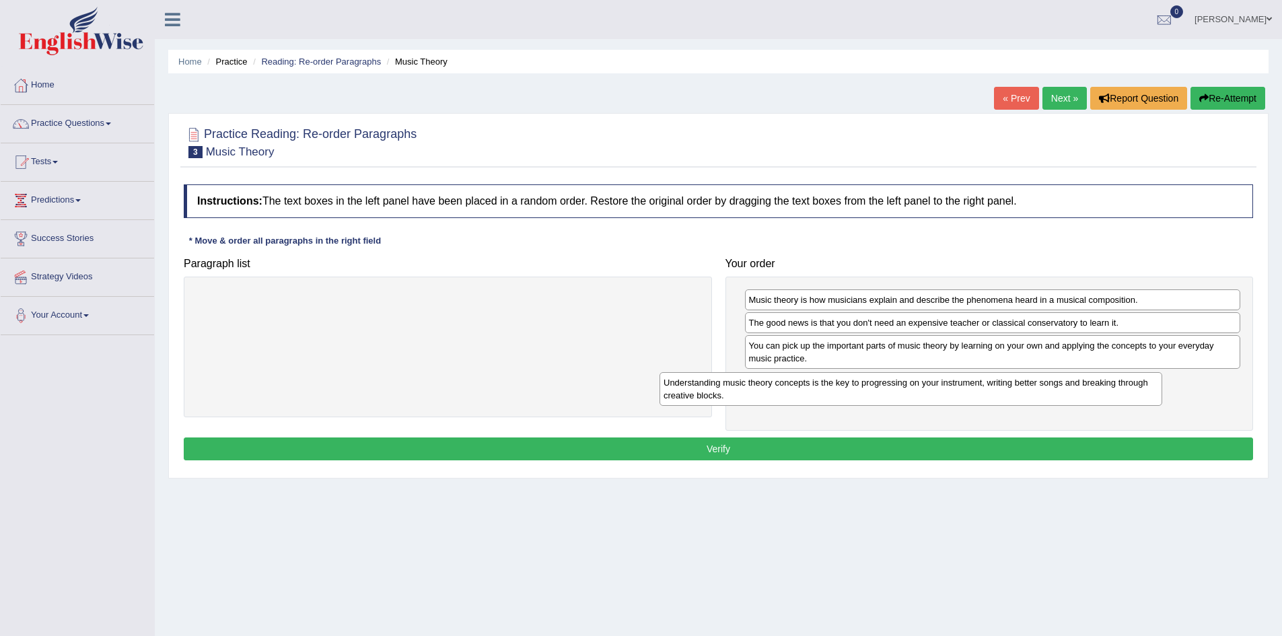
drag, startPoint x: 585, startPoint y: 311, endPoint x: 1056, endPoint y: 399, distance: 479.2
click at [1056, 399] on div "Understanding music theory concepts is the key to progressing on your instrumen…" at bounding box center [910, 389] width 503 height 34
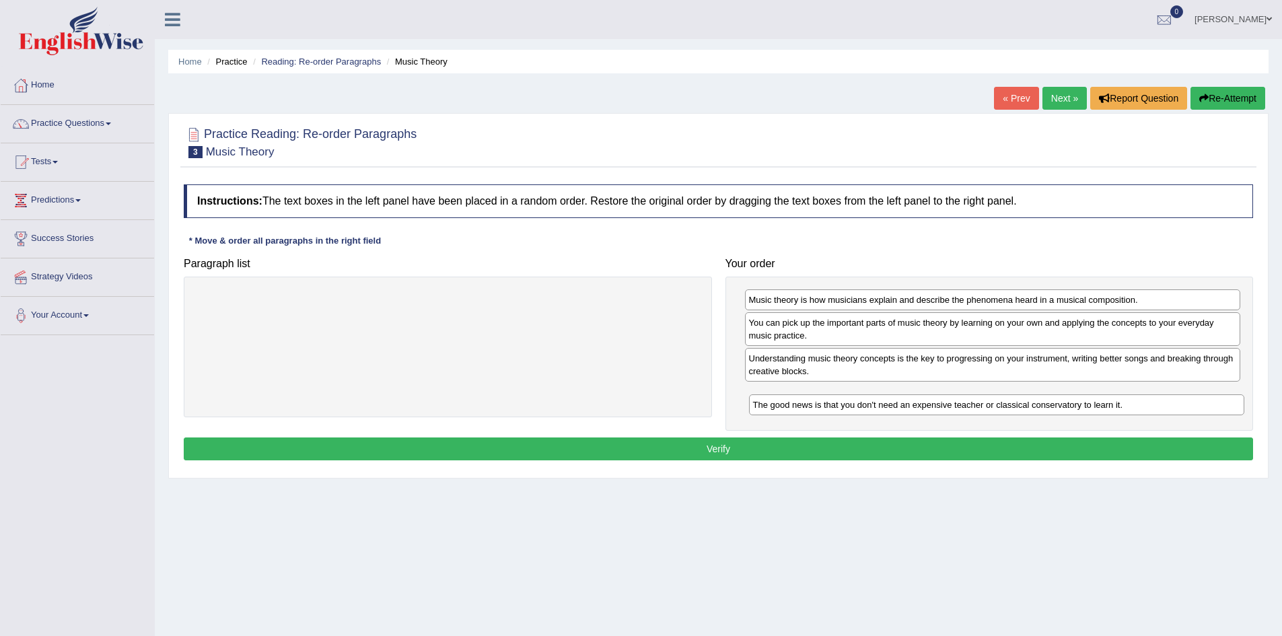
drag, startPoint x: 797, startPoint y: 324, endPoint x: 804, endPoint y: 399, distance: 75.7
click at [804, 399] on div "The good news is that you don't need an expensive teacher or classical conserva…" at bounding box center [997, 404] width 496 height 21
click at [756, 443] on button "Verify" at bounding box center [718, 448] width 1069 height 23
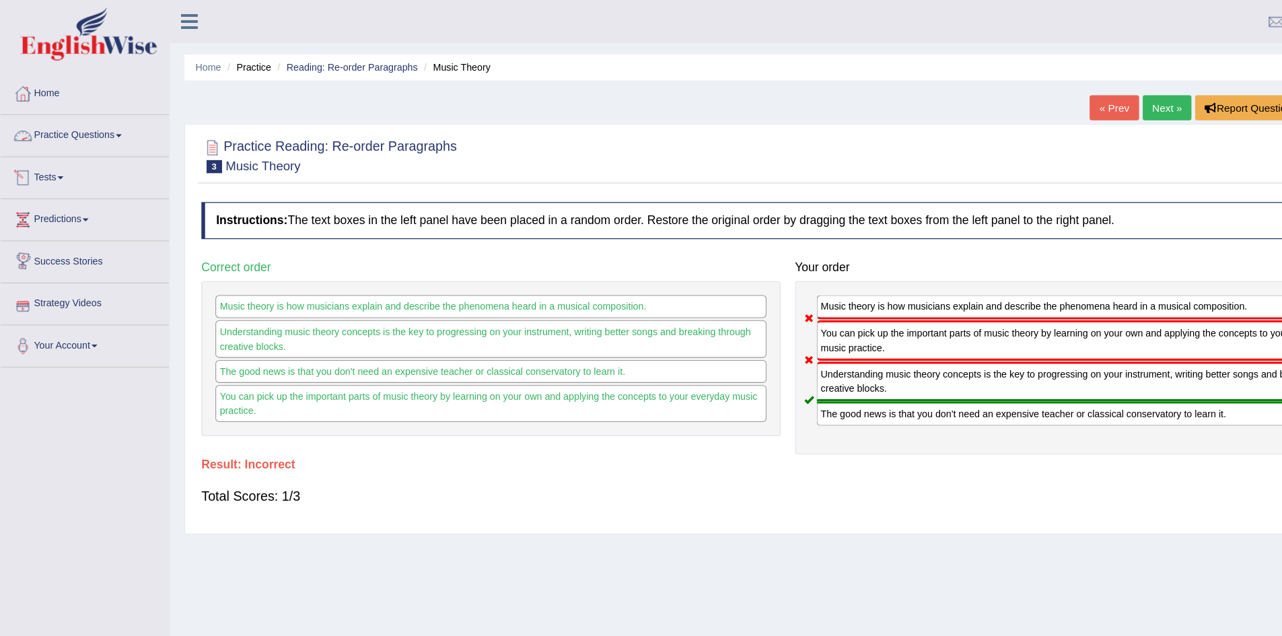
click at [44, 160] on link "Tests" at bounding box center [77, 160] width 153 height 34
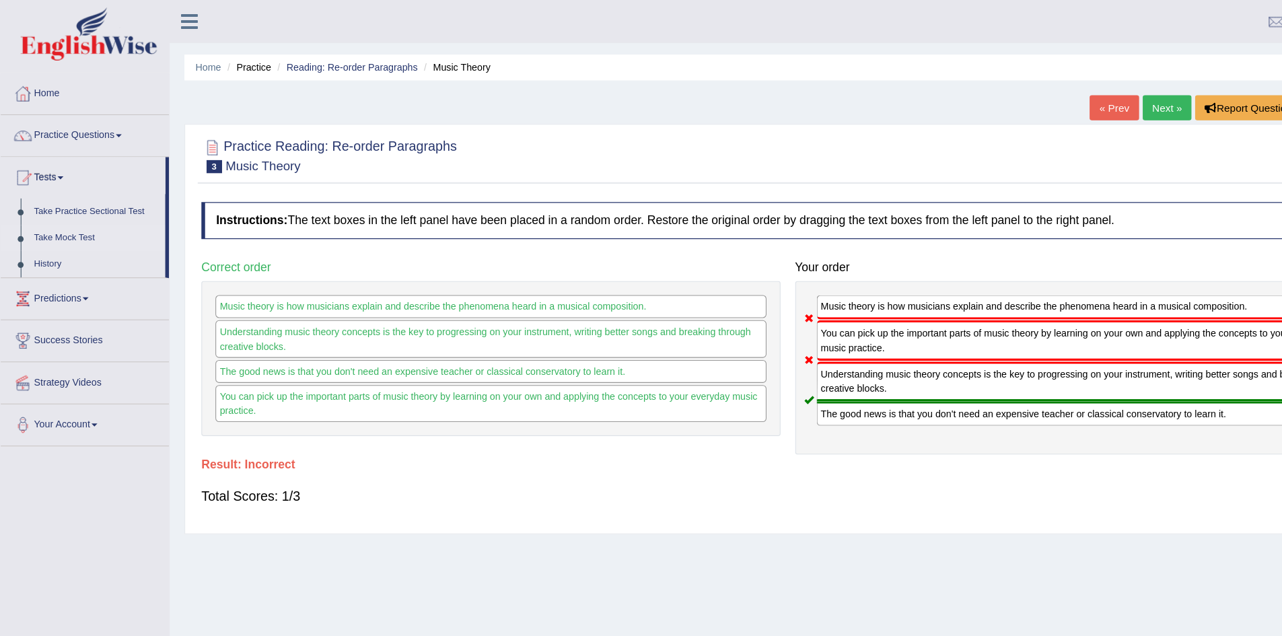
click at [64, 215] on link "Take Mock Test" at bounding box center [88, 217] width 126 height 24
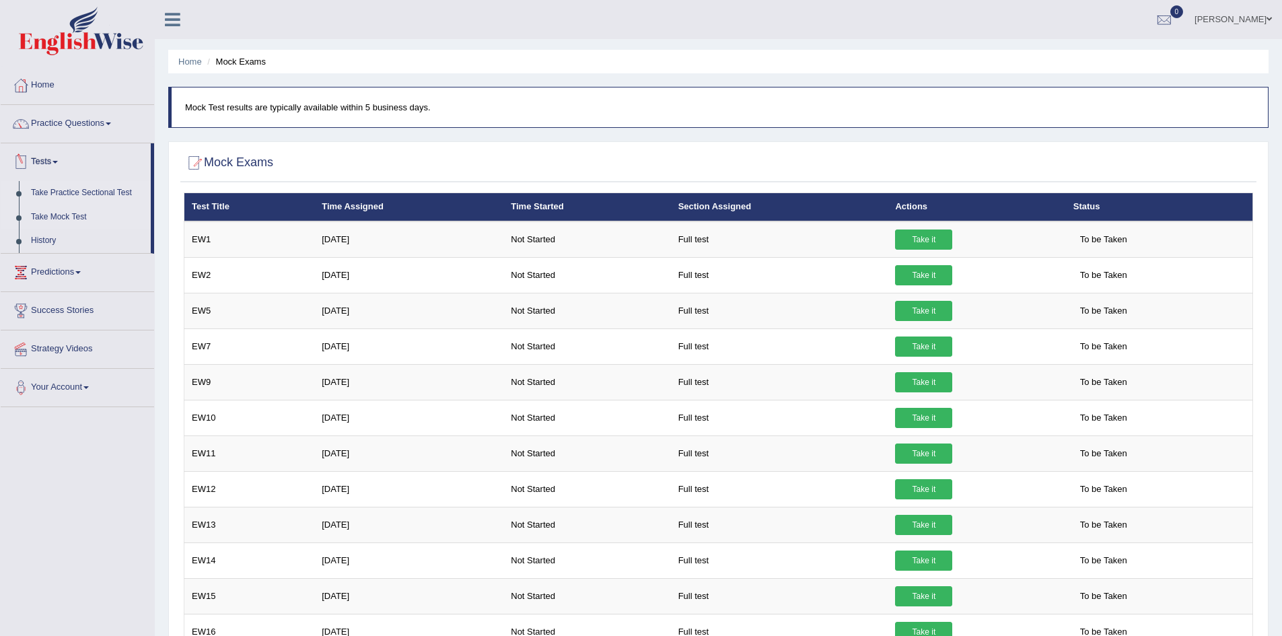
click at [105, 190] on link "Take Practice Sectional Test" at bounding box center [88, 193] width 126 height 24
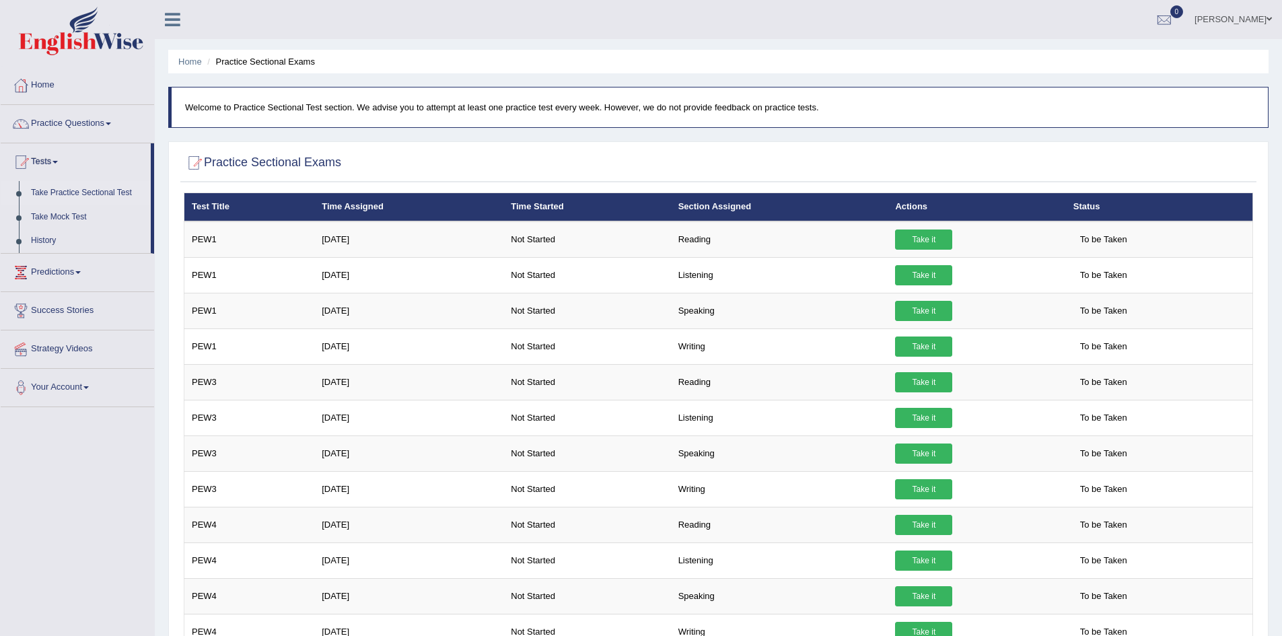
scroll to position [1, 0]
